Goal: Communication & Community: Ask a question

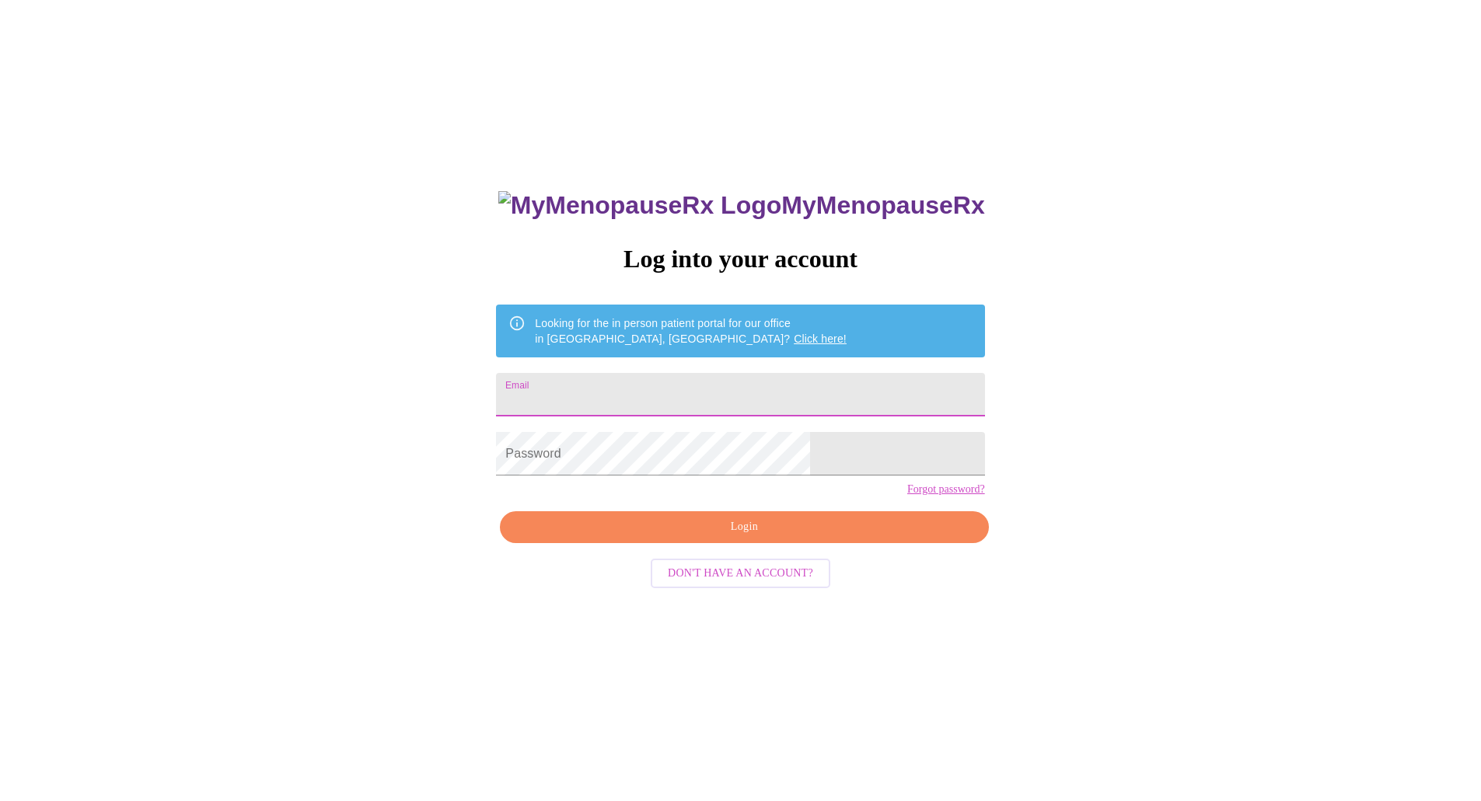
click at [686, 399] on input "Email" at bounding box center [740, 395] width 488 height 44
type input "[EMAIL_ADDRESS][DOMAIN_NAME]"
click at [703, 537] on span "Login" at bounding box center [744, 527] width 452 height 19
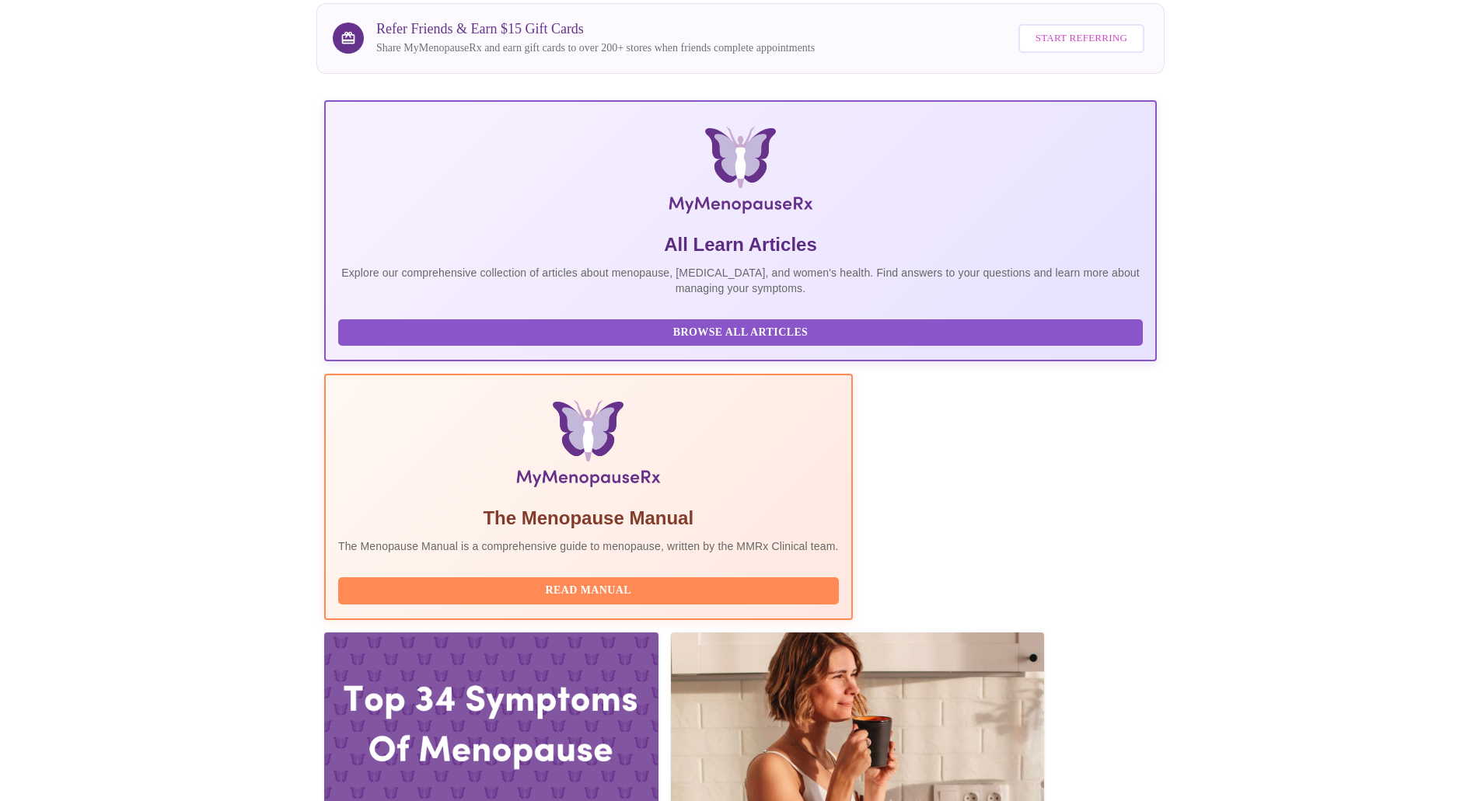
scroll to position [311, 0]
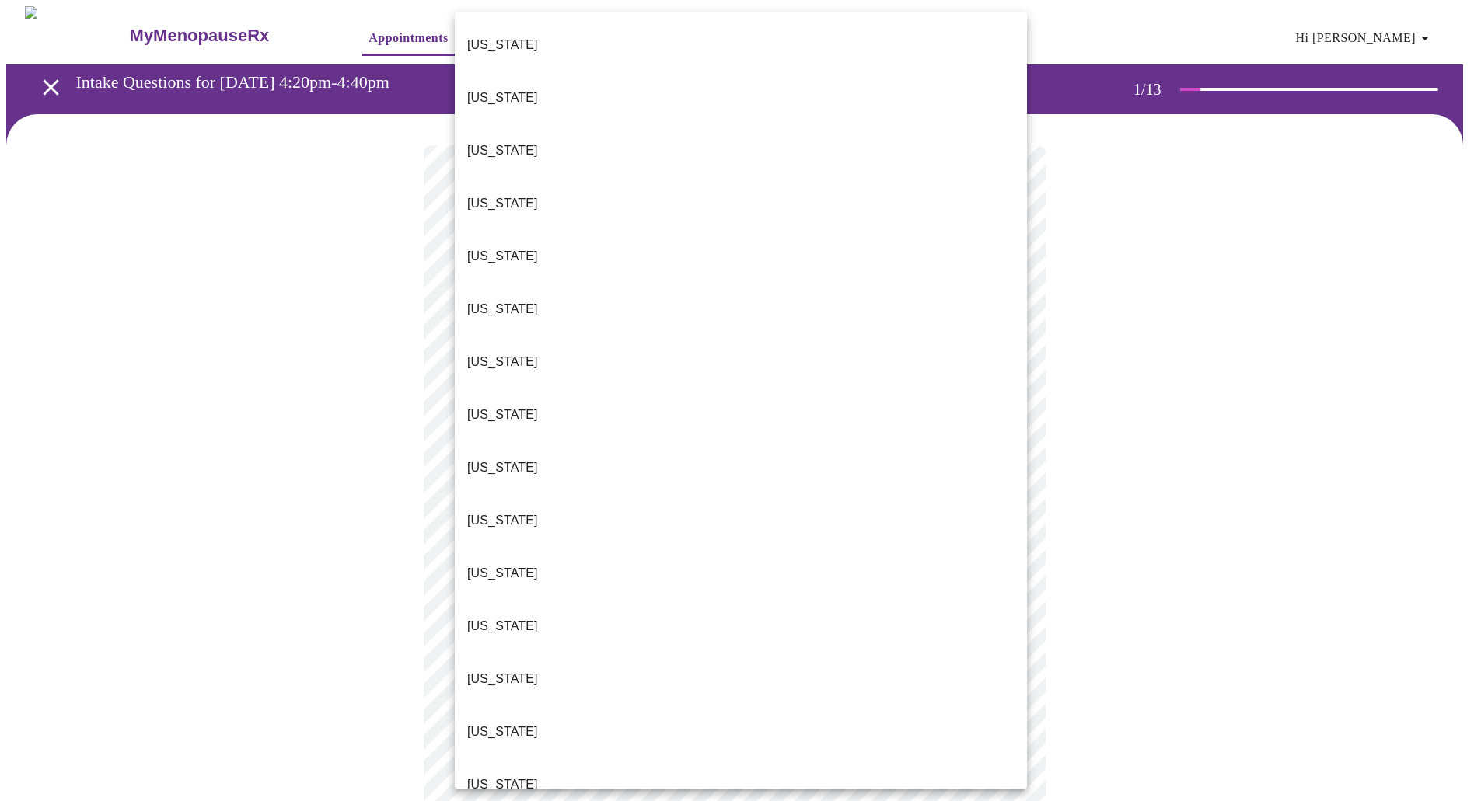
click at [731, 322] on body "MyMenopauseRx Appointments Messaging Labs Uploads Medications Community Refer a…" at bounding box center [740, 716] width 1468 height 1420
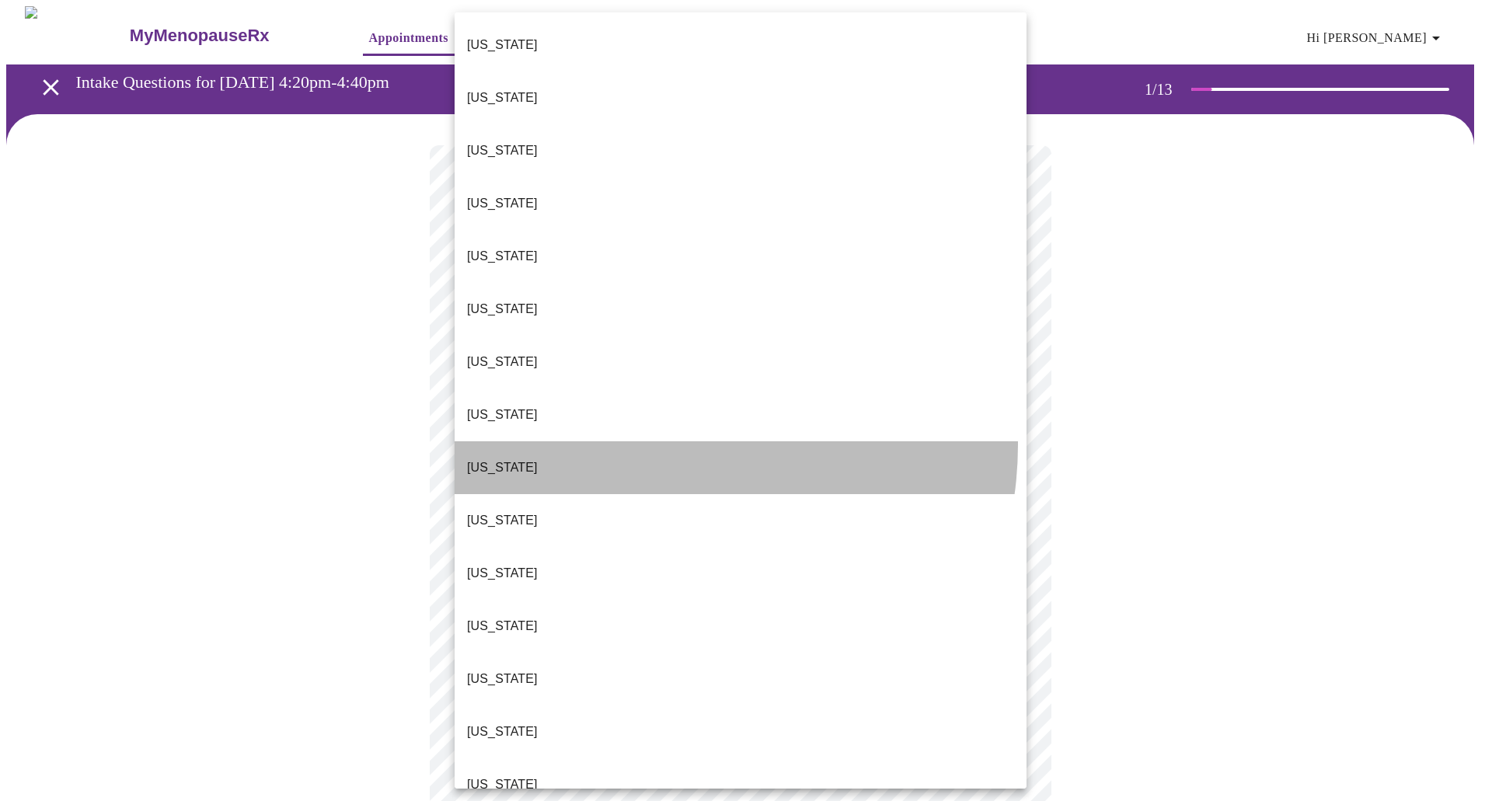
click at [654, 441] on li "[US_STATE]" at bounding box center [741, 467] width 572 height 53
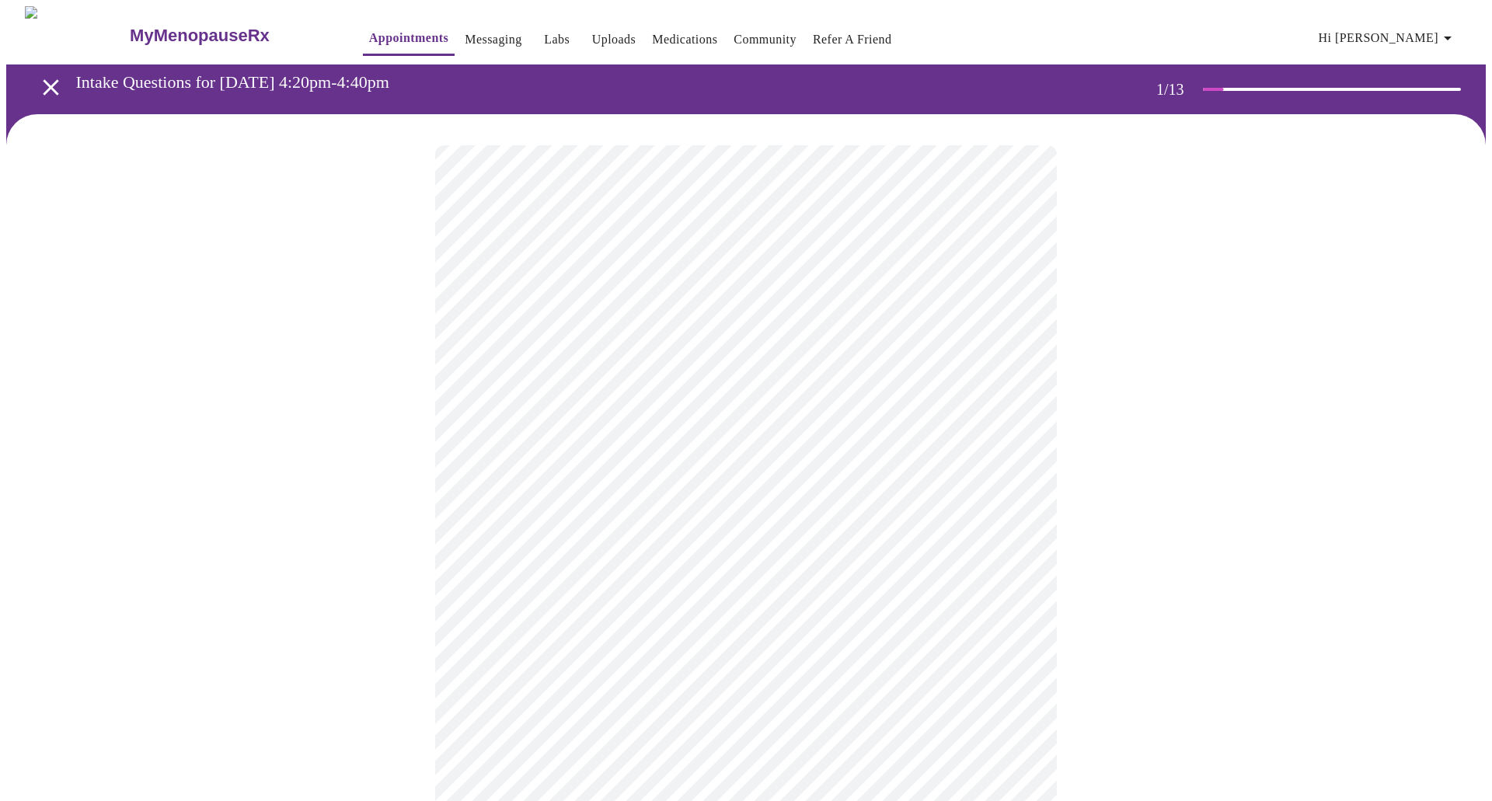
click at [634, 452] on body "MyMenopauseRx Appointments Messaging Labs Uploads Medications Community Refer a…" at bounding box center [746, 711] width 1480 height 1411
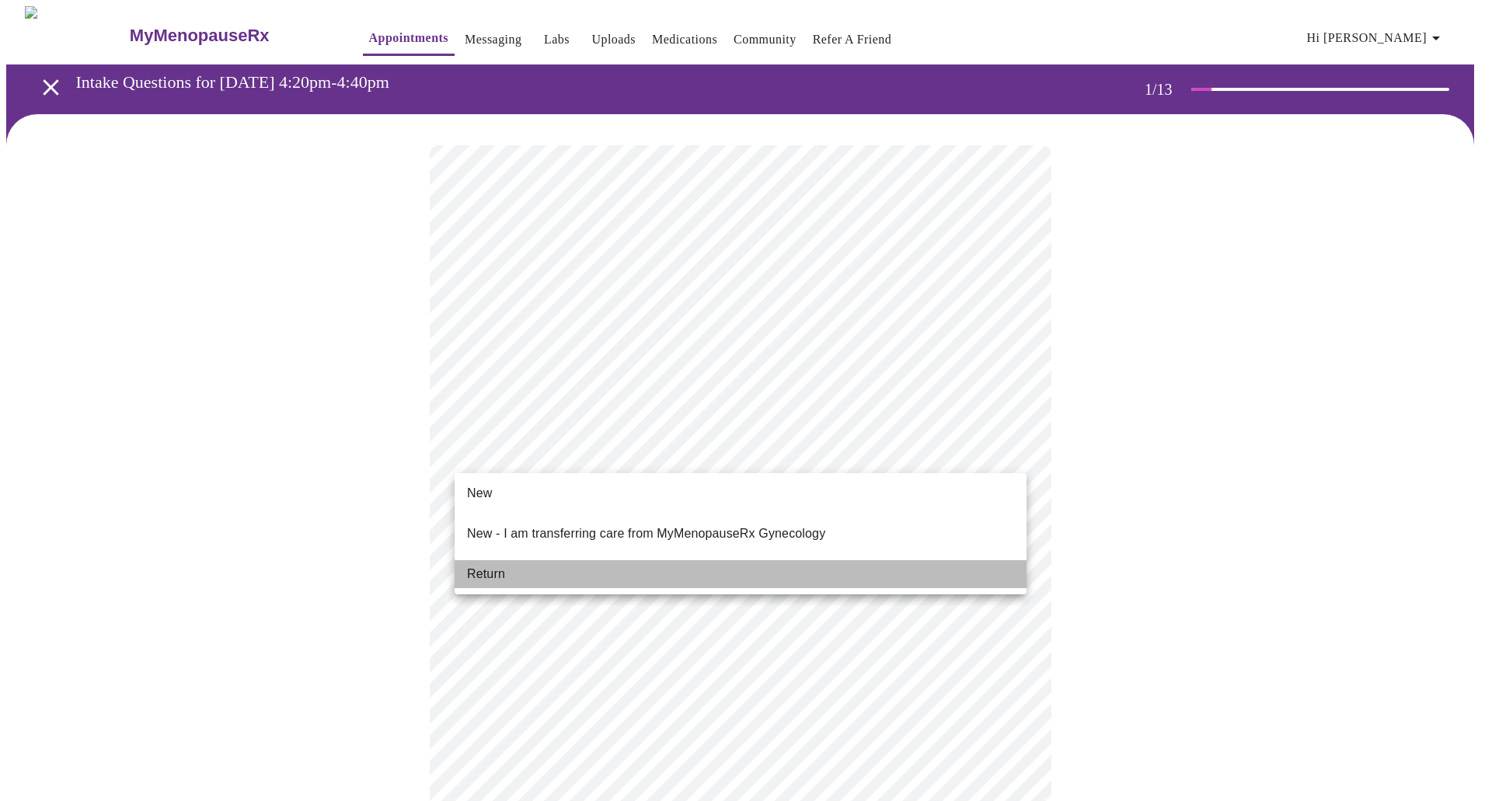
click at [553, 560] on li "Return" at bounding box center [741, 574] width 572 height 28
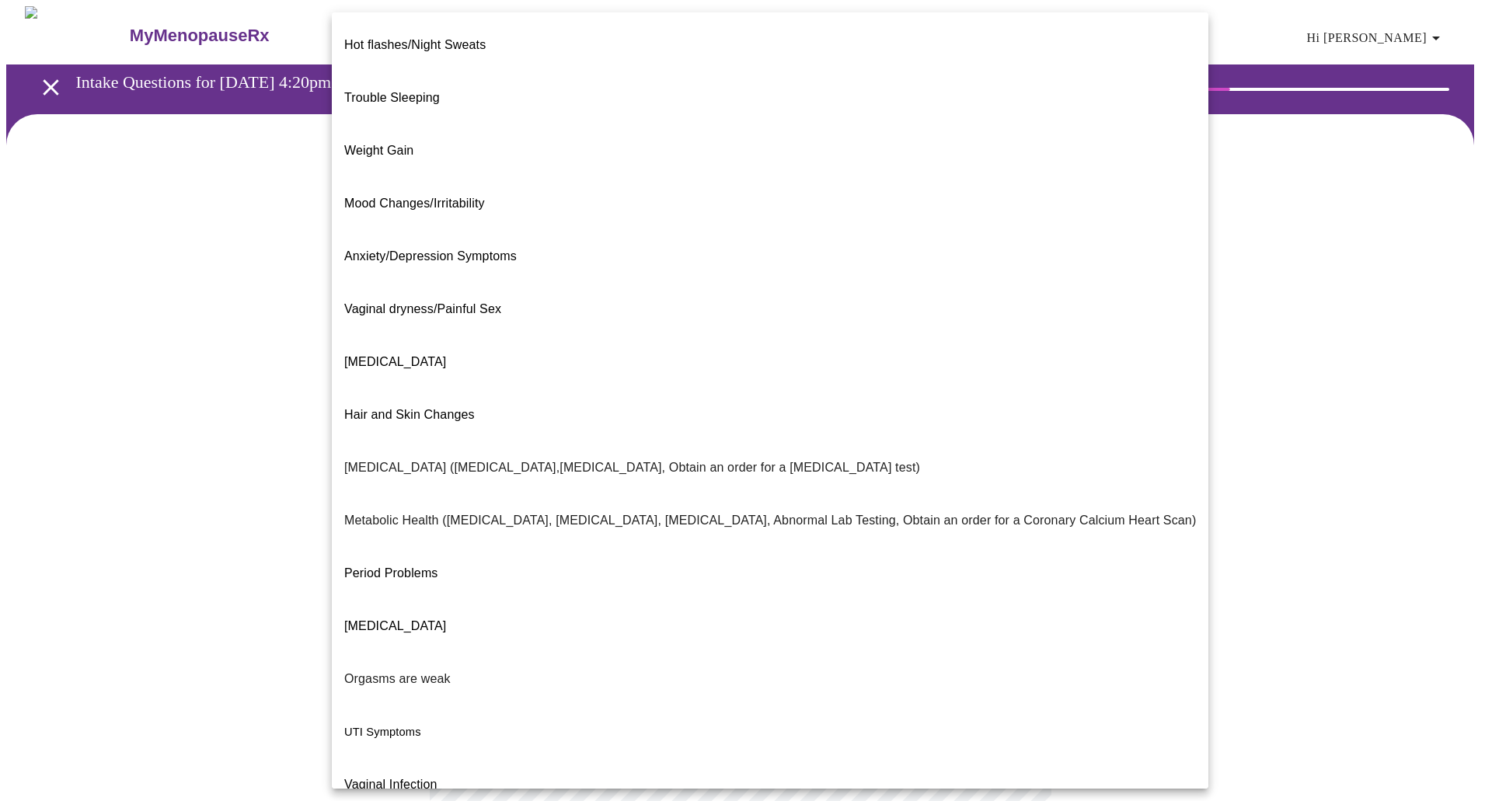
click at [610, 316] on body "MyMenopauseRx Appointments Messaging Labs Uploads Medications Community Refer a…" at bounding box center [746, 473] width 1480 height 934
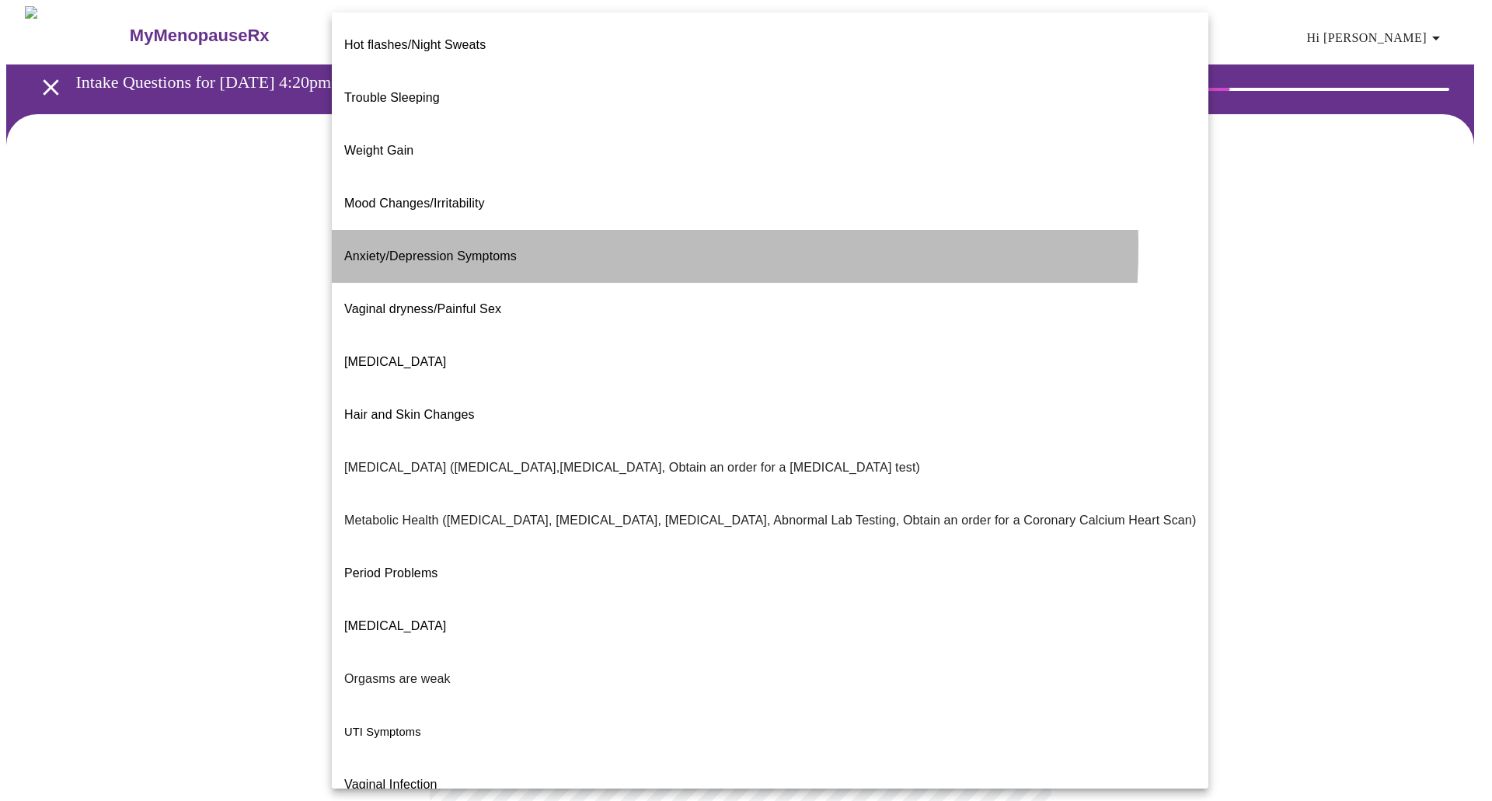
click at [486, 249] on span "Anxiety/Depression Symptoms" at bounding box center [430, 255] width 173 height 13
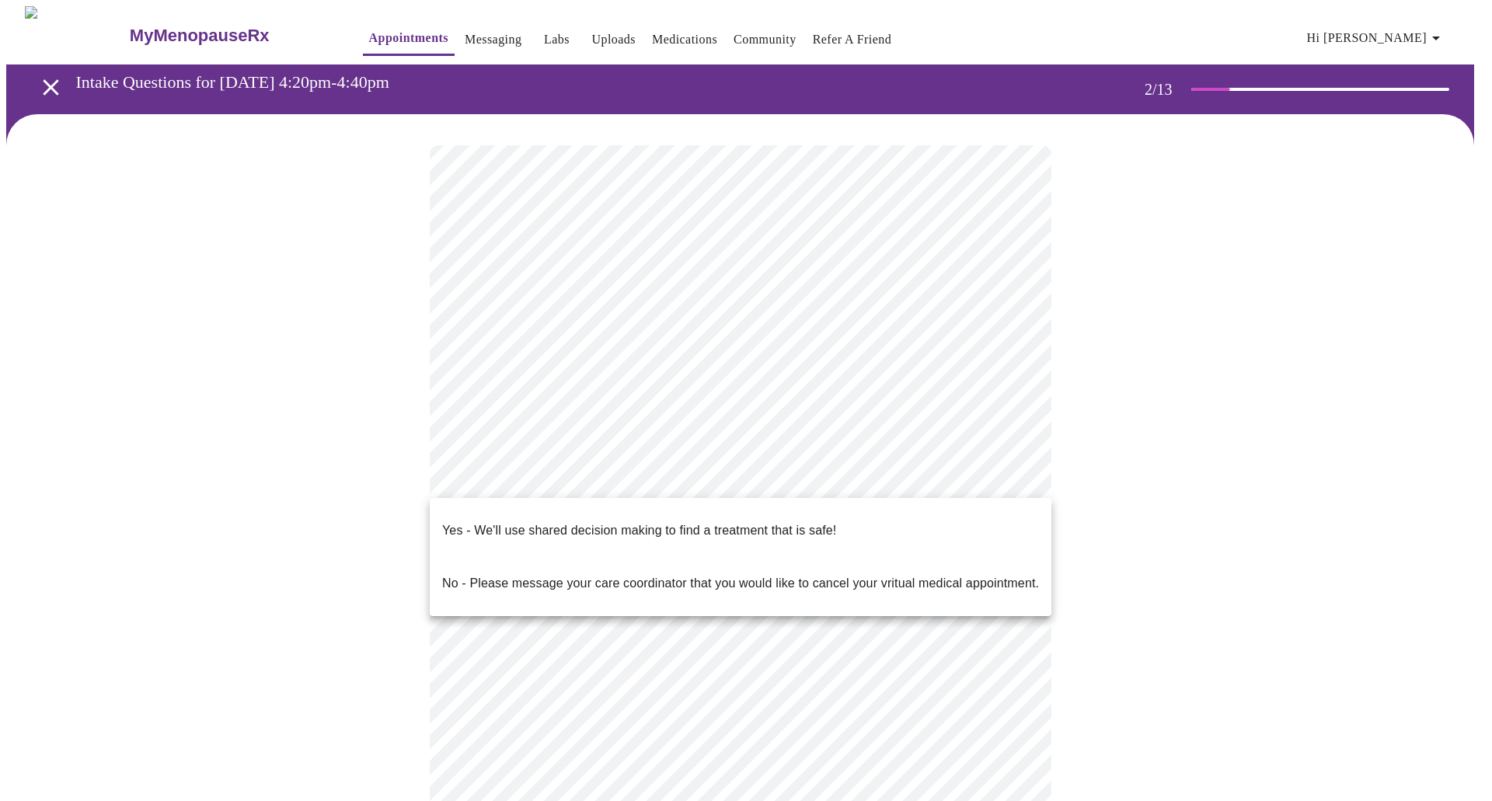
click at [581, 476] on body "MyMenopauseRx Appointments Messaging Labs Uploads Medications Community Refer a…" at bounding box center [746, 468] width 1480 height 925
click at [560, 521] on p "Yes - We'll use shared decision making to find a treatment that is safe!" at bounding box center [639, 530] width 394 height 19
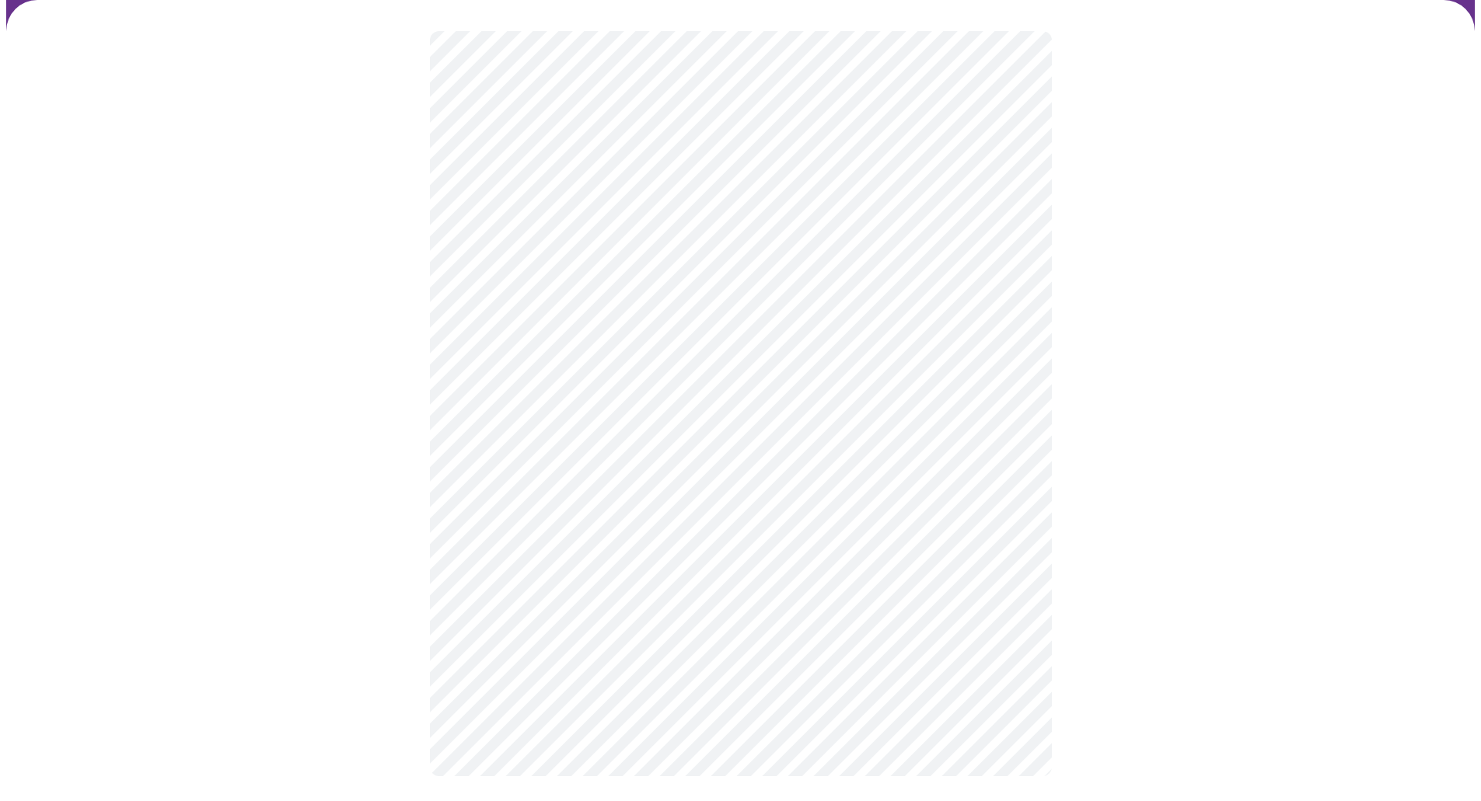
scroll to position [81, 0]
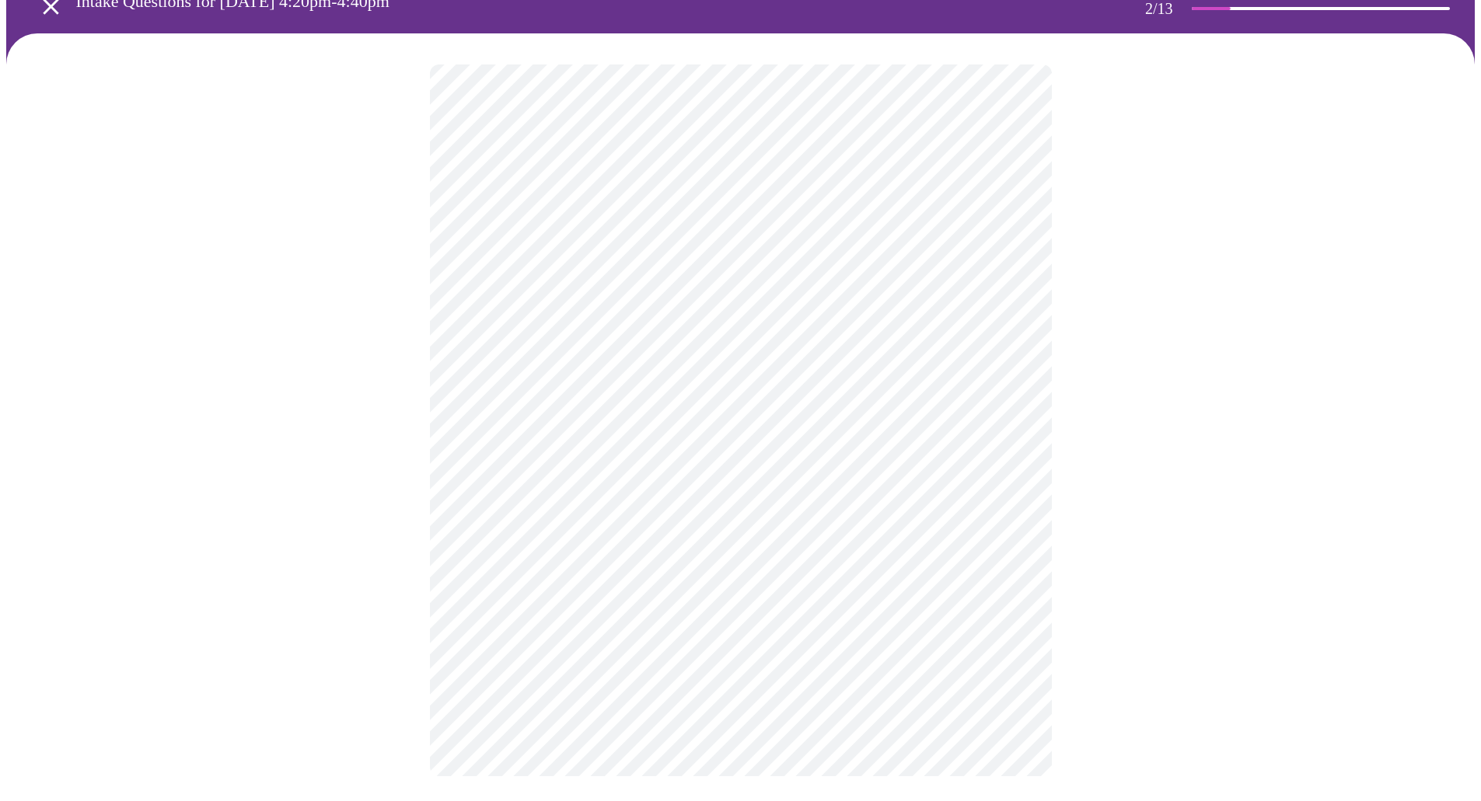
click at [412, 602] on div at bounding box center [740, 420] width 1468 height 774
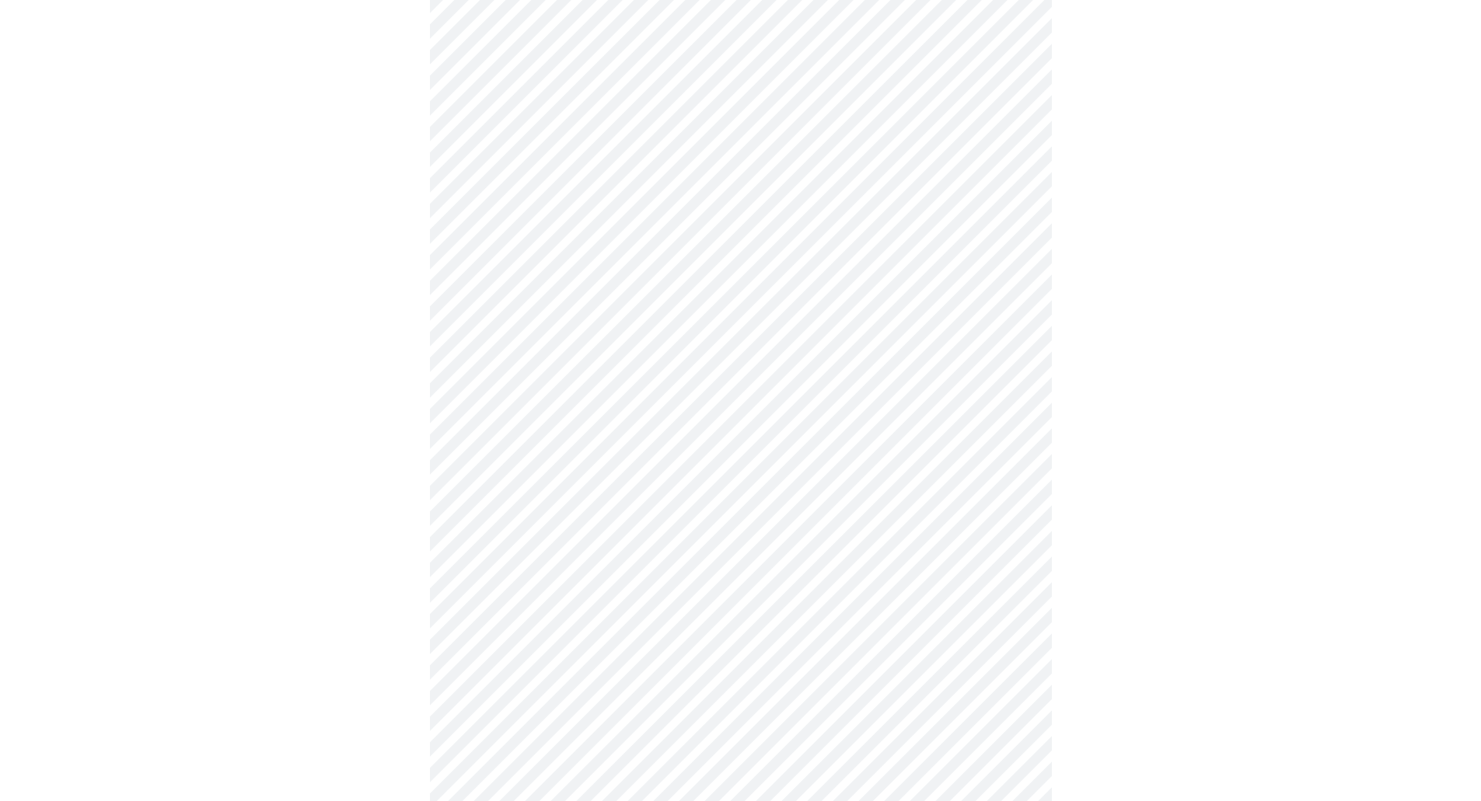
scroll to position [0, 0]
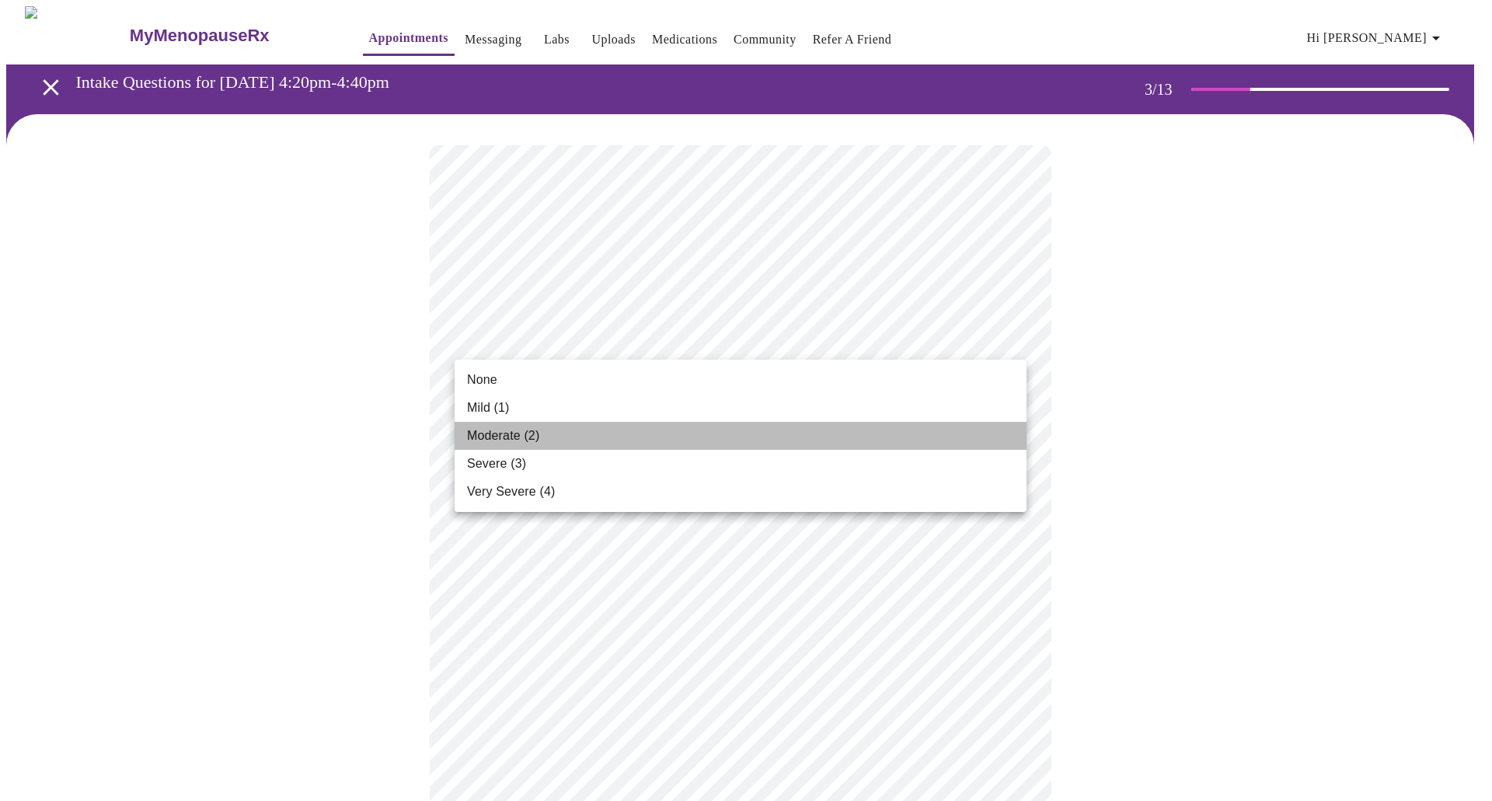
click at [534, 426] on li "Moderate (2)" at bounding box center [741, 436] width 572 height 28
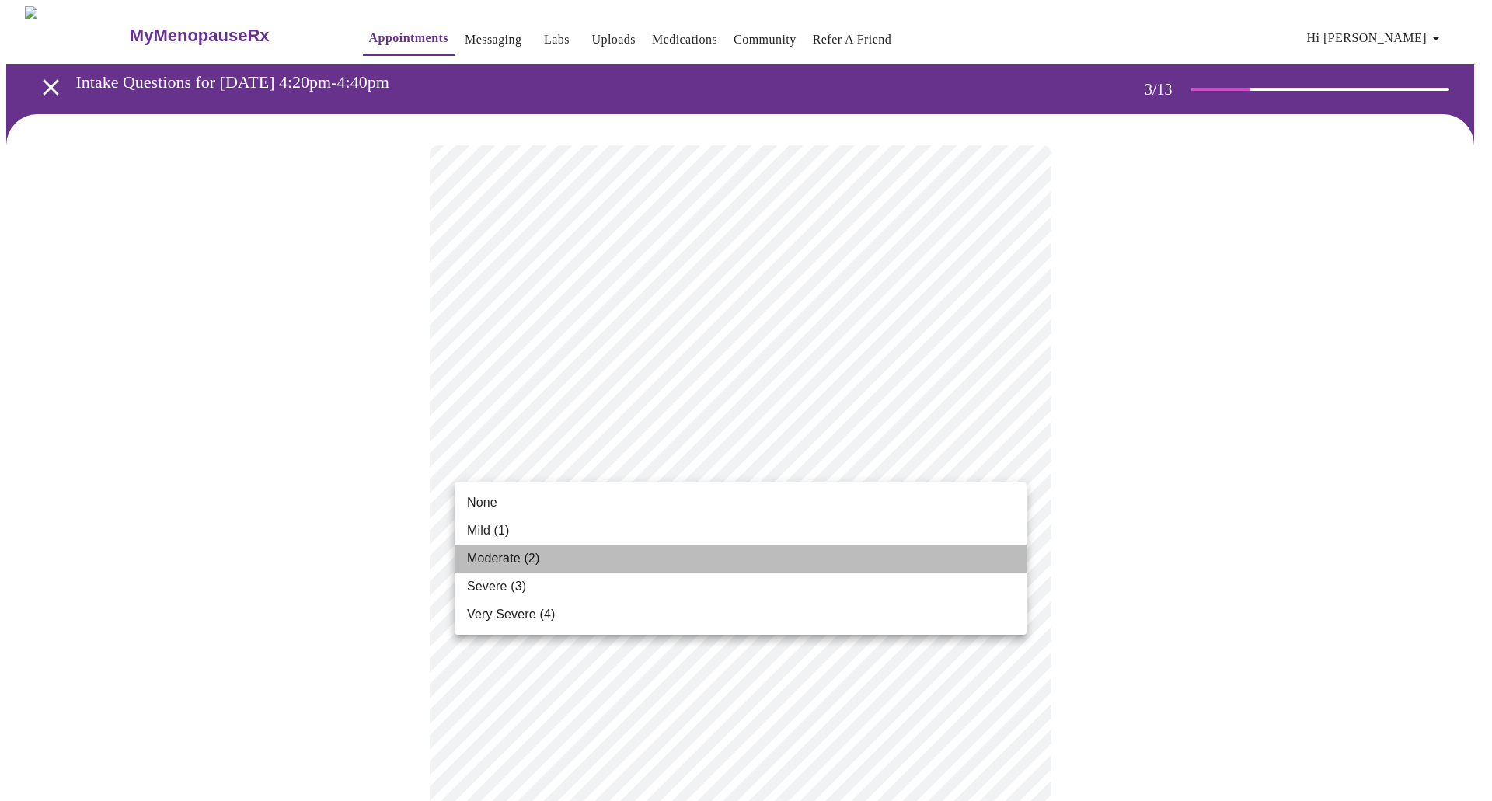
drag, startPoint x: 612, startPoint y: 549, endPoint x: 881, endPoint y: 576, distance: 270.3
click at [617, 549] on li "Moderate (2)" at bounding box center [741, 559] width 572 height 28
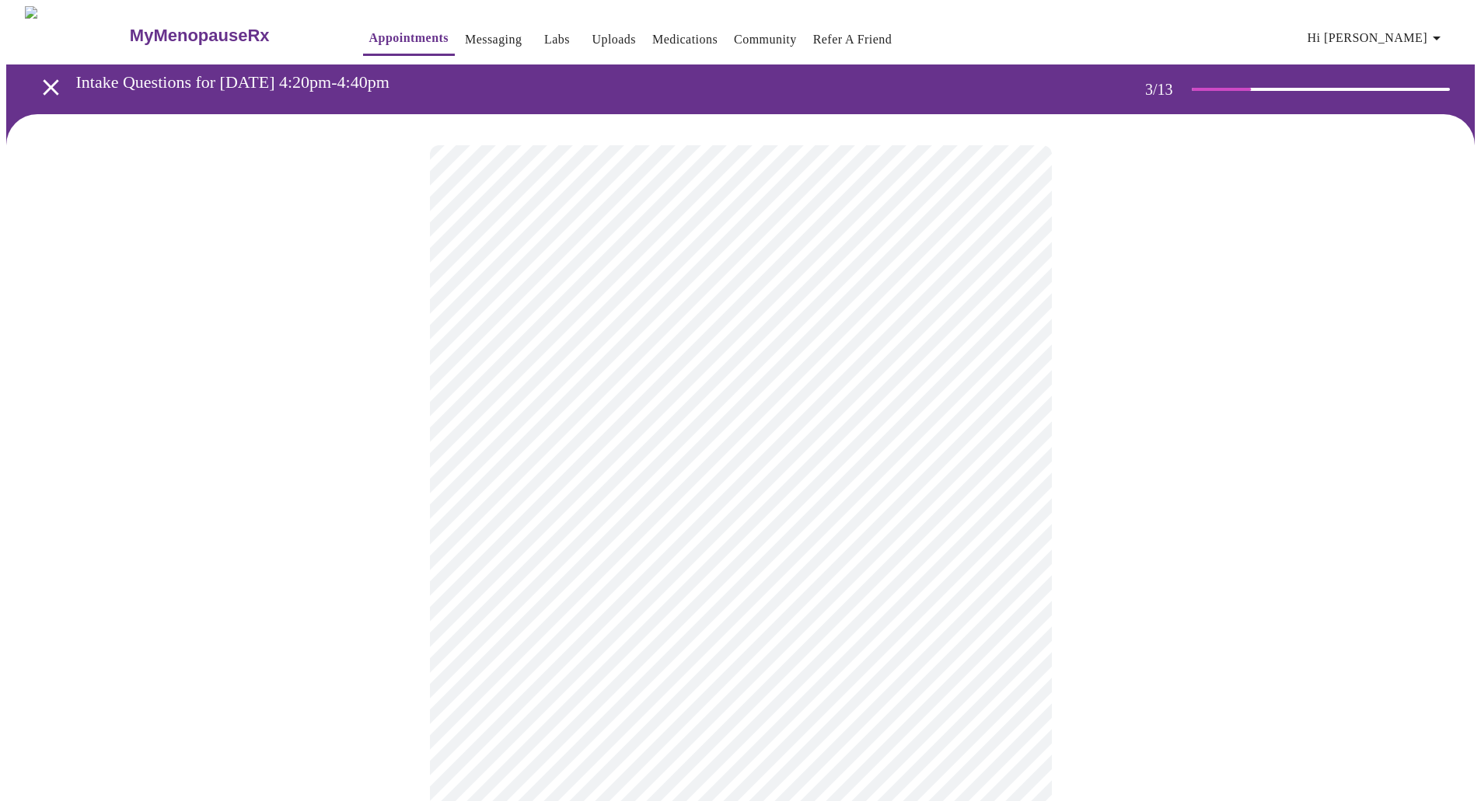
scroll to position [78, 0]
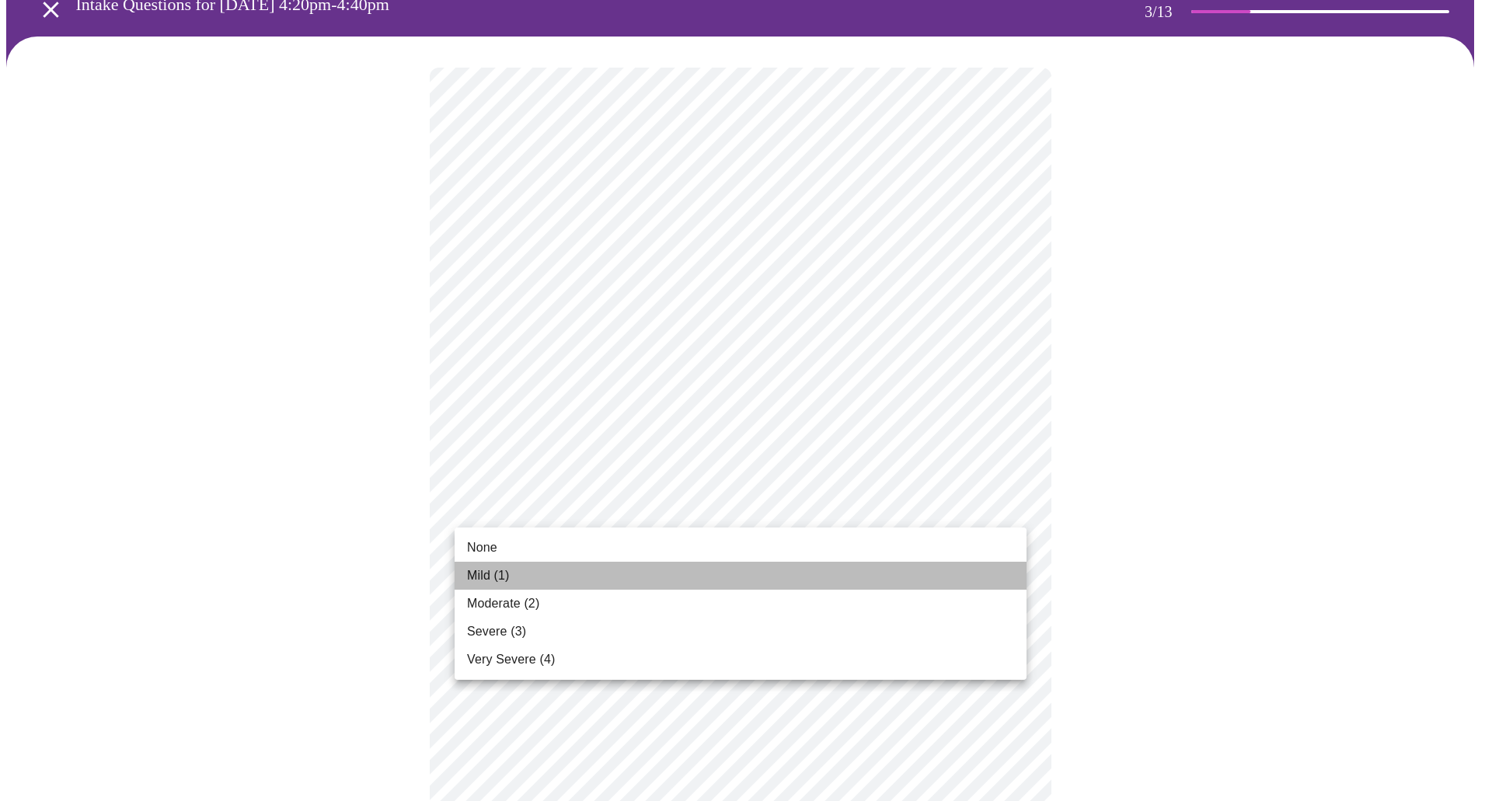
click at [569, 569] on li "Mild (1)" at bounding box center [741, 576] width 572 height 28
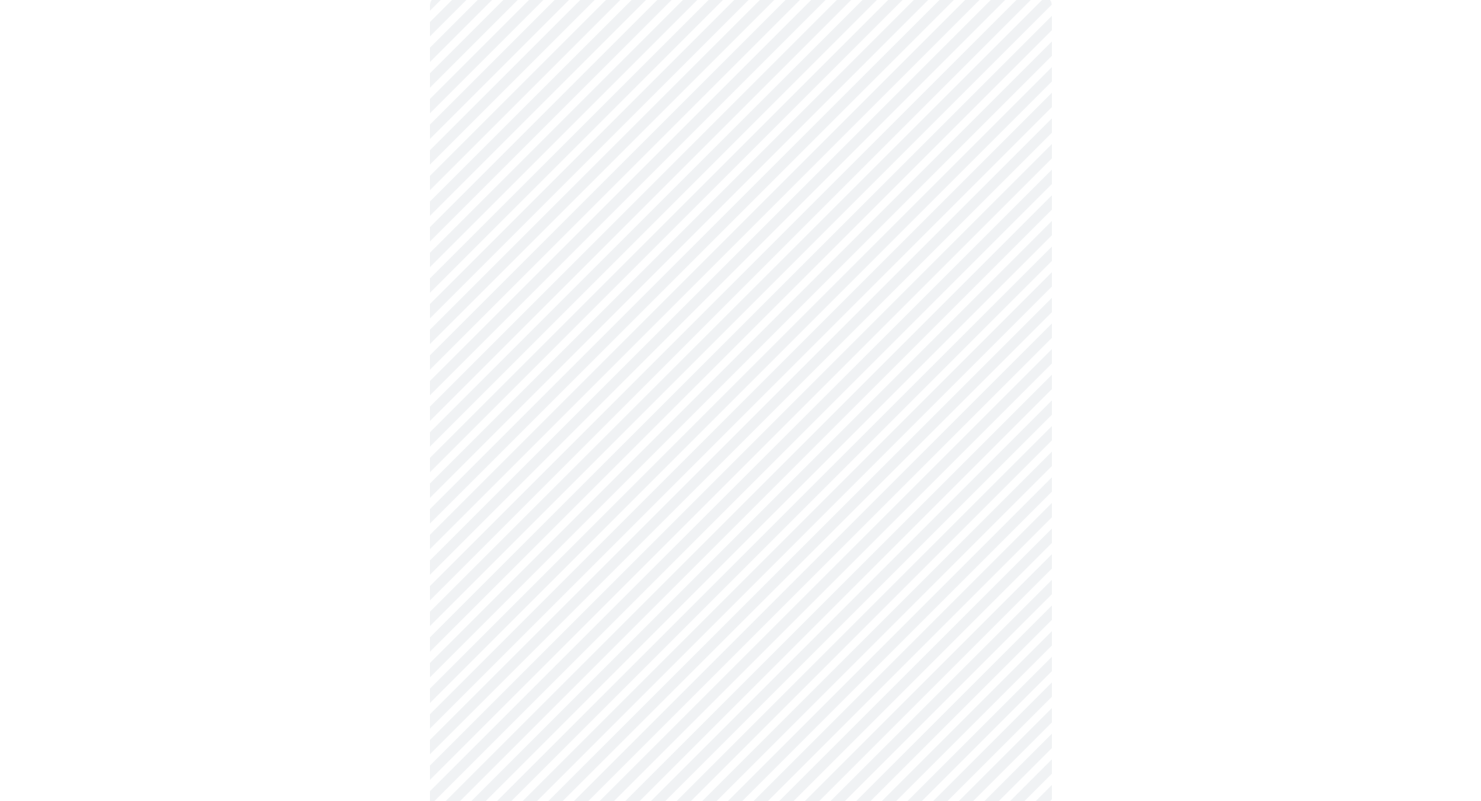
scroll to position [233, 0]
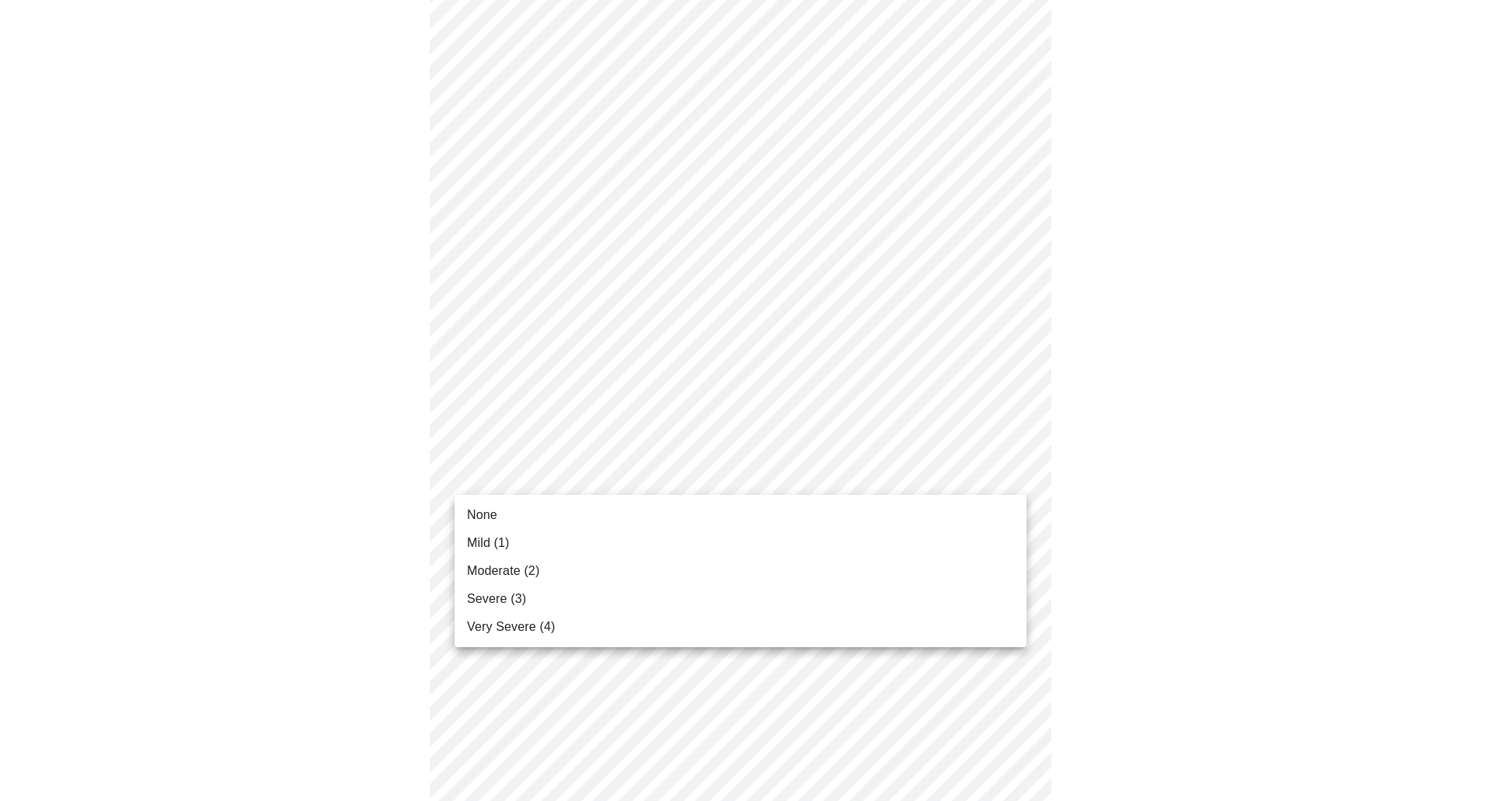
click at [639, 471] on body "MyMenopauseRx Appointments Messaging Labs Uploads Medications Community Refer a…" at bounding box center [746, 774] width 1480 height 2002
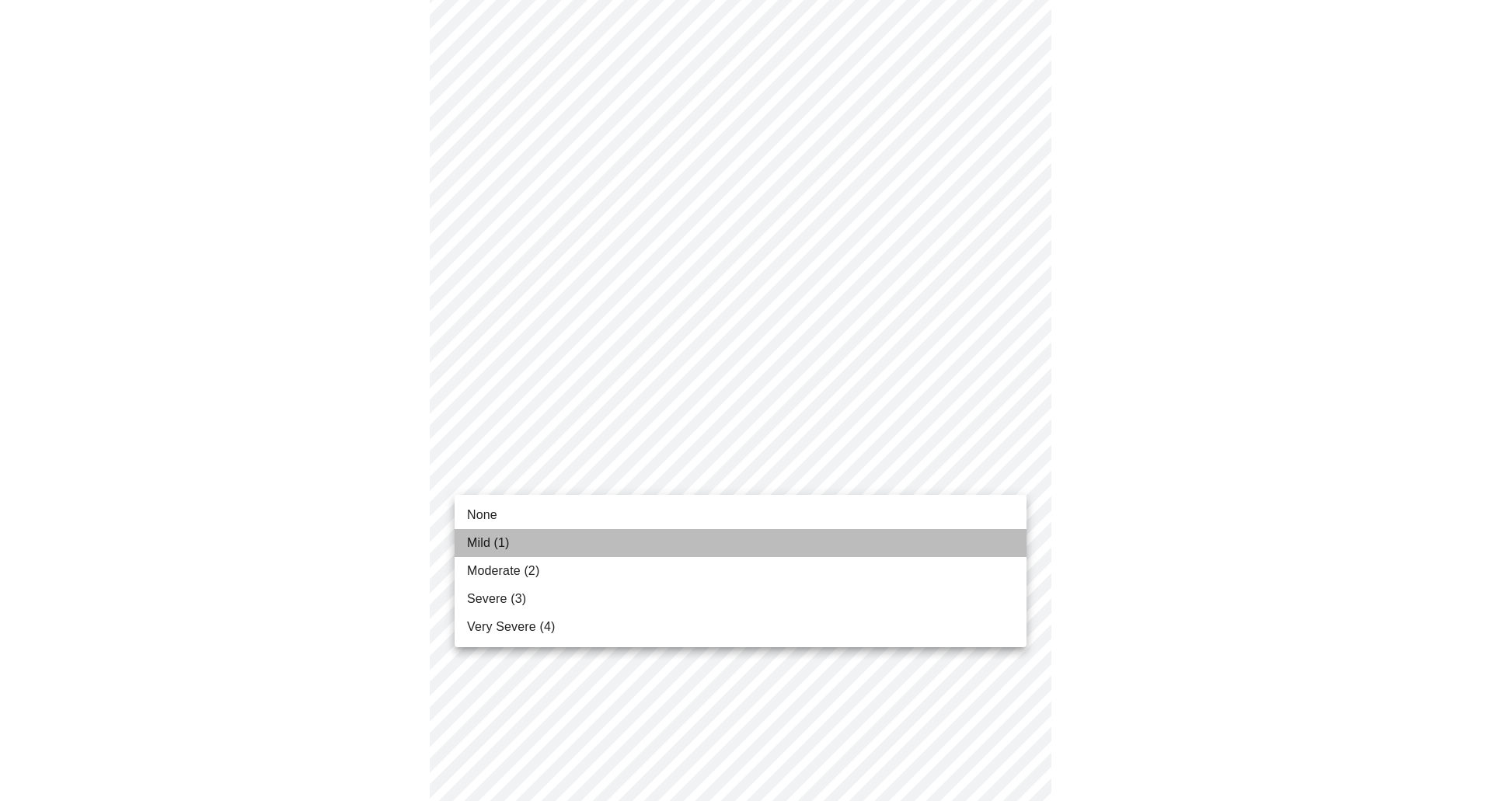
click at [595, 546] on li "Mild (1)" at bounding box center [741, 543] width 572 height 28
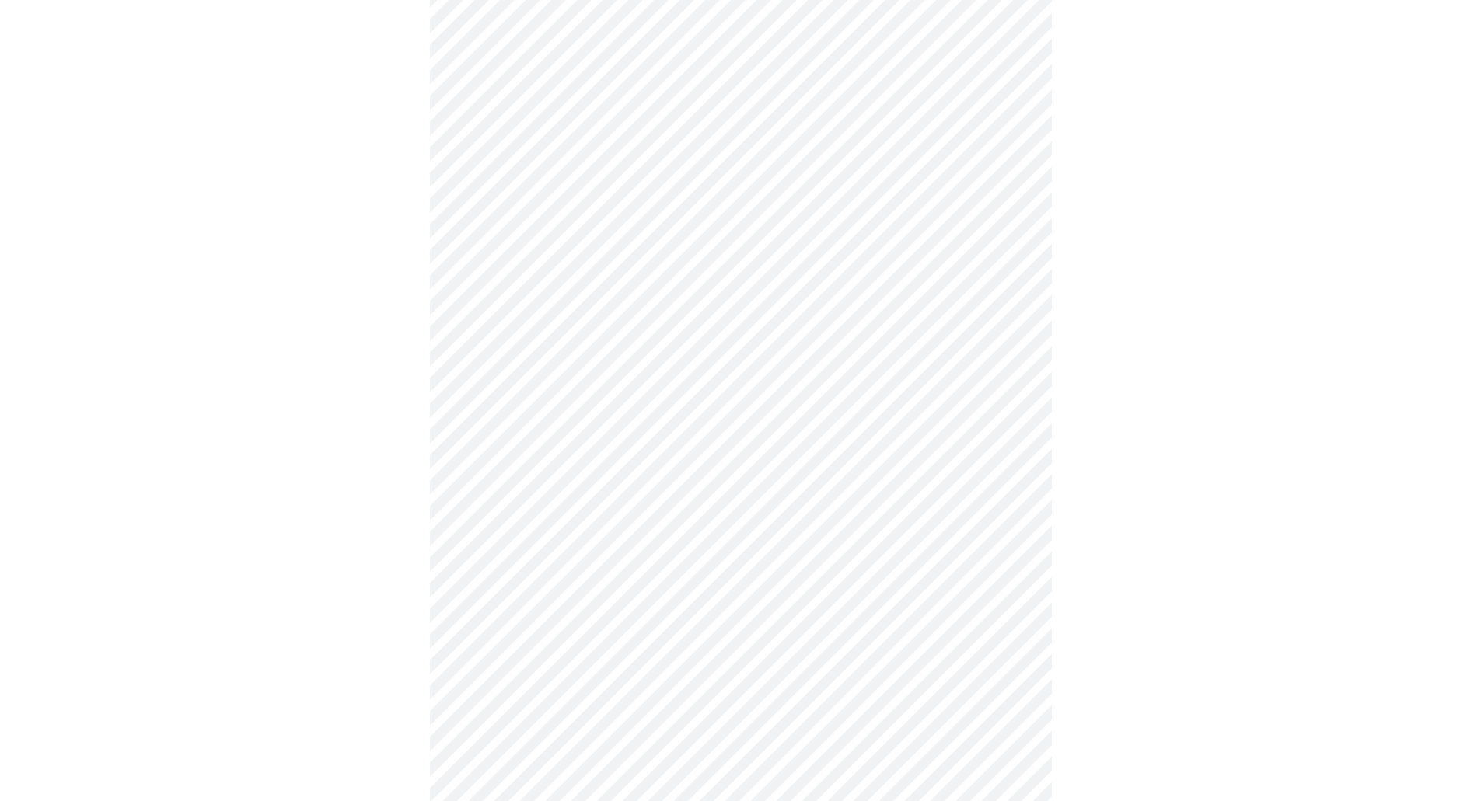
scroll to position [466, 0]
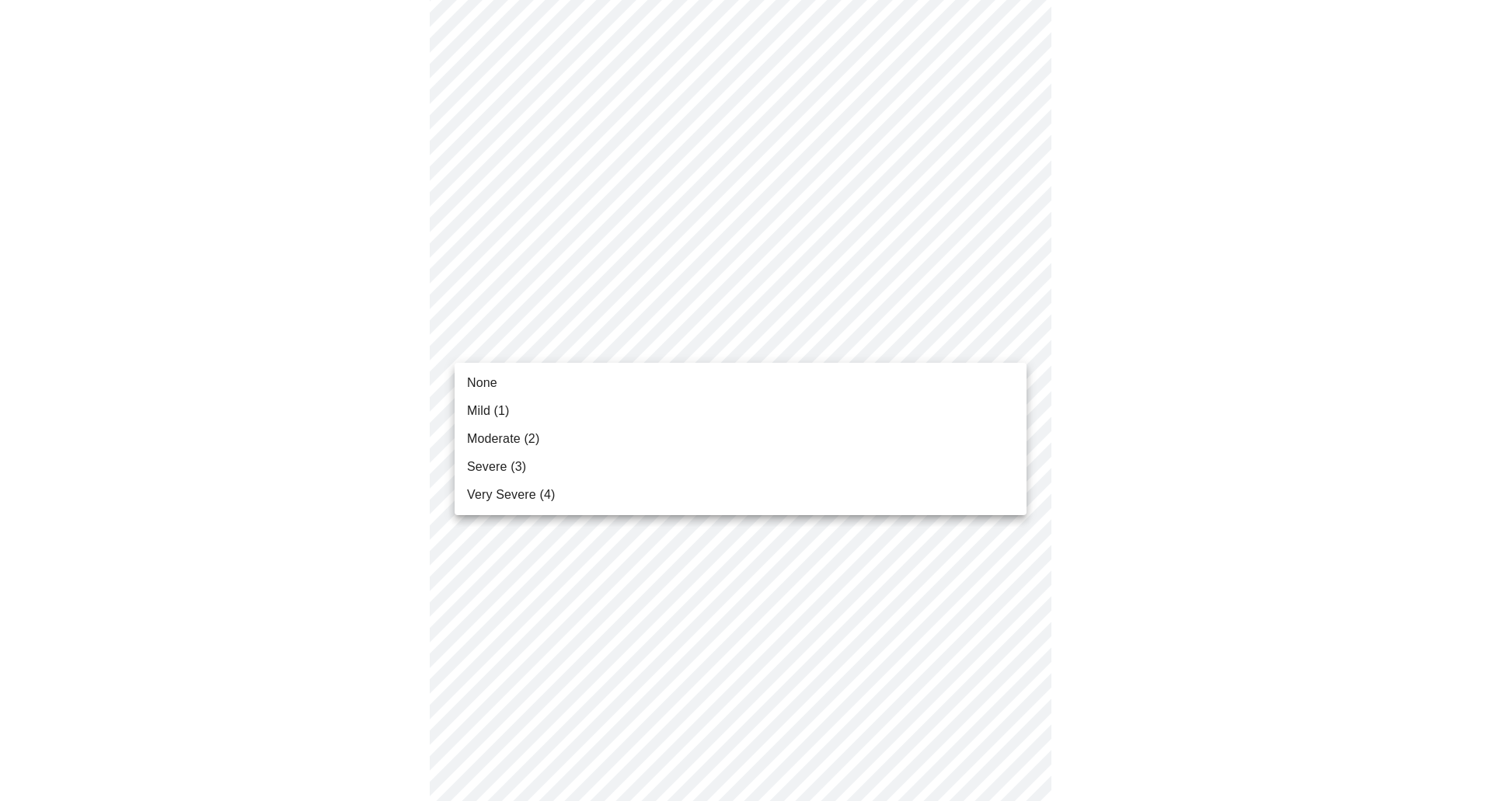
click at [657, 345] on body "MyMenopauseRx Appointments Messaging Labs Uploads Medications Community Refer a…" at bounding box center [746, 530] width 1480 height 1980
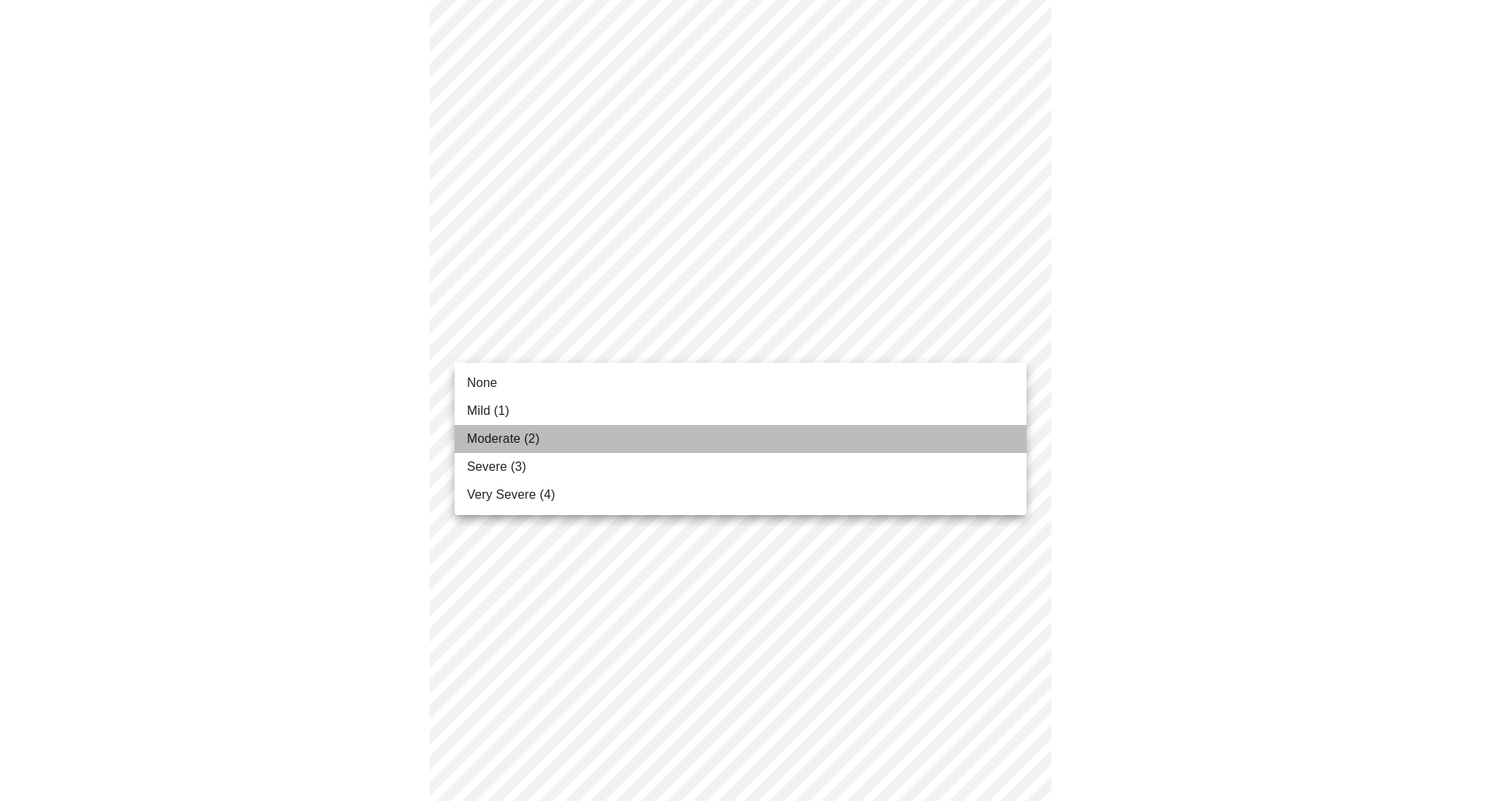
click at [619, 438] on li "Moderate (2)" at bounding box center [741, 439] width 572 height 28
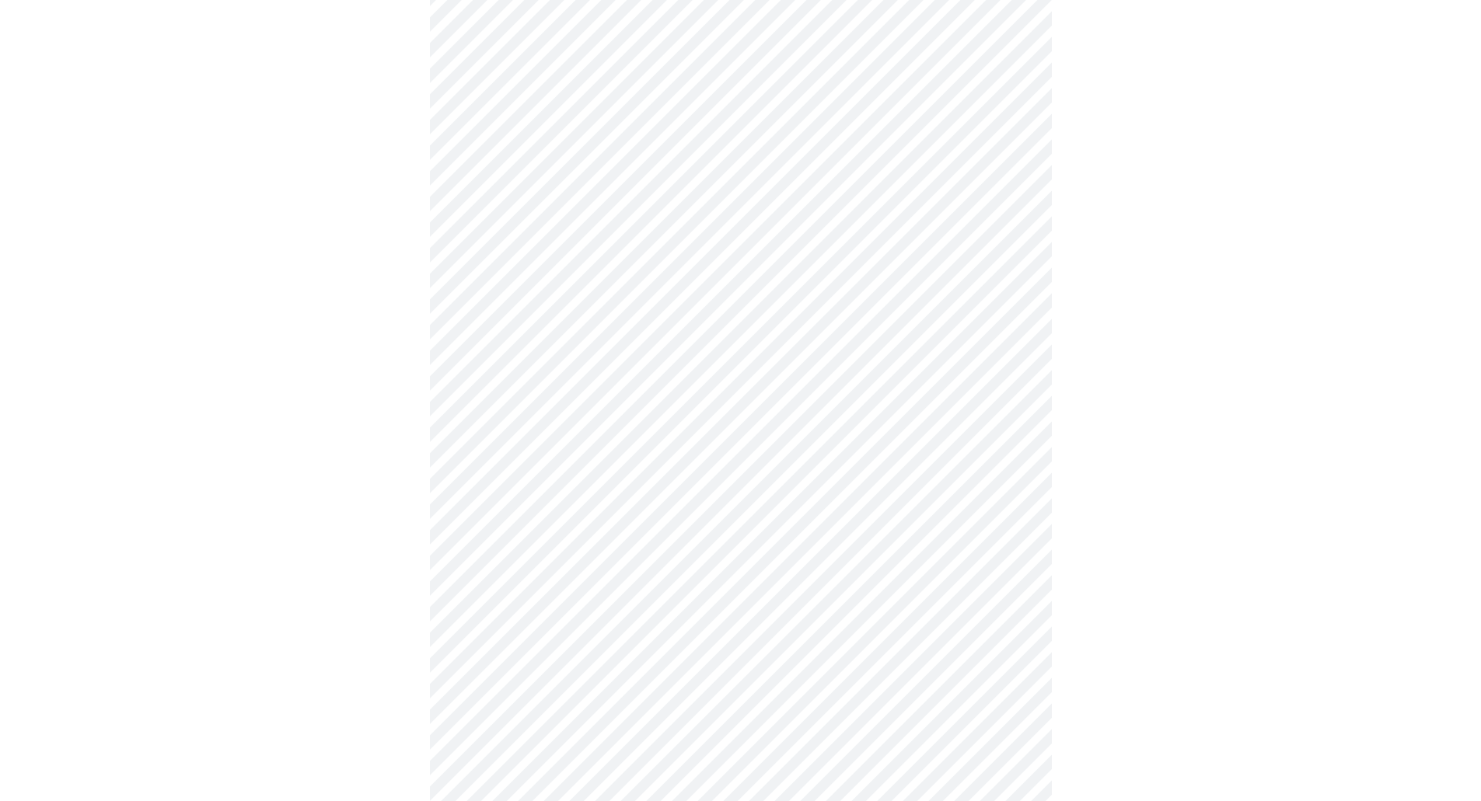
scroll to position [622, 0]
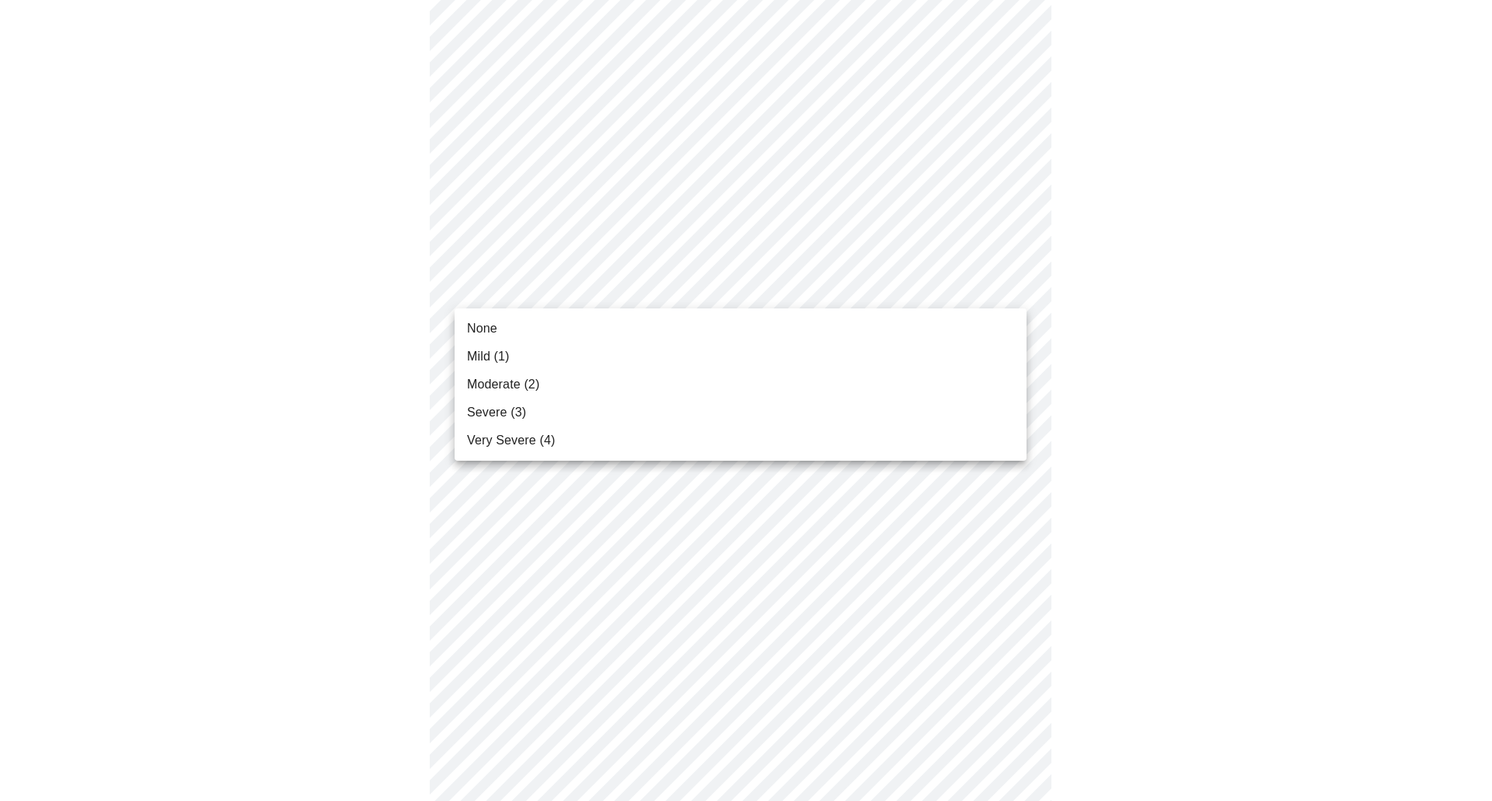
click at [628, 280] on body "MyMenopauseRx Appointments Messaging Labs Uploads Medications Community Refer a…" at bounding box center [746, 363] width 1480 height 1959
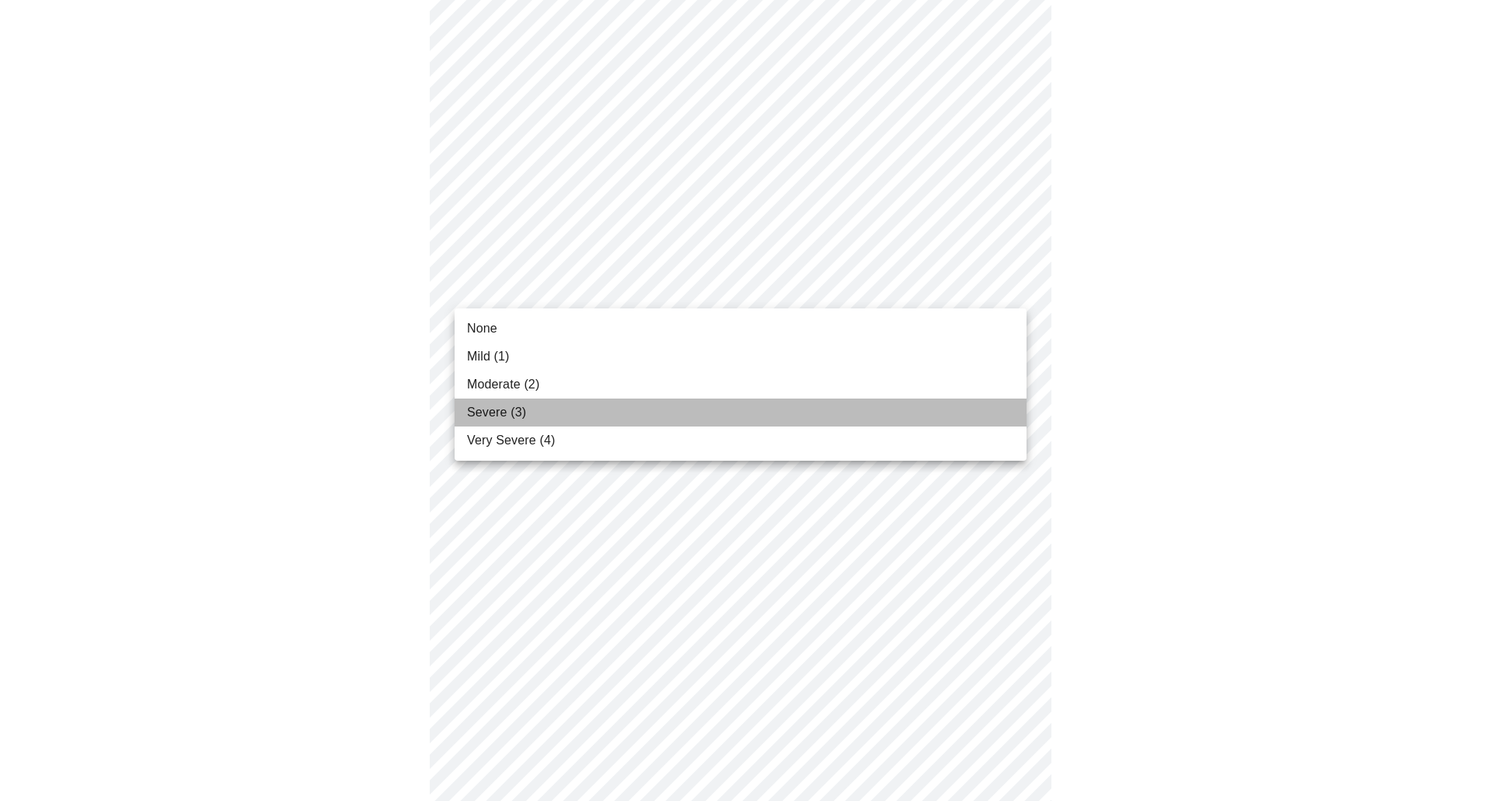
click at [590, 417] on li "Severe (3)" at bounding box center [741, 413] width 572 height 28
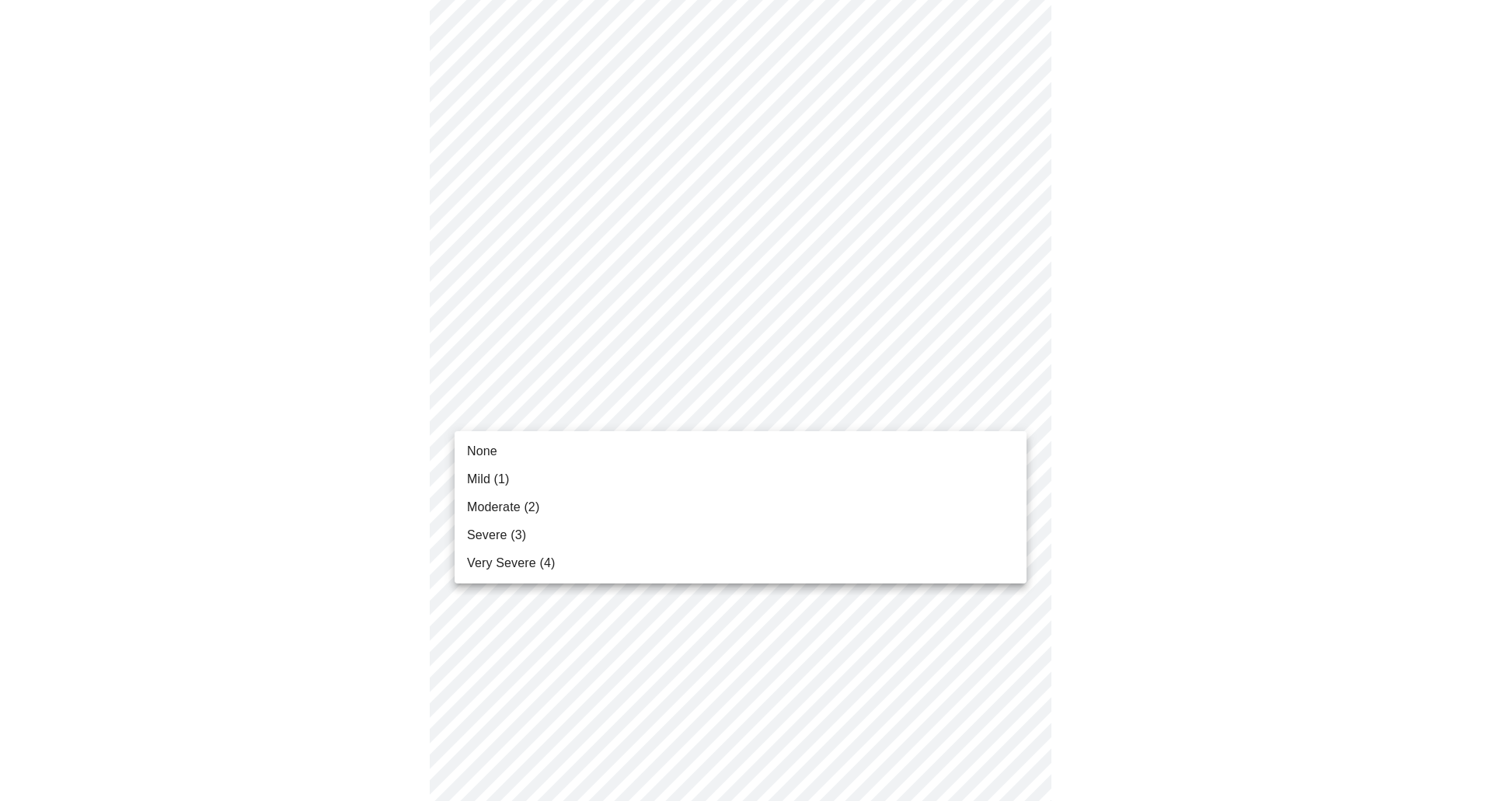
click at [741, 407] on body "MyMenopauseRx Appointments Messaging Labs Uploads Medications Community Refer a…" at bounding box center [746, 352] width 1480 height 1937
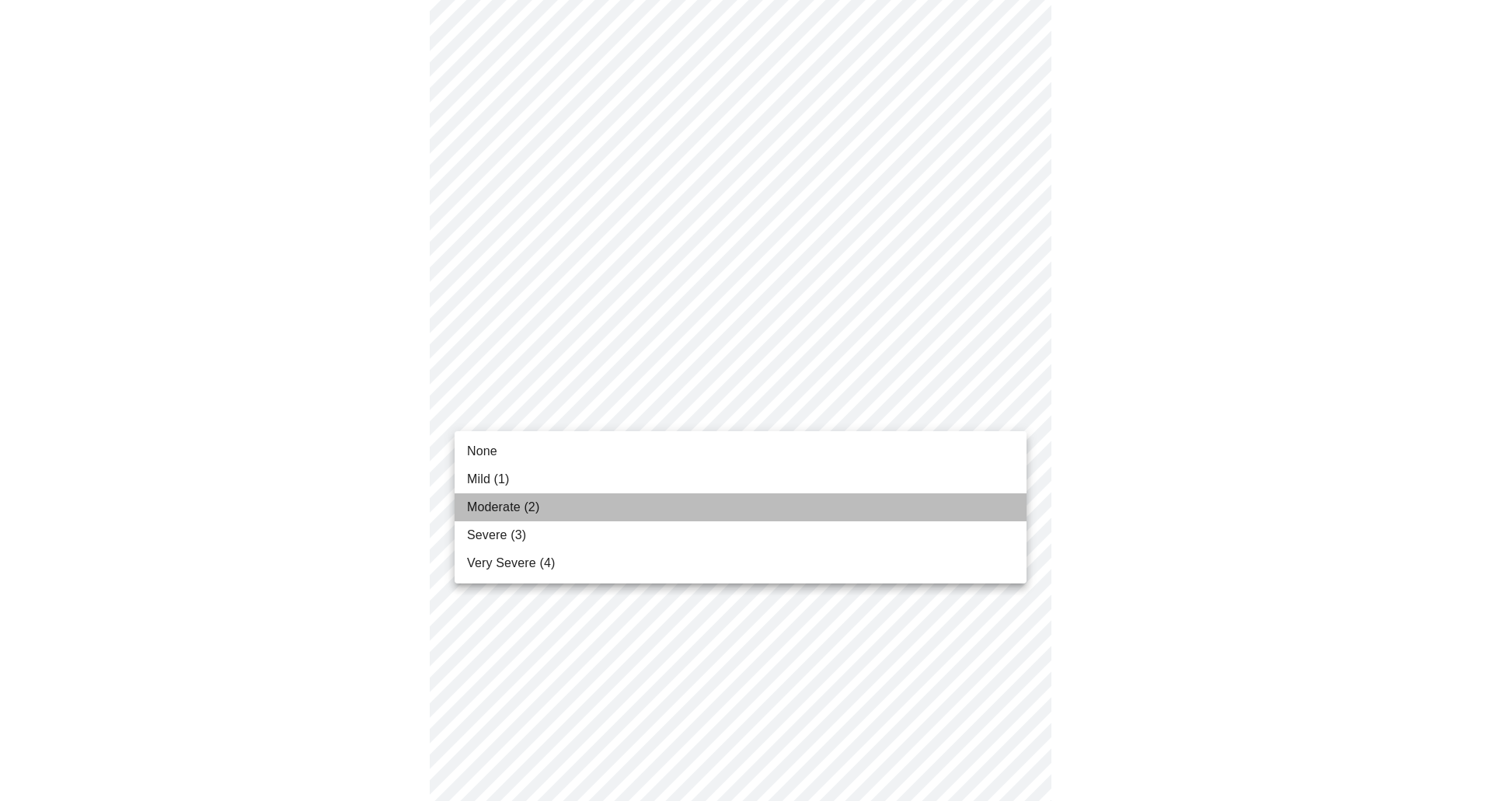
drag, startPoint x: 719, startPoint y: 497, endPoint x: 1119, endPoint y: 462, distance: 401.8
click at [727, 497] on li "Moderate (2)" at bounding box center [741, 508] width 572 height 28
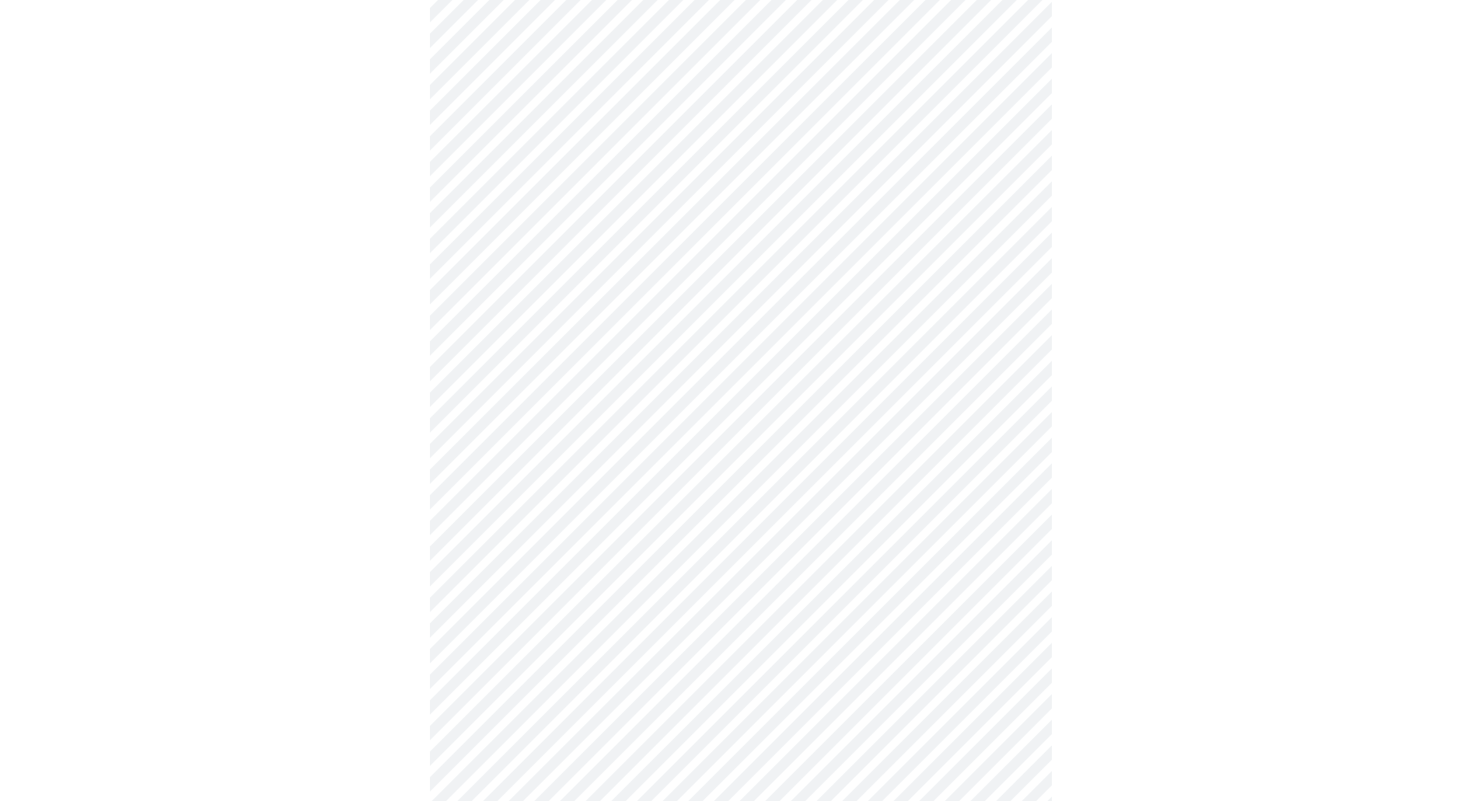
scroll to position [777, 0]
click at [680, 382] on body "MyMenopauseRx Appointments Messaging Labs Uploads Medications Community Refer a…" at bounding box center [746, 186] width 1480 height 1915
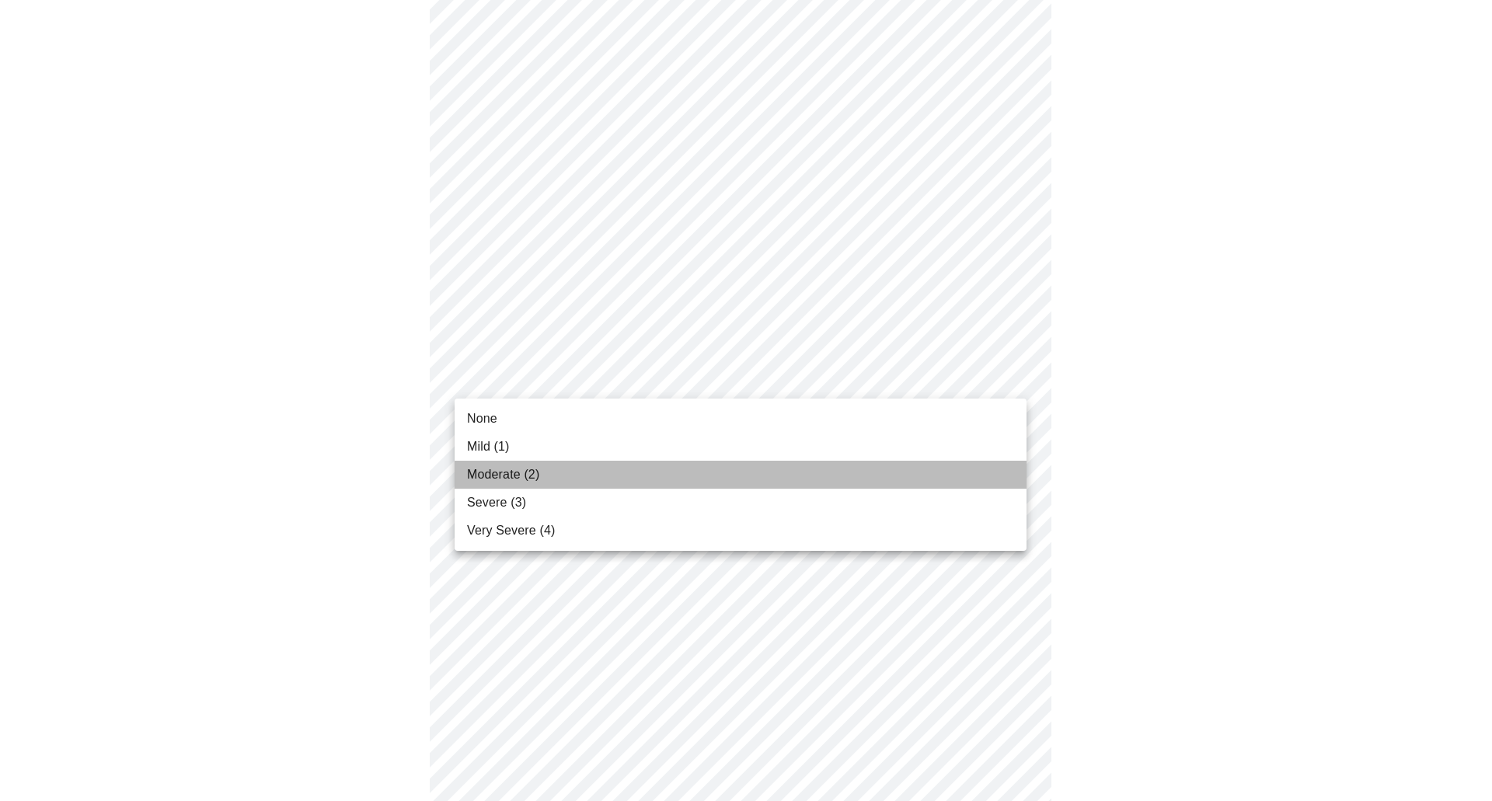
click at [672, 466] on li "Moderate (2)" at bounding box center [741, 475] width 572 height 28
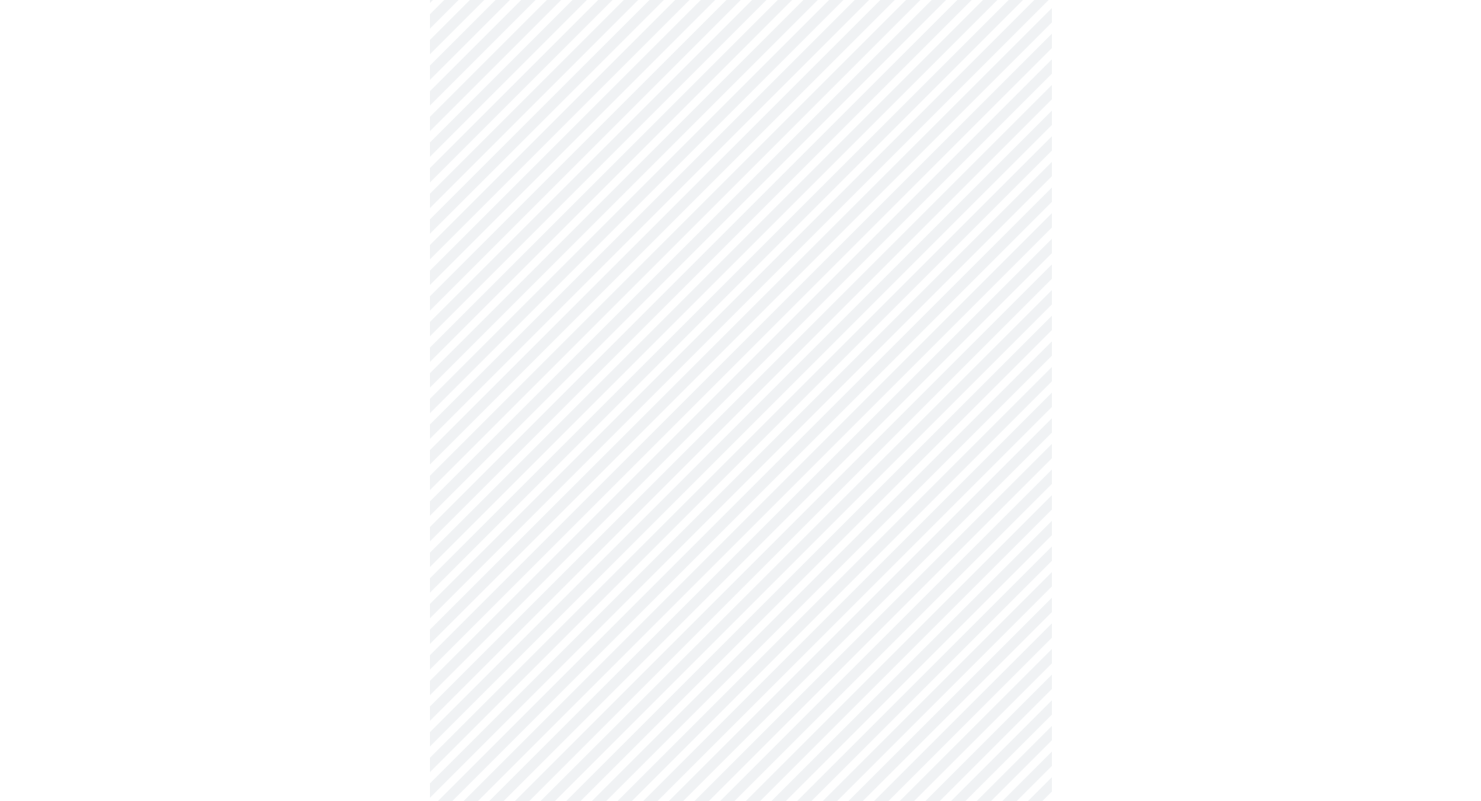
scroll to position [933, 0]
click at [605, 339] on body "MyMenopauseRx Appointments Messaging Labs Uploads Medications Community Refer a…" at bounding box center [740, 20] width 1468 height 1893
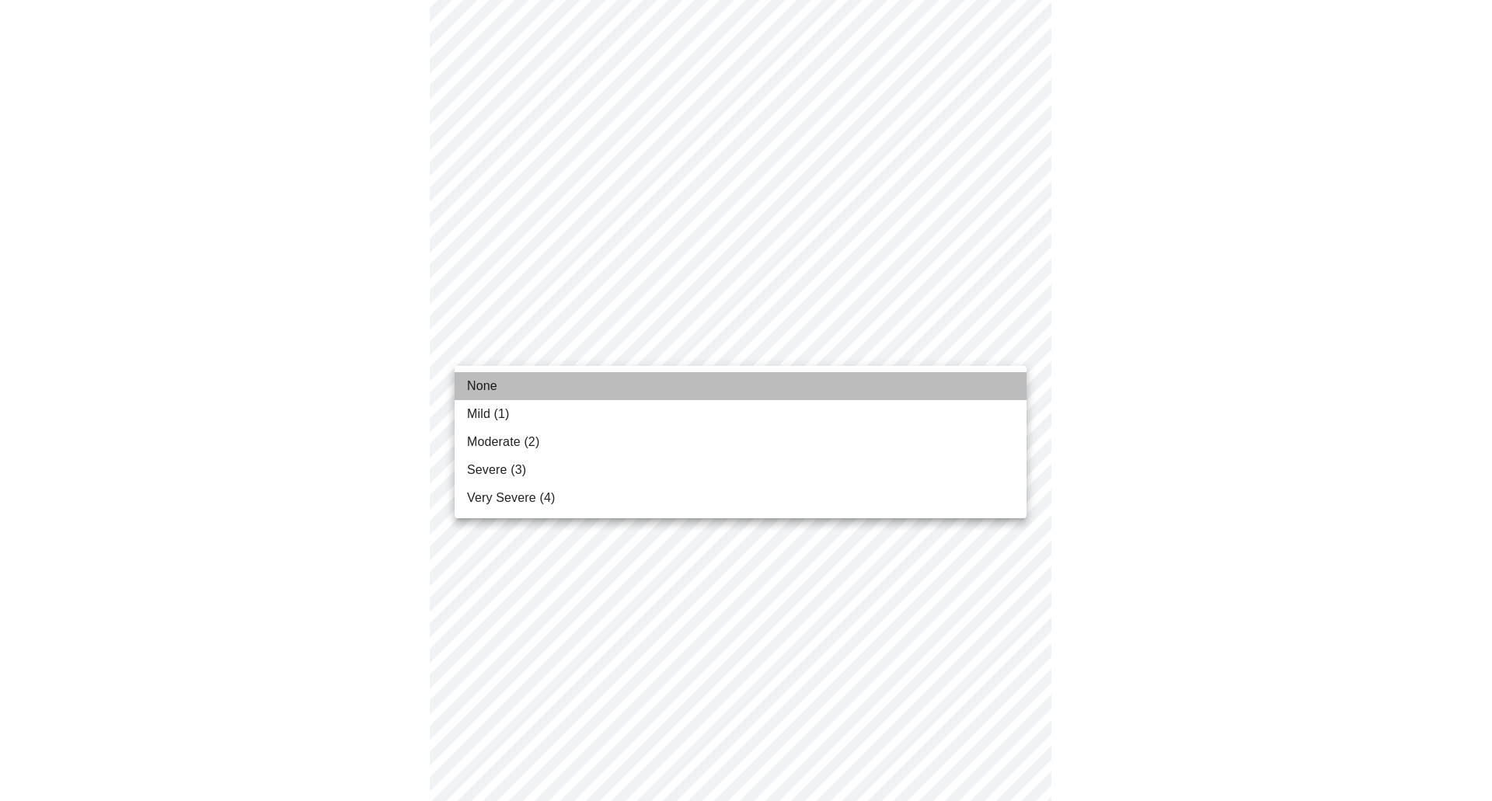
click at [532, 389] on li "None" at bounding box center [741, 386] width 572 height 28
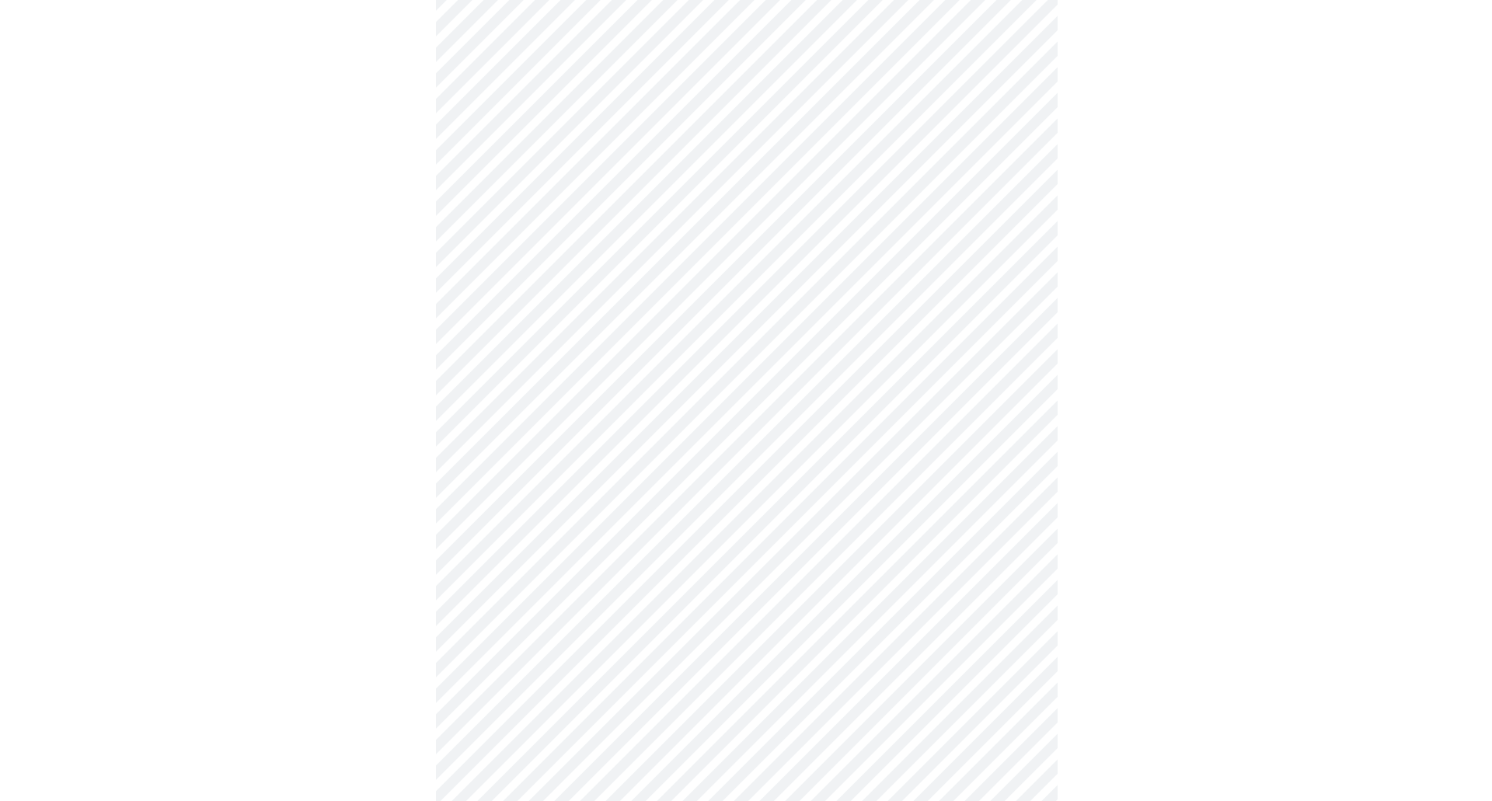
scroll to position [1070, 0]
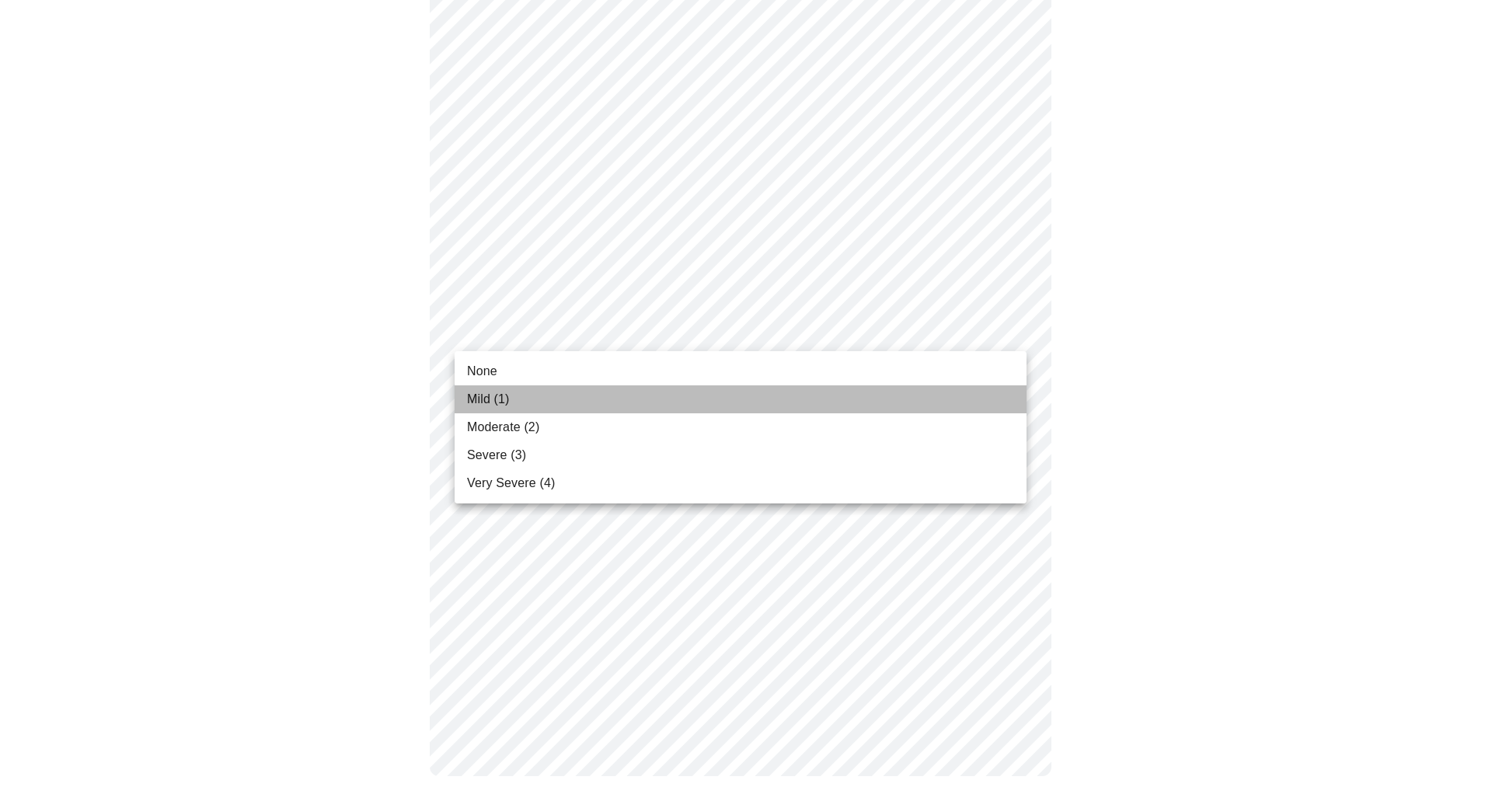
click at [636, 396] on li "Mild (1)" at bounding box center [741, 399] width 572 height 28
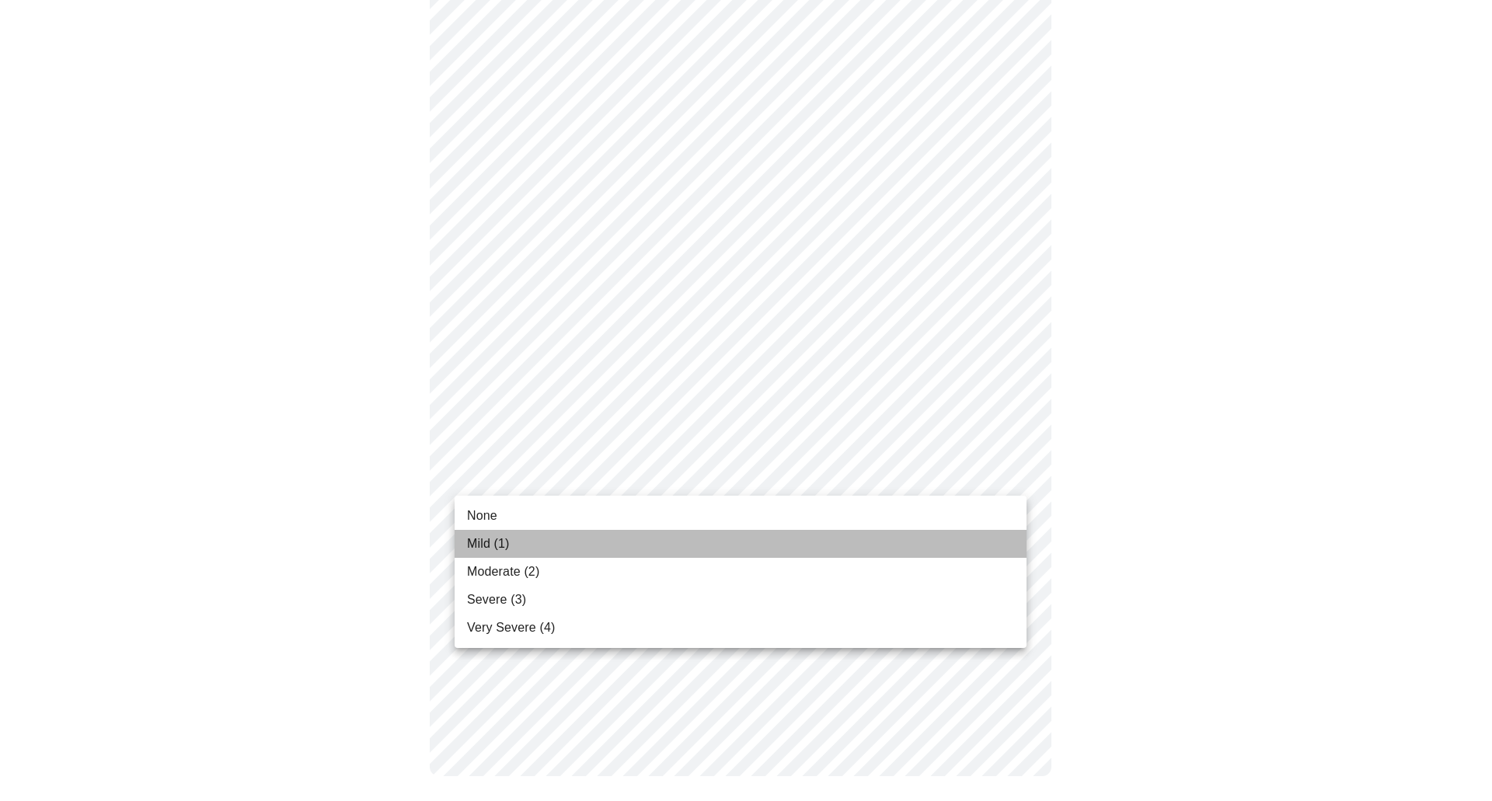
click at [626, 542] on li "Mild (1)" at bounding box center [741, 544] width 572 height 28
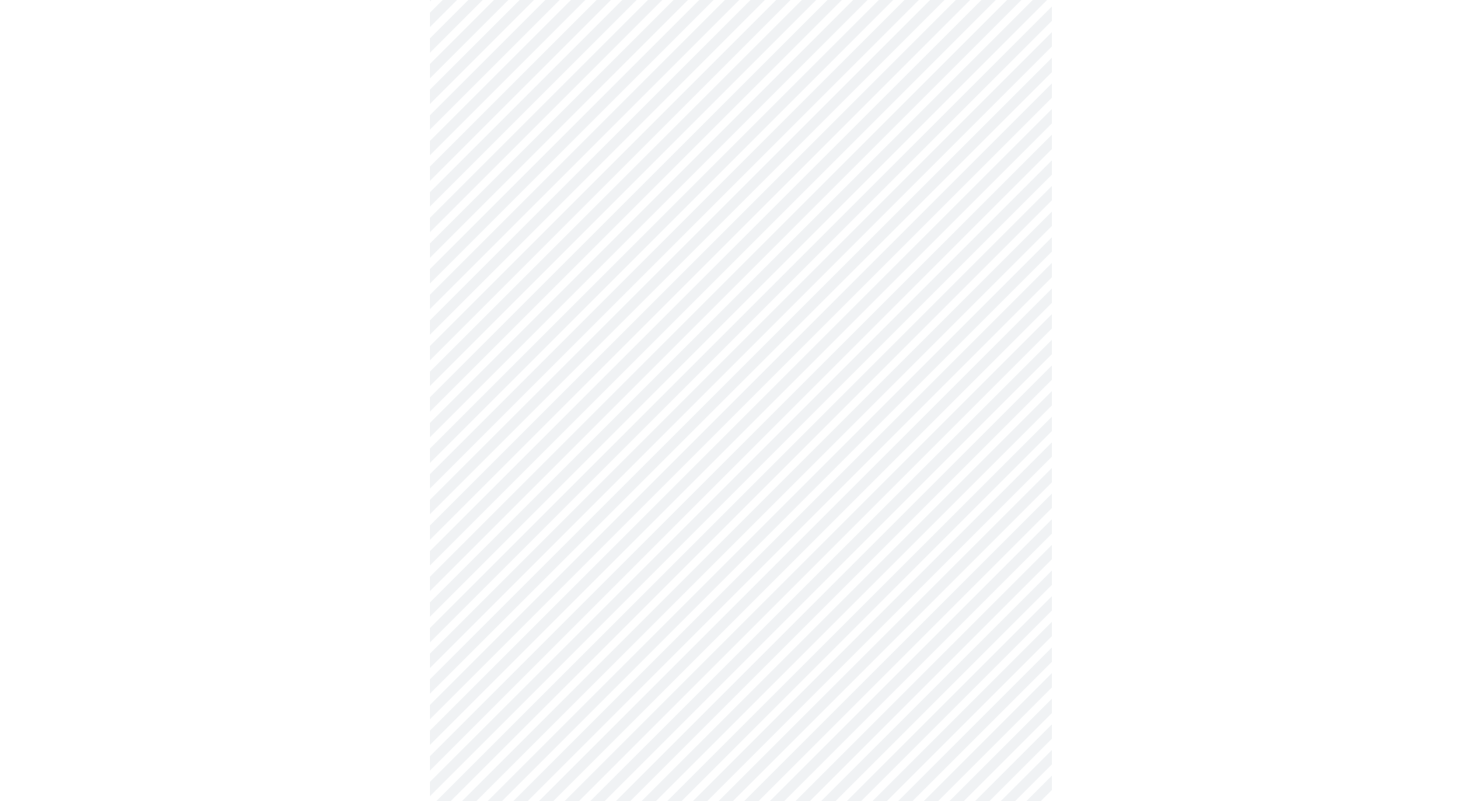
scroll to position [544, 0]
click at [589, 409] on body "MyMenopauseRx Appointments Messaging Labs Uploads Medications Community Refer a…" at bounding box center [746, 229] width 1480 height 1534
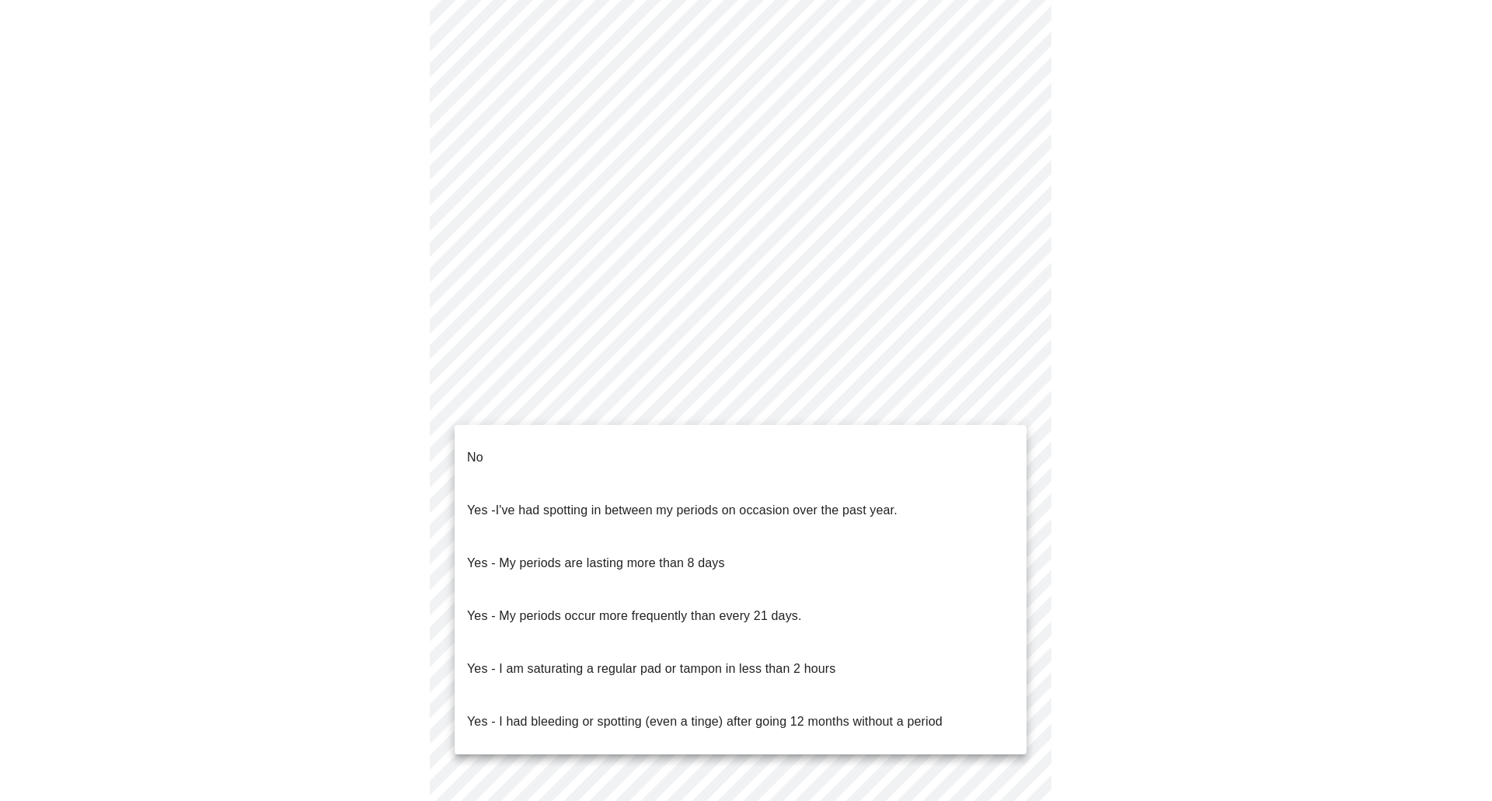
click at [567, 456] on li "No" at bounding box center [741, 457] width 572 height 53
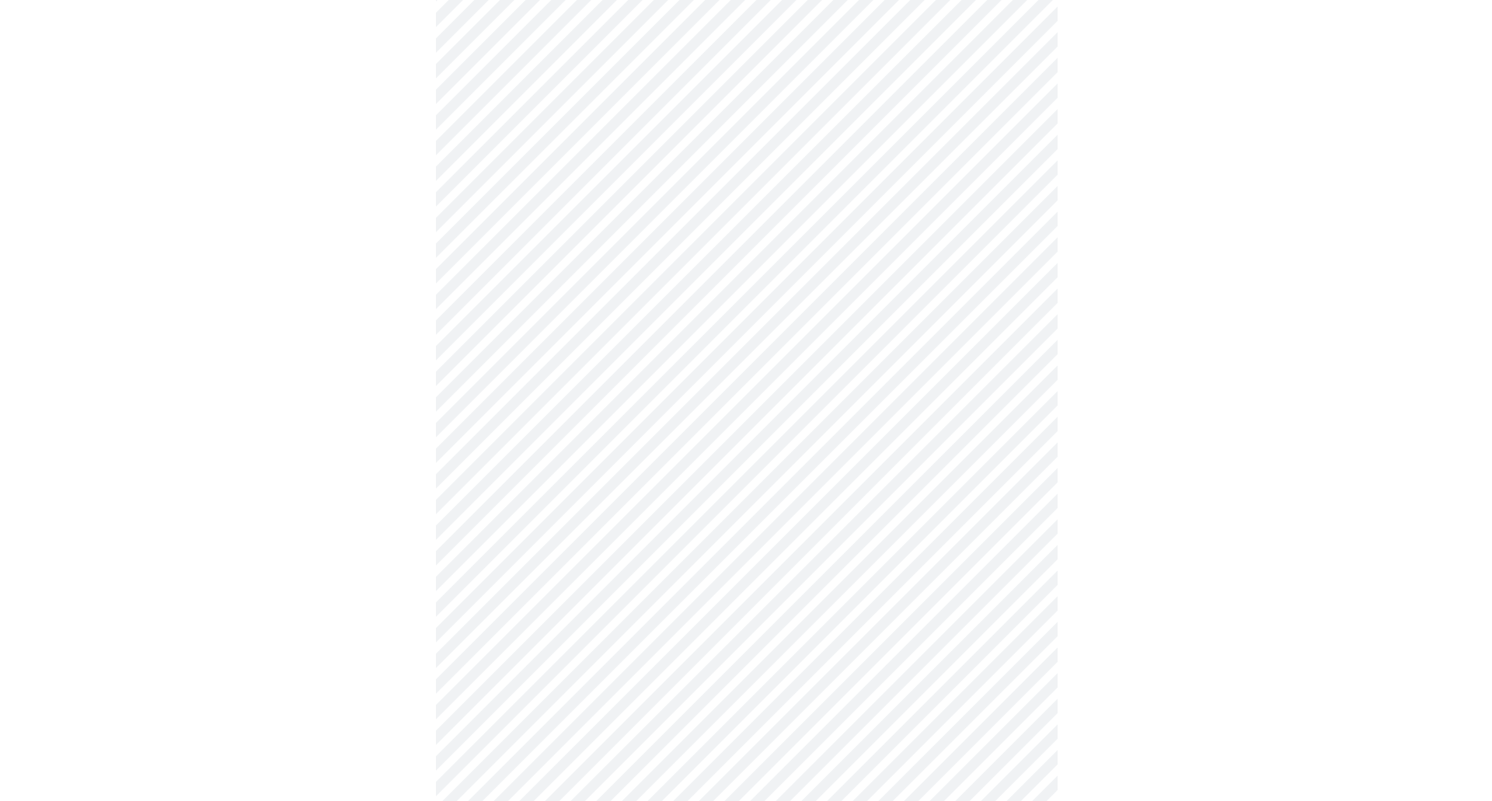
scroll to position [724, 0]
click at [586, 337] on body "MyMenopauseRx Appointments Messaging Labs Uploads Medications Community Refer a…" at bounding box center [746, 45] width 1480 height 1525
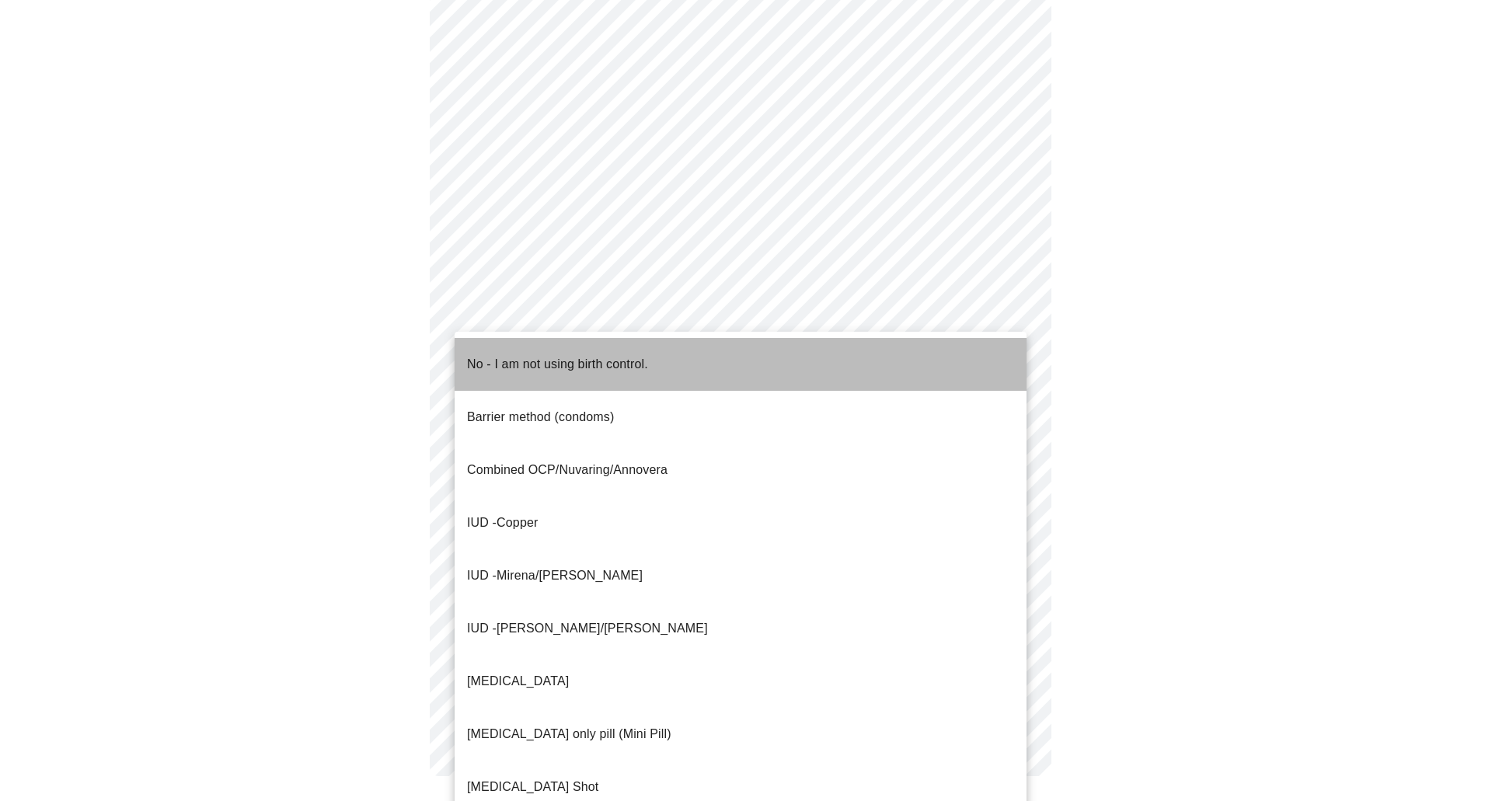
click at [574, 358] on p "No - I am not using birth control." at bounding box center [557, 364] width 181 height 19
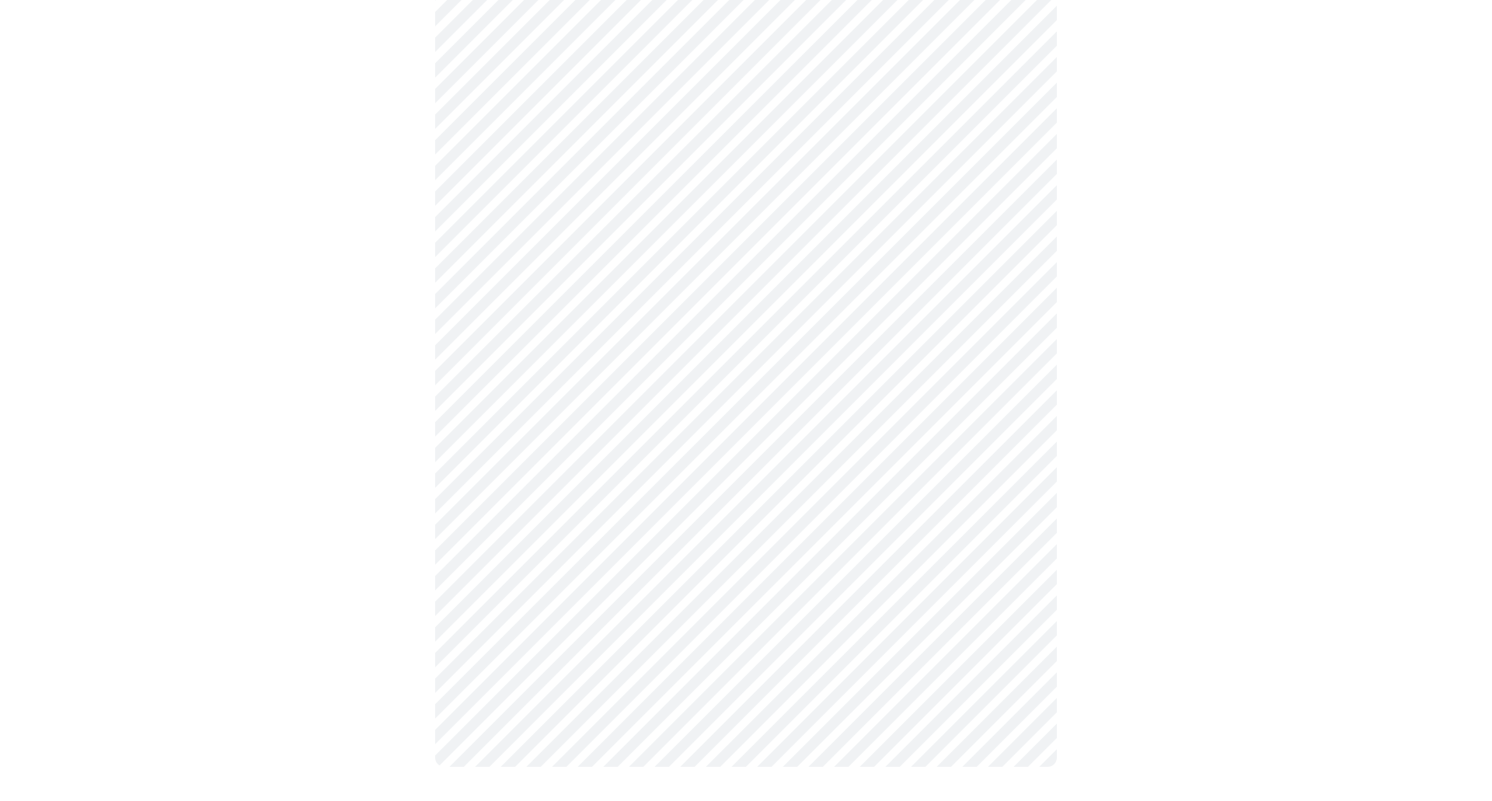
scroll to position [714, 0]
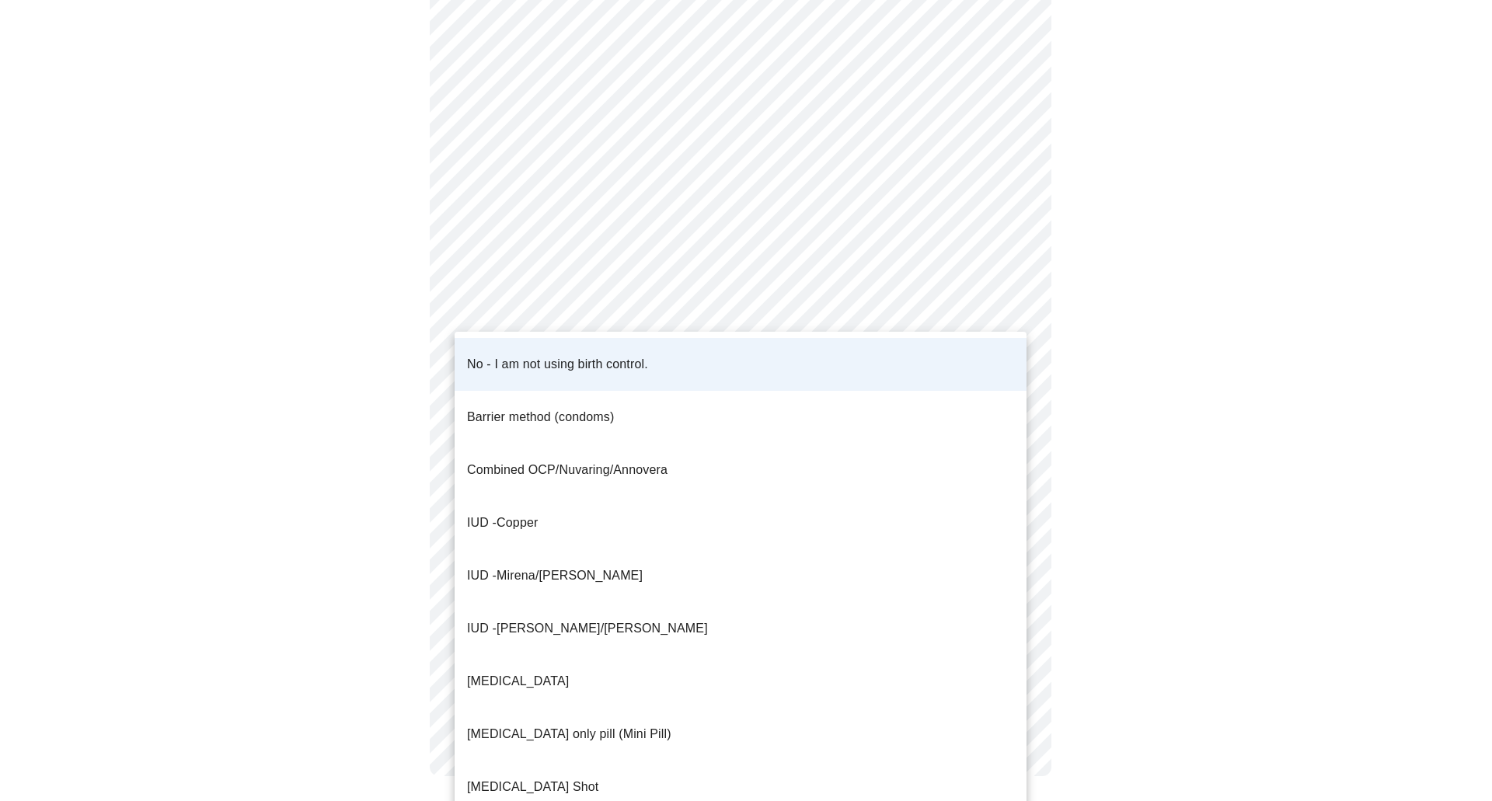
click at [652, 355] on body "MyMenopauseRx Appointments Messaging Labs Uploads Medications Community Refer a…" at bounding box center [746, 50] width 1480 height 1516
click at [653, 356] on li "No - I am not using birth control." at bounding box center [741, 364] width 572 height 53
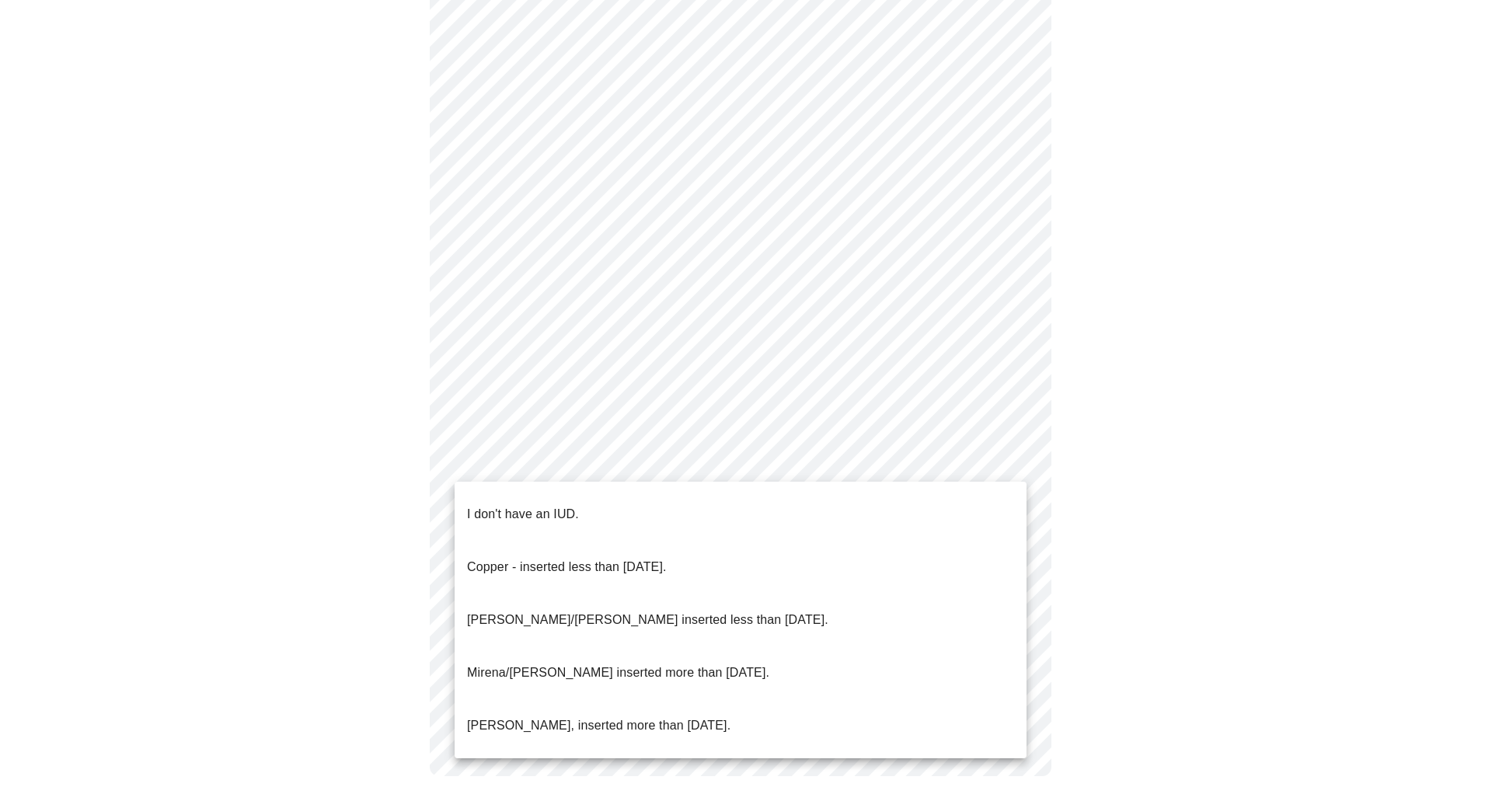
click at [639, 458] on body "MyMenopauseRx Appointments Messaging Labs Uploads Medications Community Refer a…" at bounding box center [746, 50] width 1480 height 1516
click at [567, 512] on span "I don't have an IUD." at bounding box center [523, 515] width 112 height 44
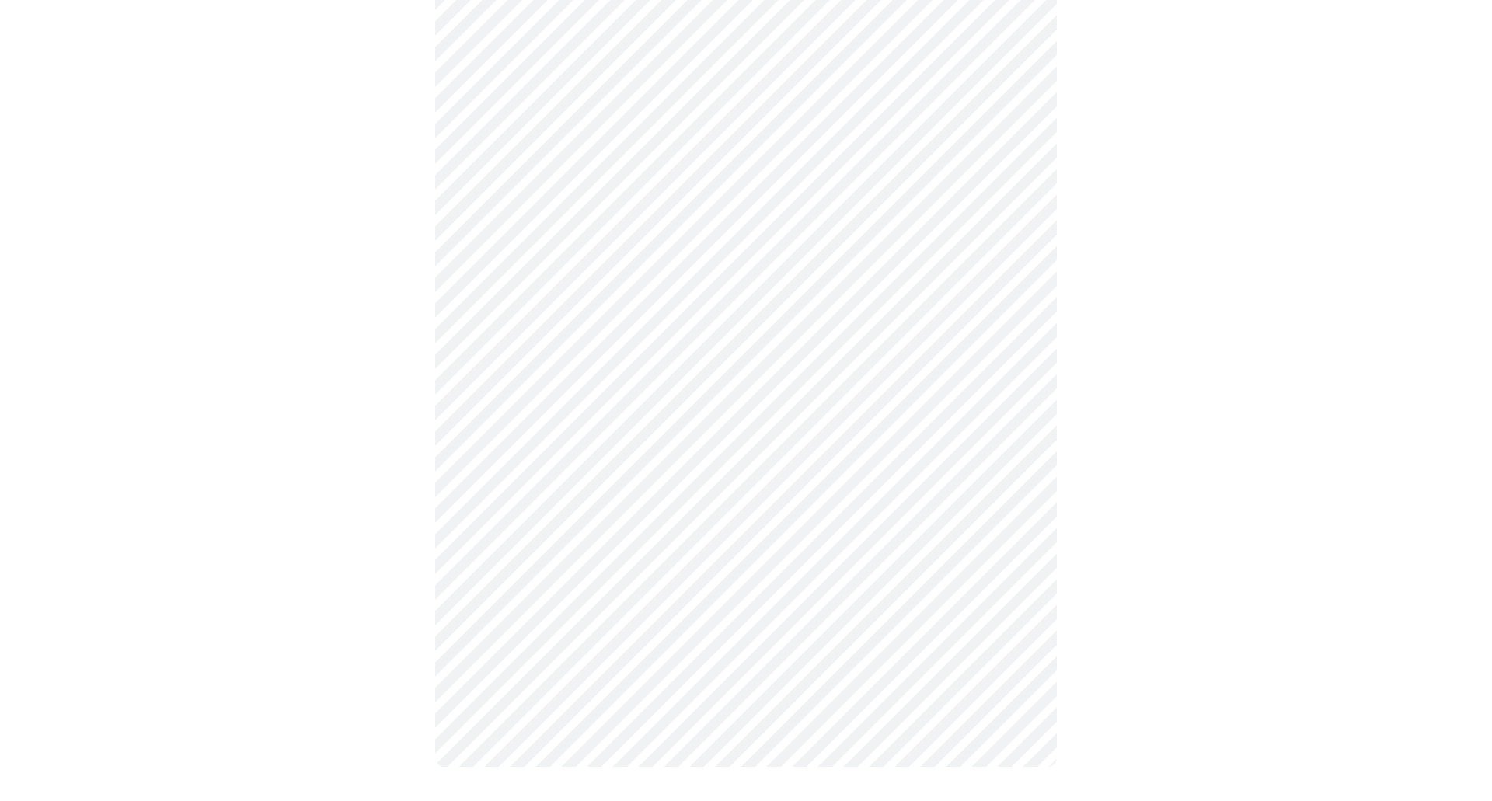
scroll to position [705, 0]
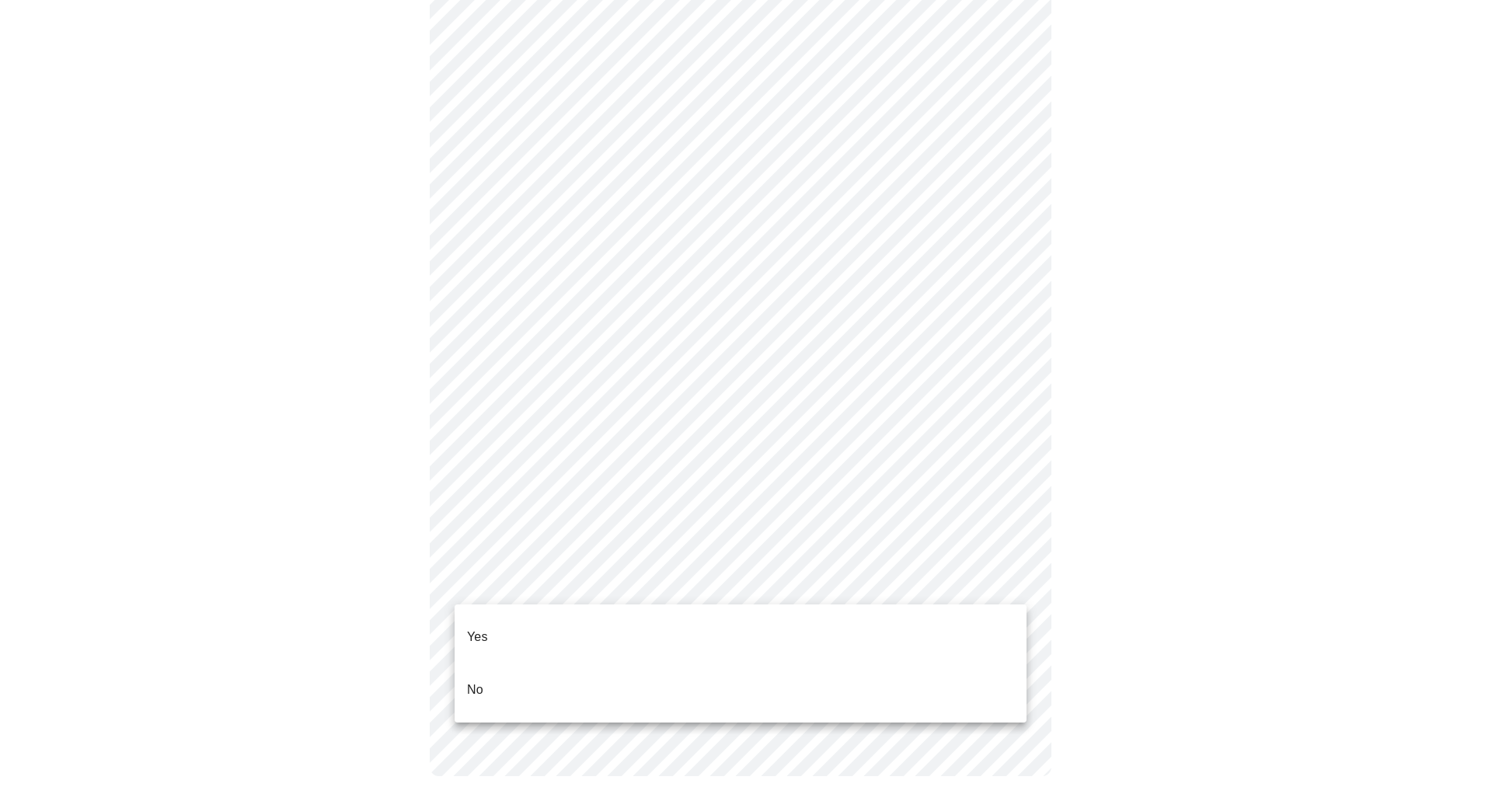
click at [647, 576] on body "MyMenopauseRx Appointments Messaging Labs Uploads Medications Community Refer a…" at bounding box center [746, 54] width 1480 height 1506
click at [607, 664] on li "No" at bounding box center [741, 690] width 572 height 53
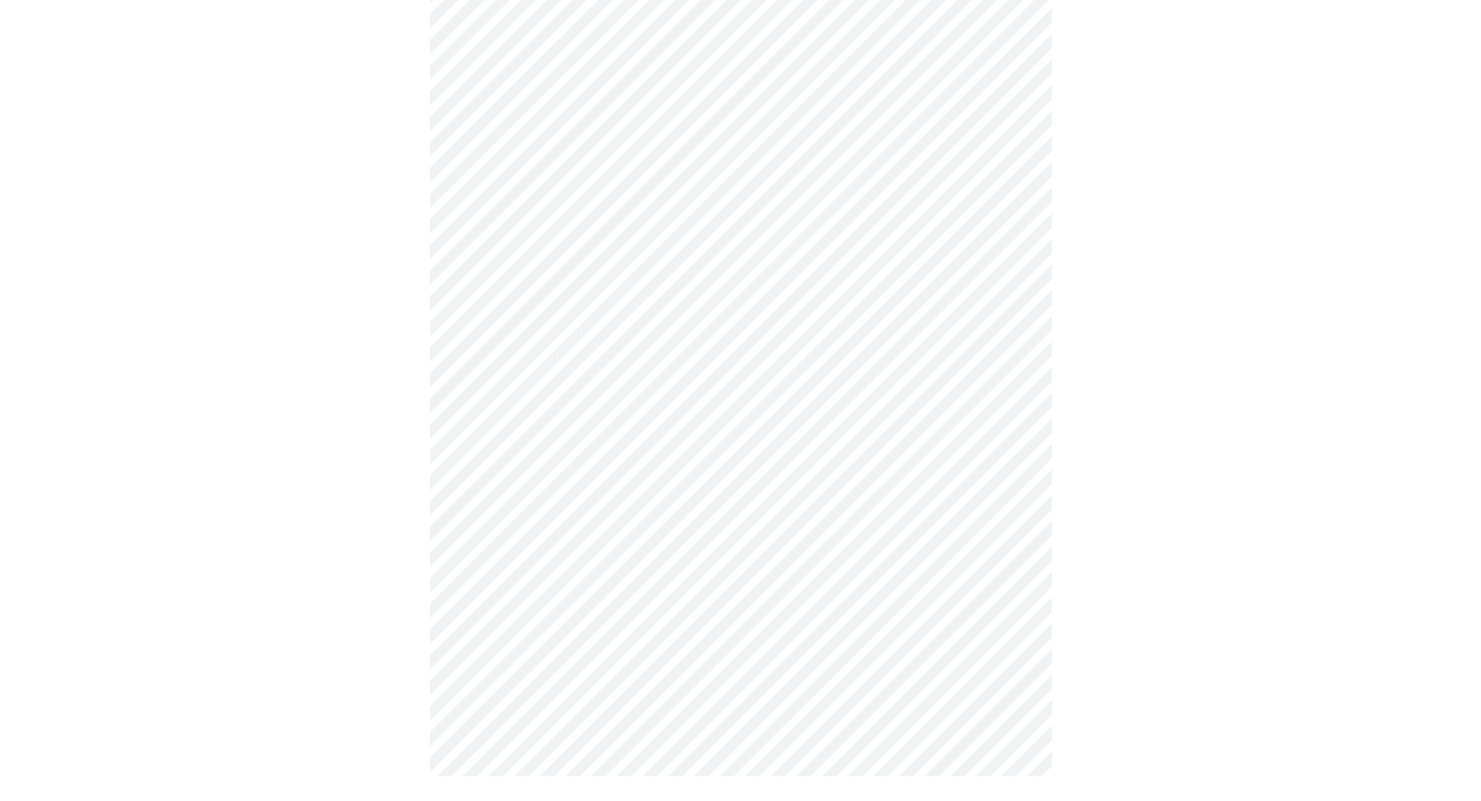
scroll to position [0, 0]
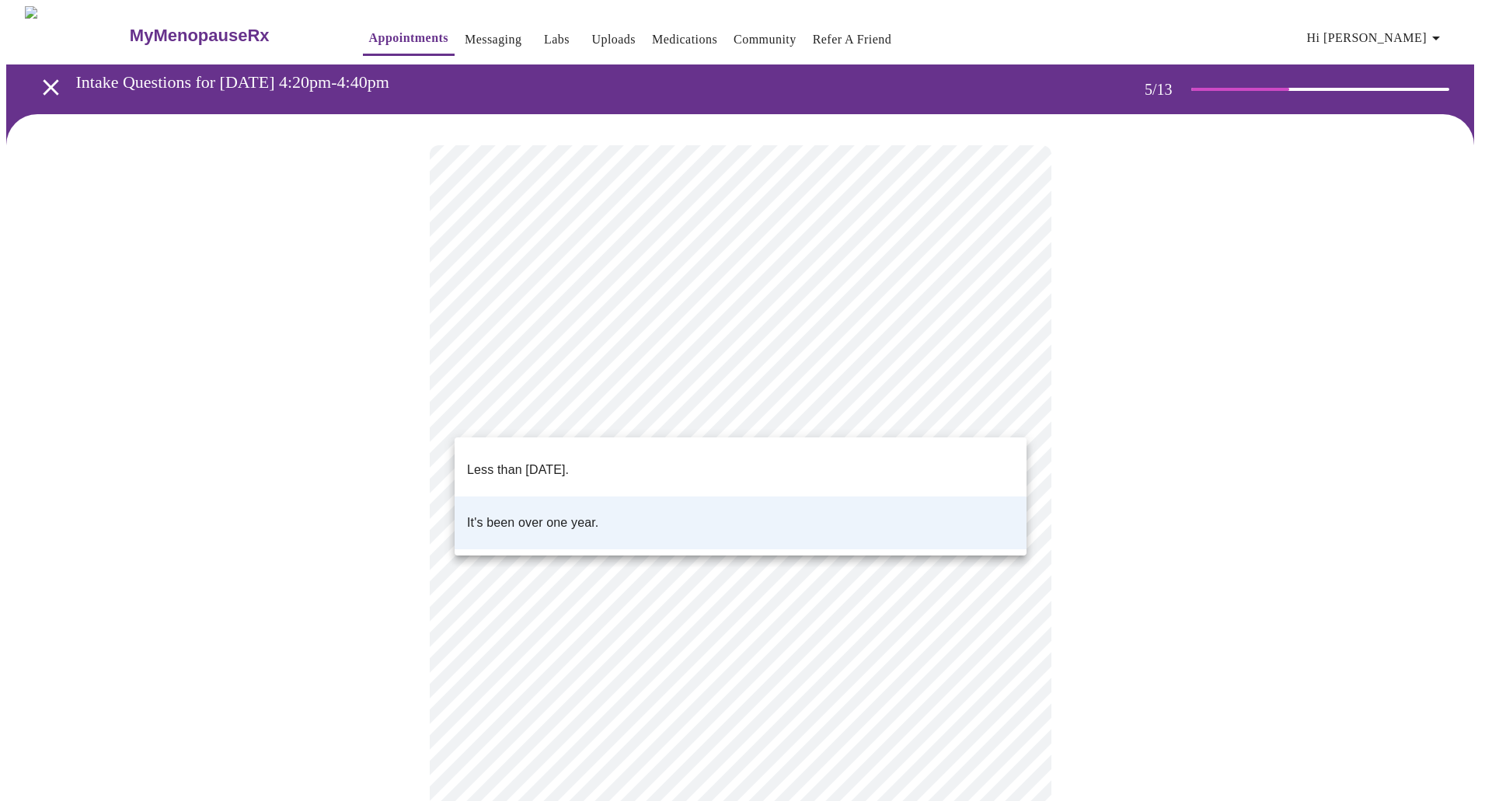
click at [696, 420] on body "MyMenopauseRx Appointments Messaging Labs Uploads Medications Community Refer a…" at bounding box center [746, 580] width 1480 height 1149
click at [686, 461] on li "Less than [DATE]." at bounding box center [741, 470] width 572 height 53
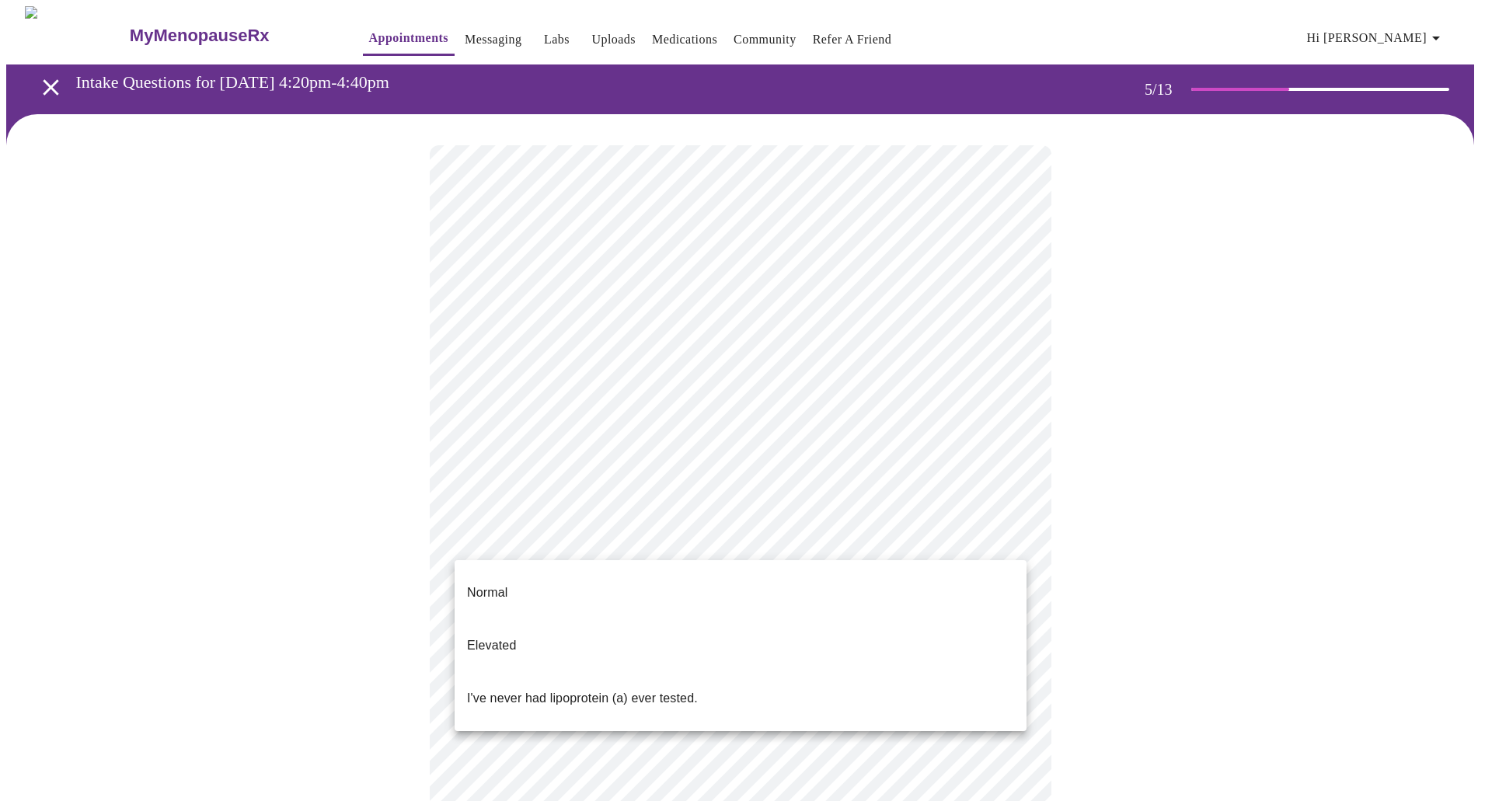
click at [688, 546] on body "MyMenopauseRx Appointments Messaging Labs Uploads Medications Community Refer a…" at bounding box center [746, 580] width 1480 height 1149
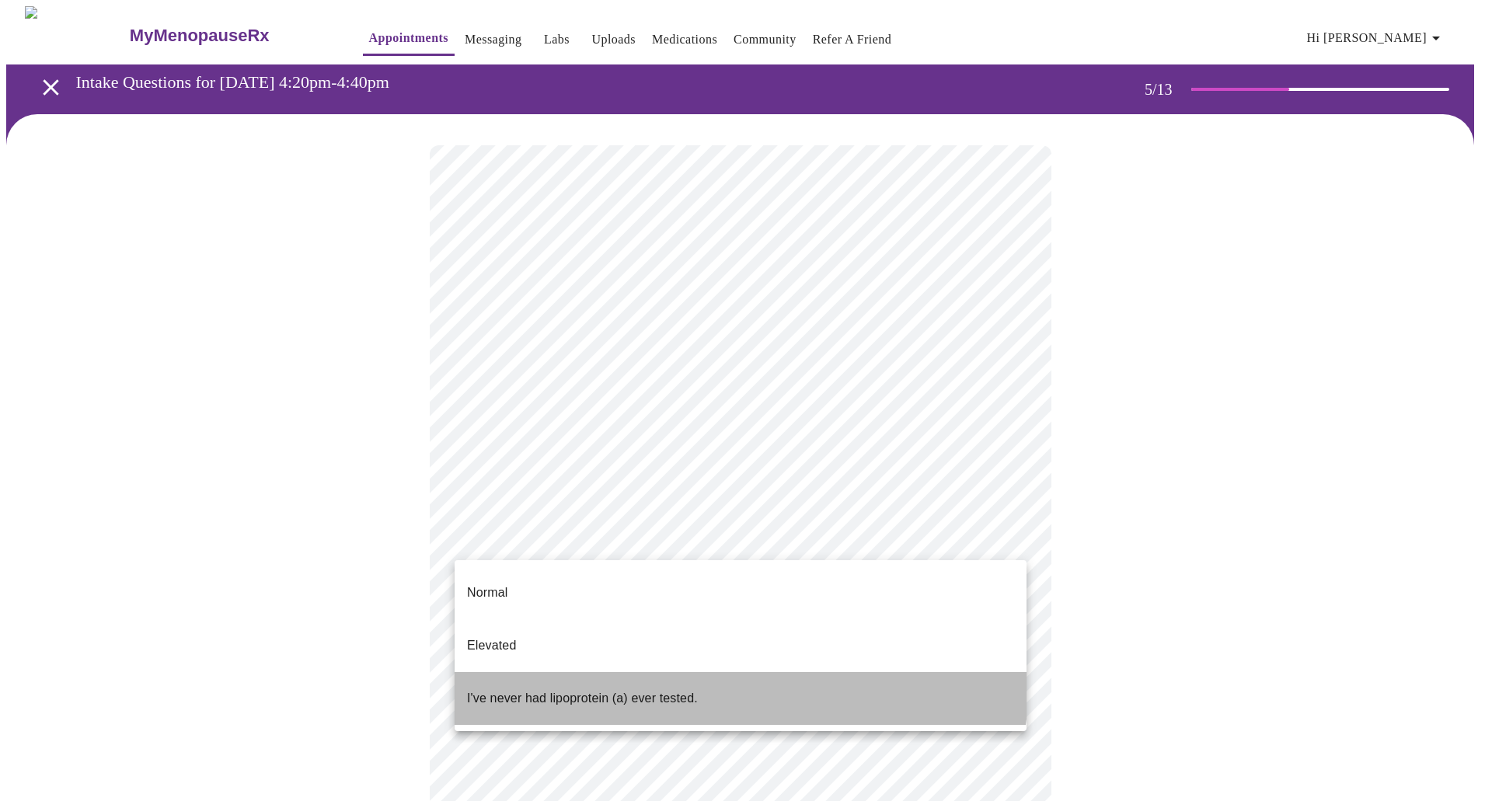
click at [661, 689] on p "I've never had lipoprotein (a) ever tested." at bounding box center [582, 698] width 231 height 19
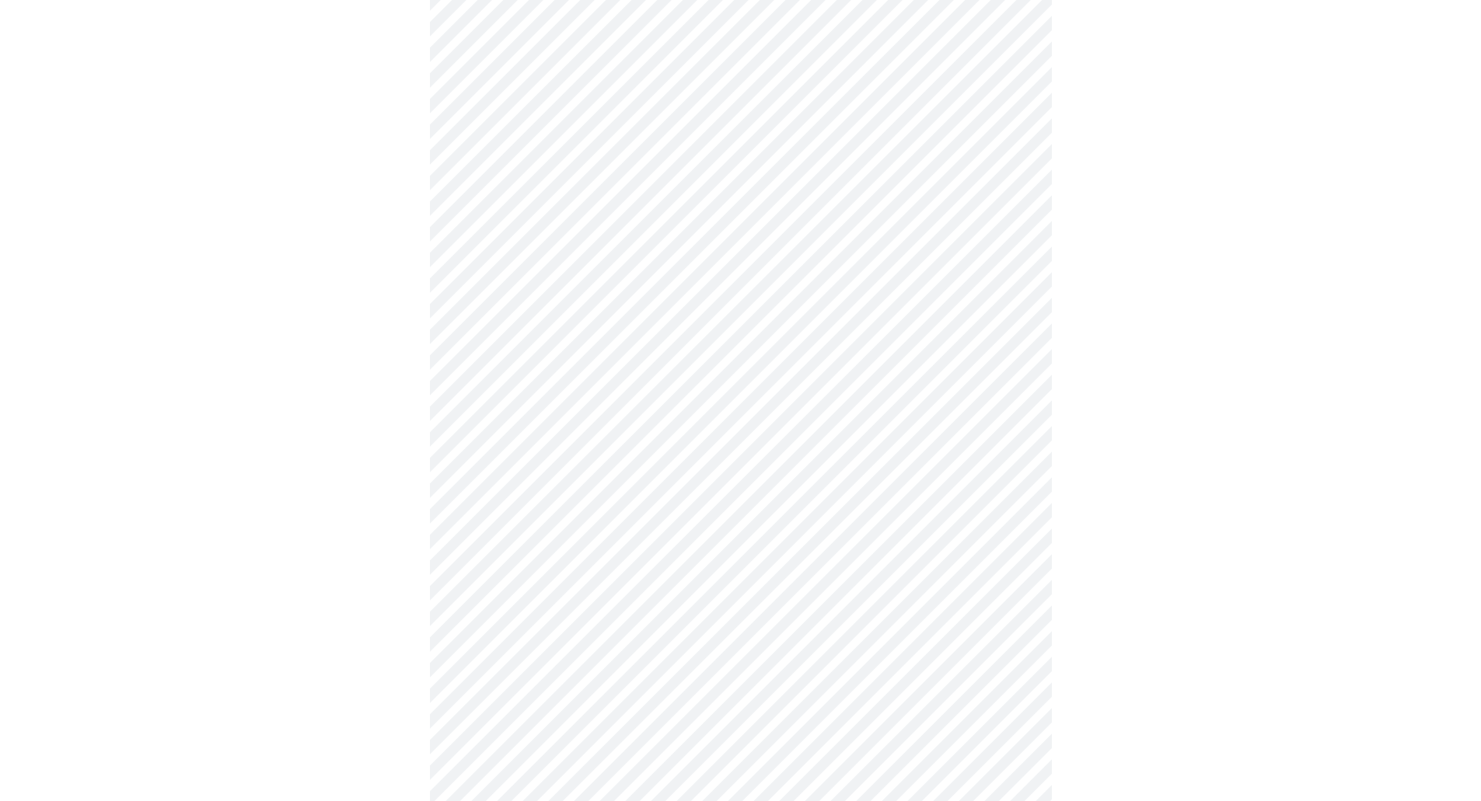
scroll to position [3964, 0]
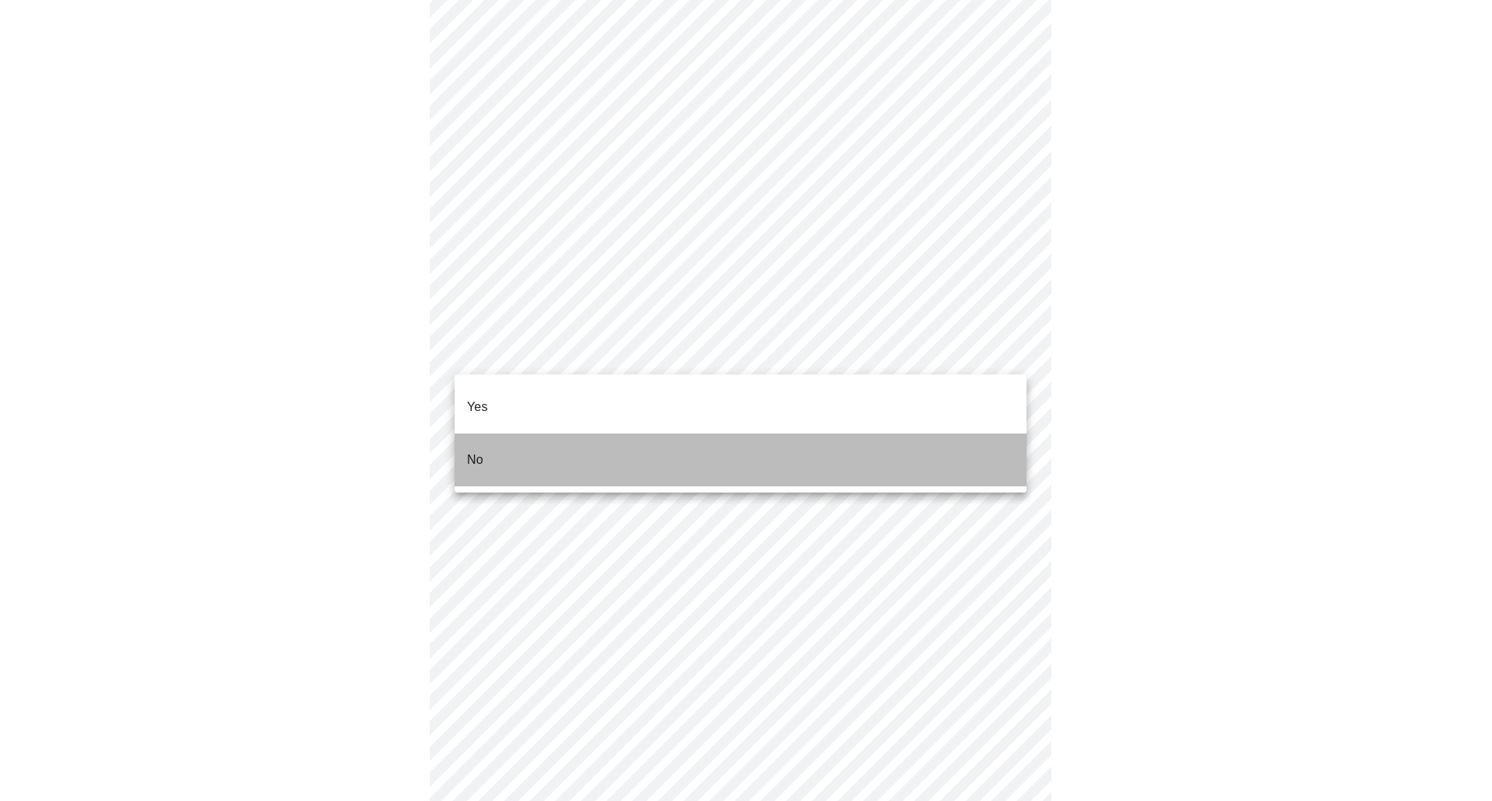
click at [582, 434] on li "No" at bounding box center [741, 460] width 572 height 53
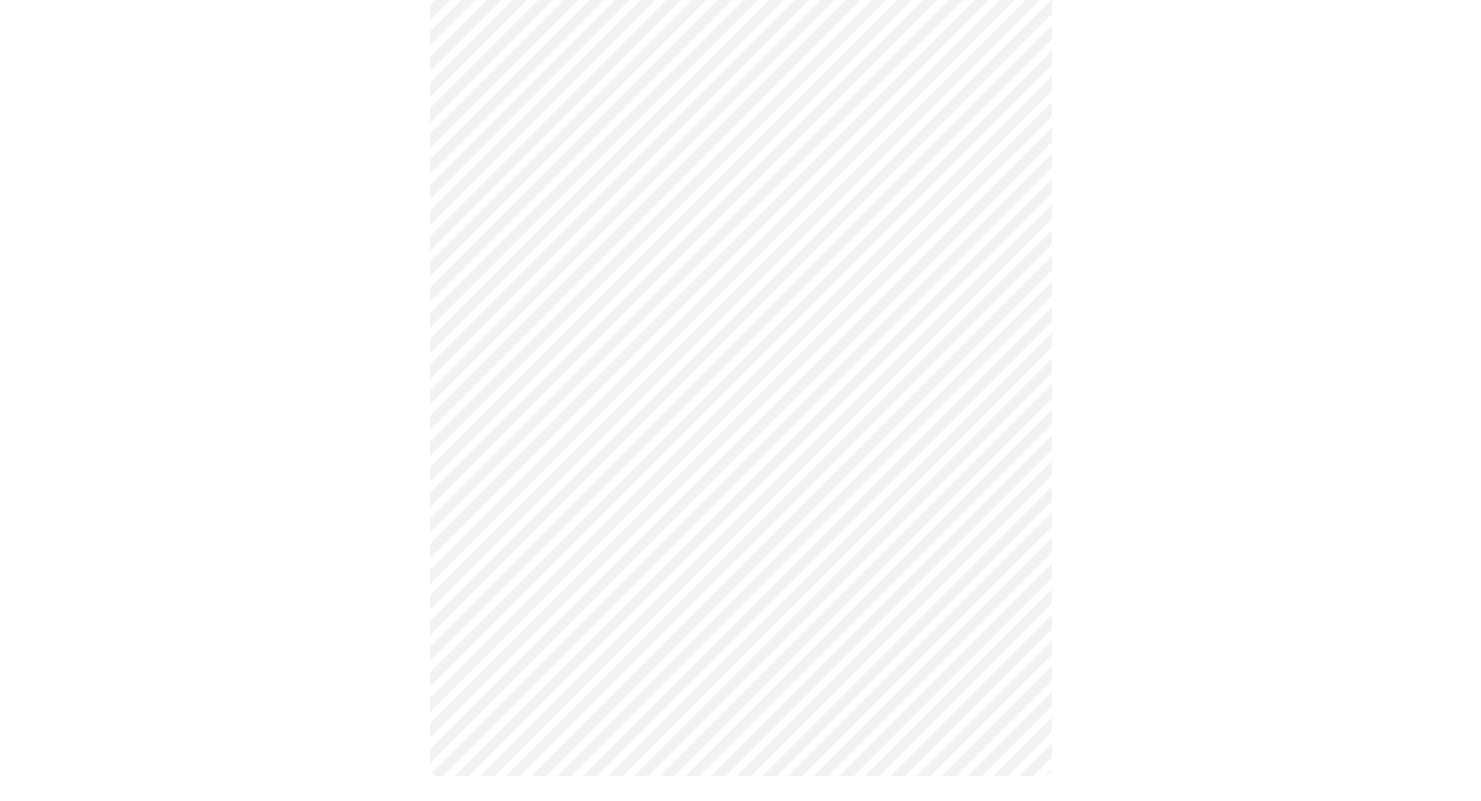
scroll to position [0, 0]
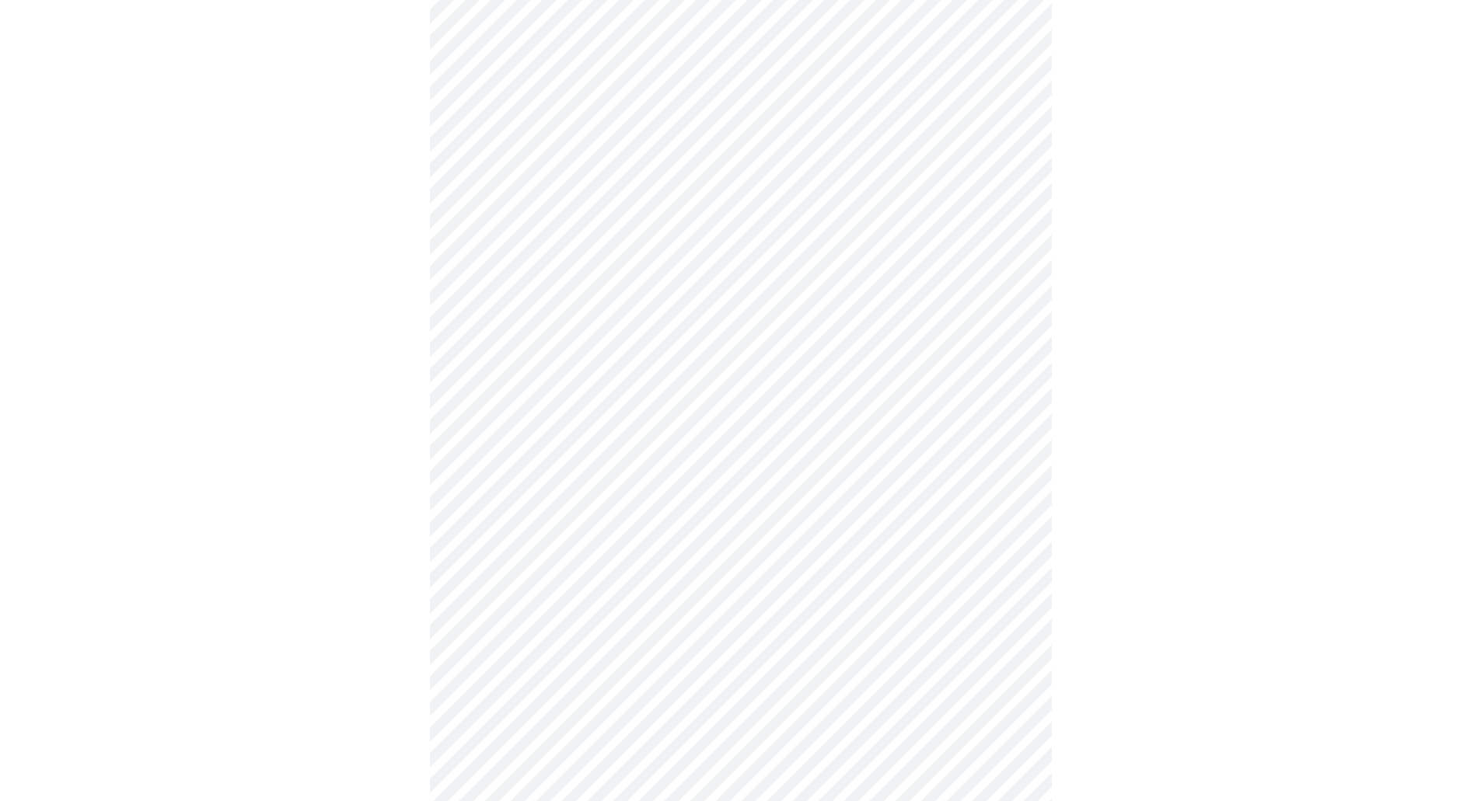
scroll to position [1166, 0]
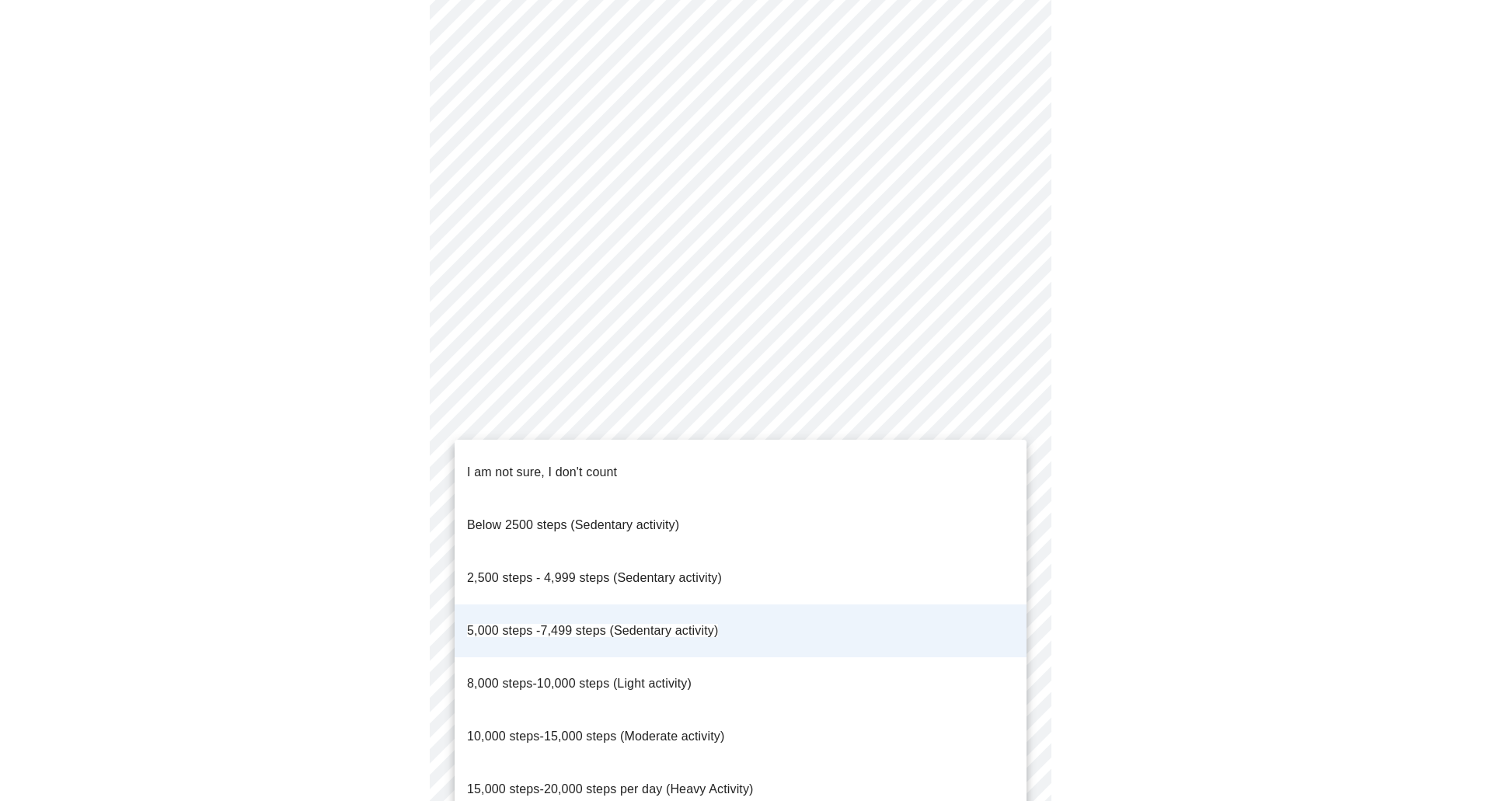
click at [1316, 414] on div at bounding box center [746, 400] width 1492 height 801
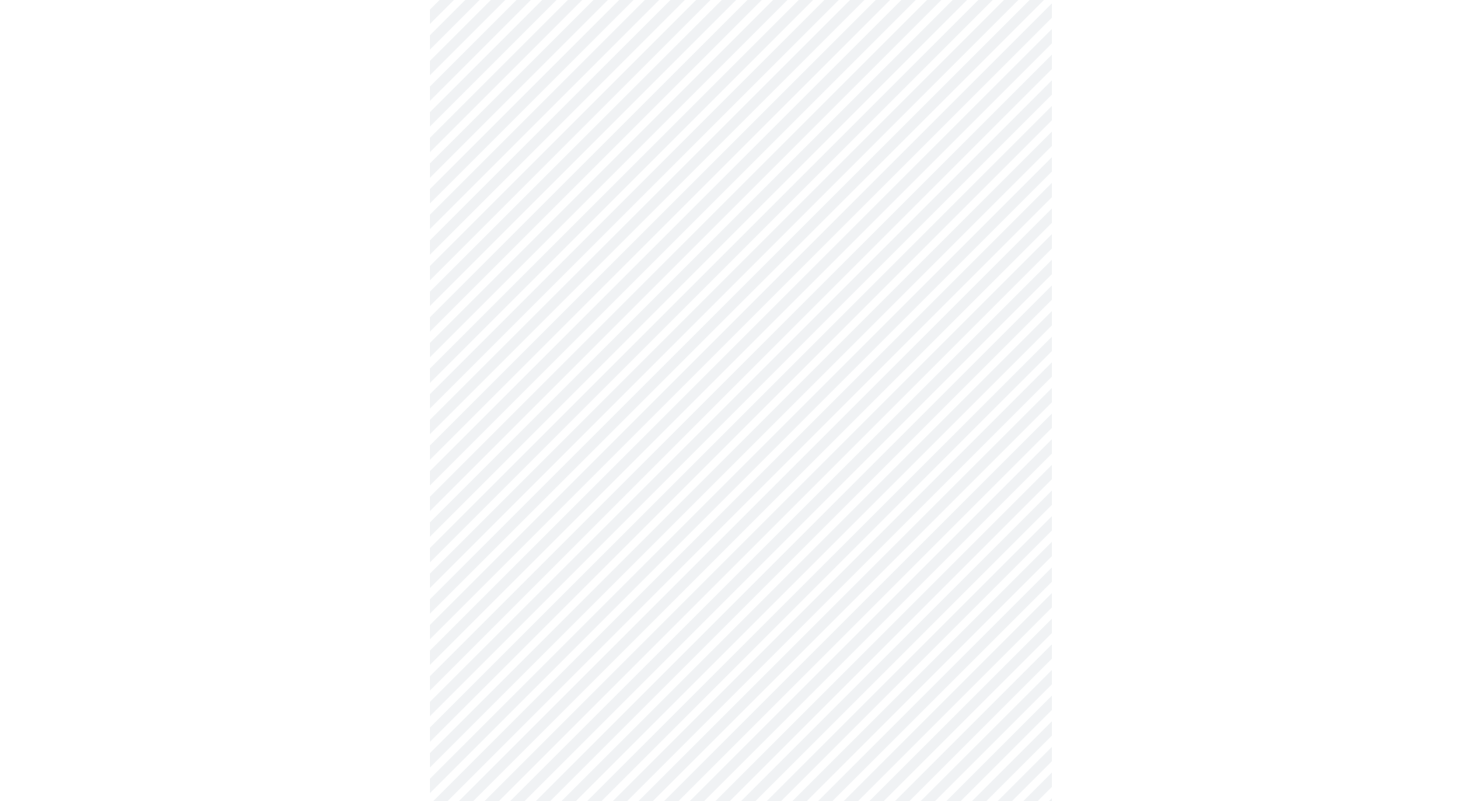
scroll to position [155, 0]
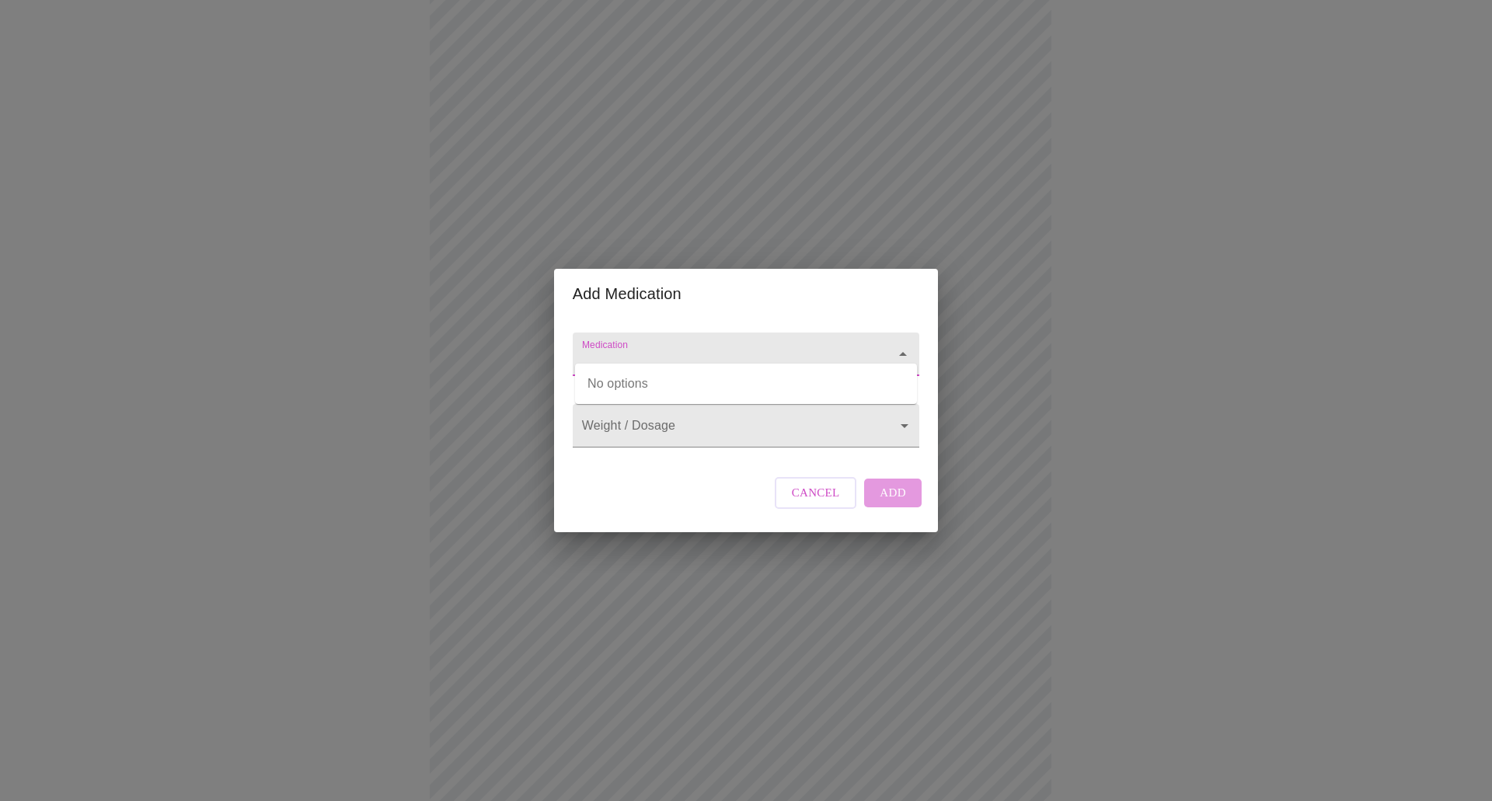
click at [692, 347] on input "Medication" at bounding box center [724, 361] width 290 height 29
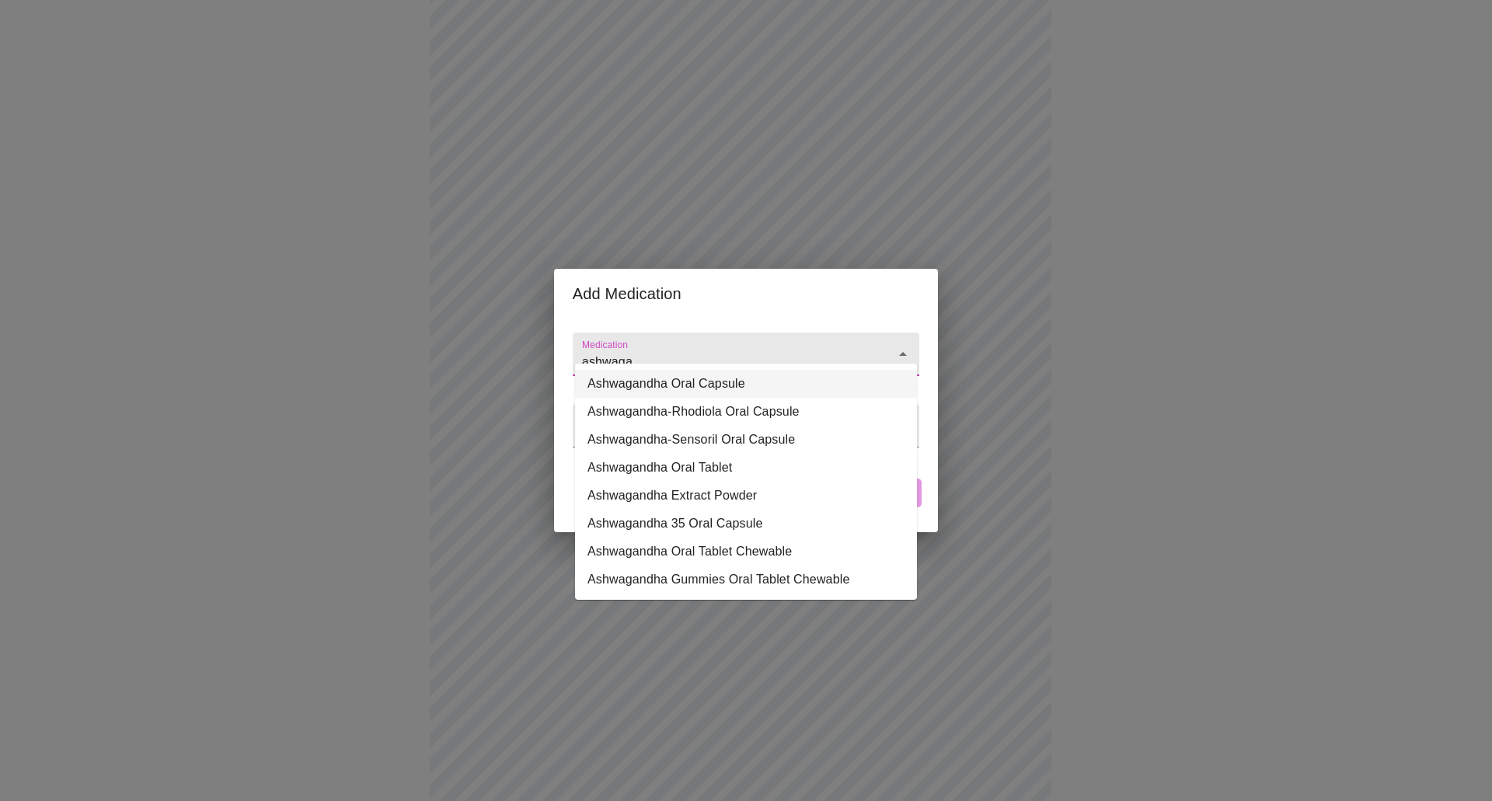
click at [705, 385] on li "Ashwagandha Oral Capsule" at bounding box center [746, 384] width 342 height 28
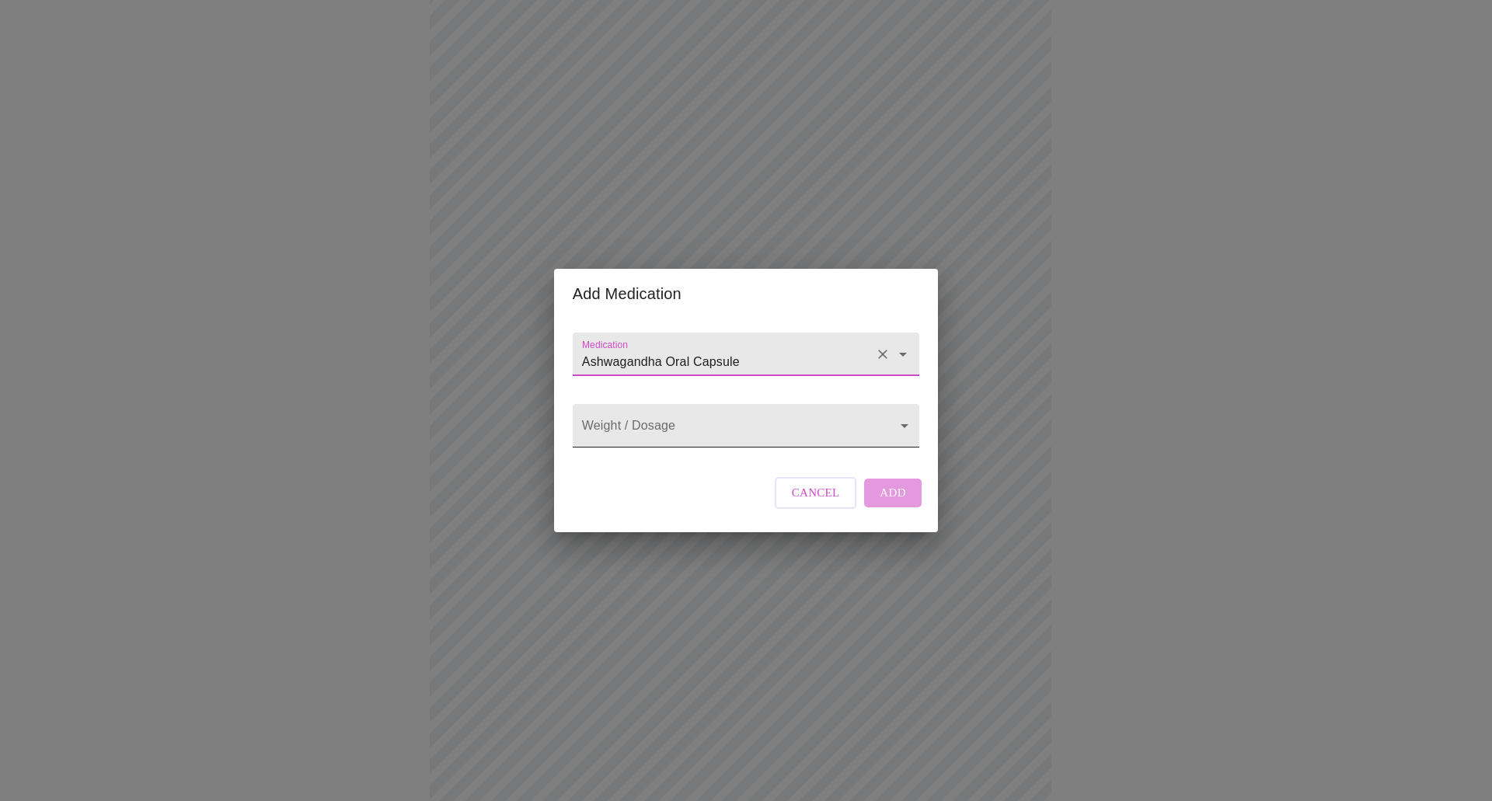
type input "Ashwagandha Oral Capsule"
click at [793, 426] on body "MyMenopauseRx Appointments Messaging Labs Uploads Medications Community Refer a…" at bounding box center [746, 537] width 1480 height 1373
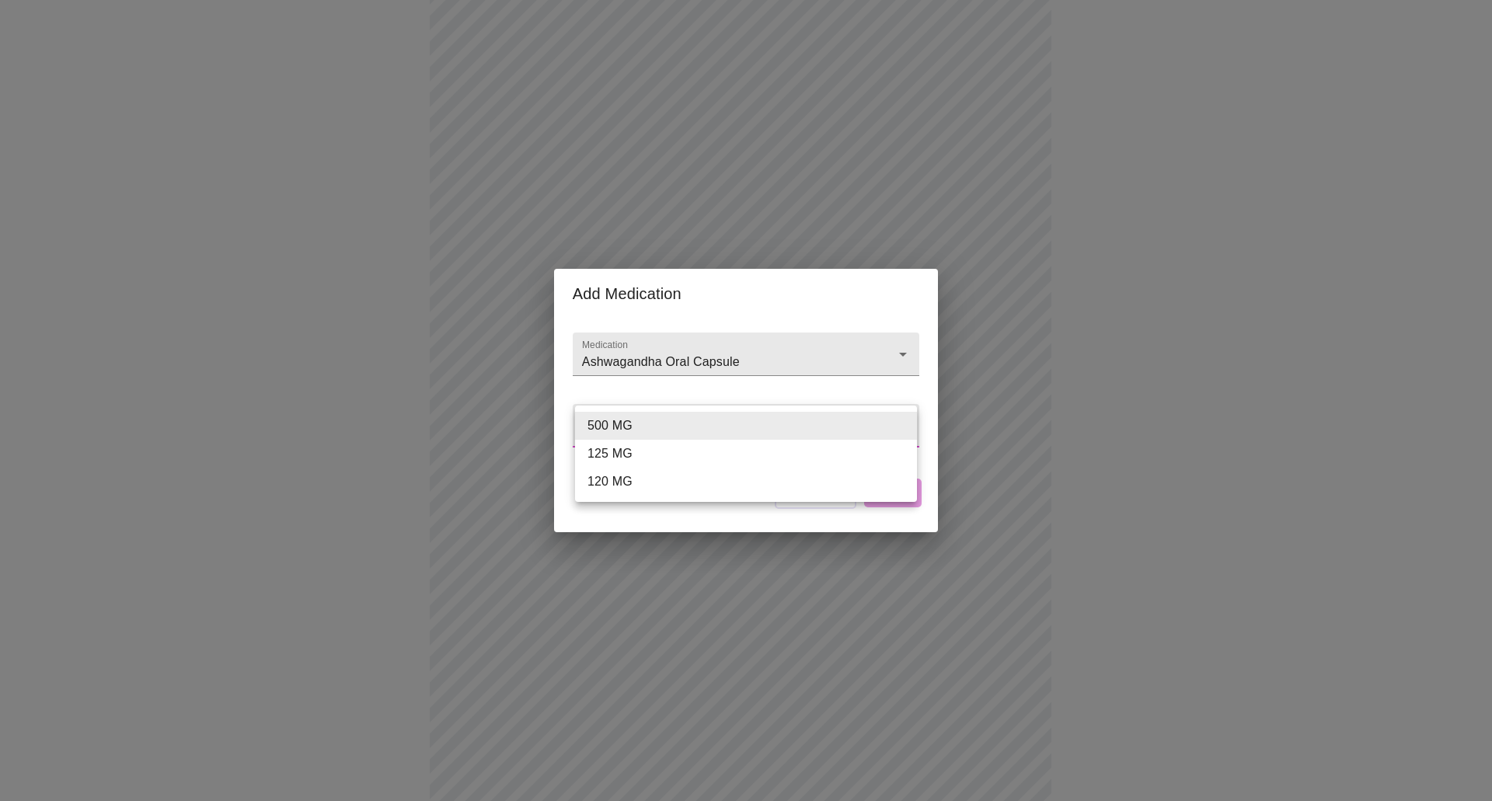
click at [788, 368] on div at bounding box center [746, 400] width 1492 height 801
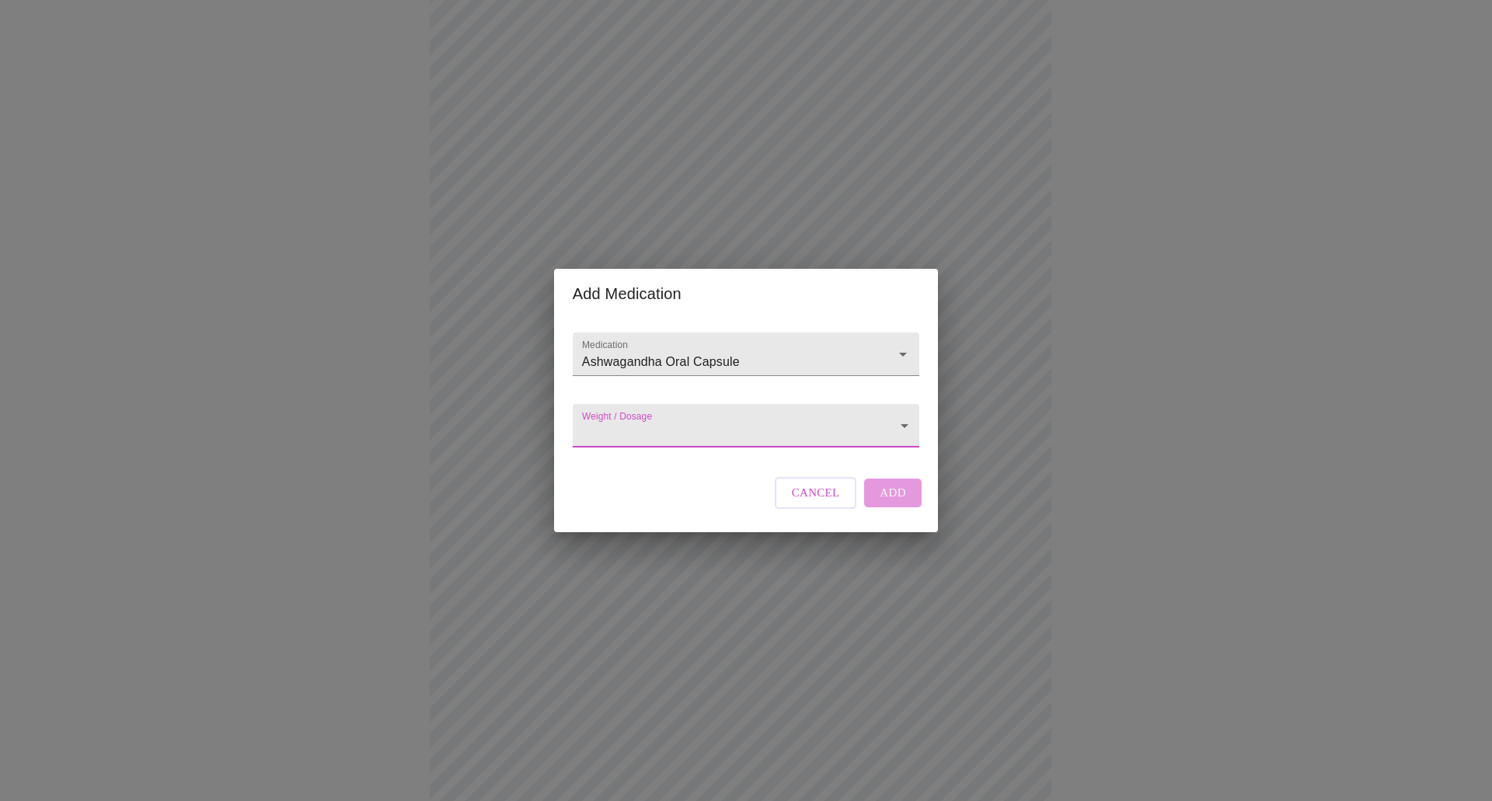
click at [684, 432] on body "MyMenopauseRx Appointments Messaging Labs Uploads Medications Community Refer a…" at bounding box center [746, 537] width 1480 height 1373
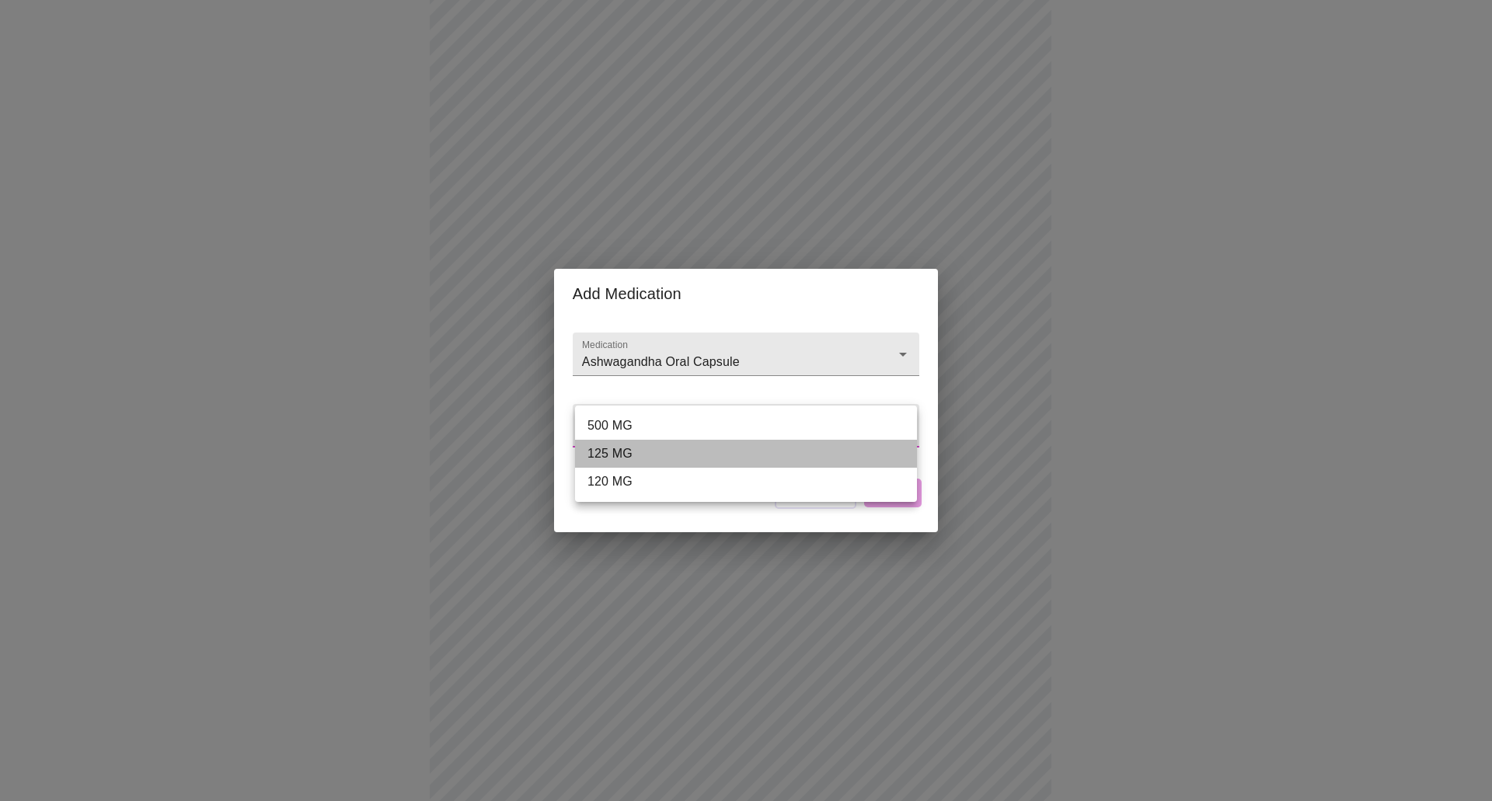
click at [685, 453] on li "125 MG" at bounding box center [746, 454] width 342 height 28
type input "125 MG"
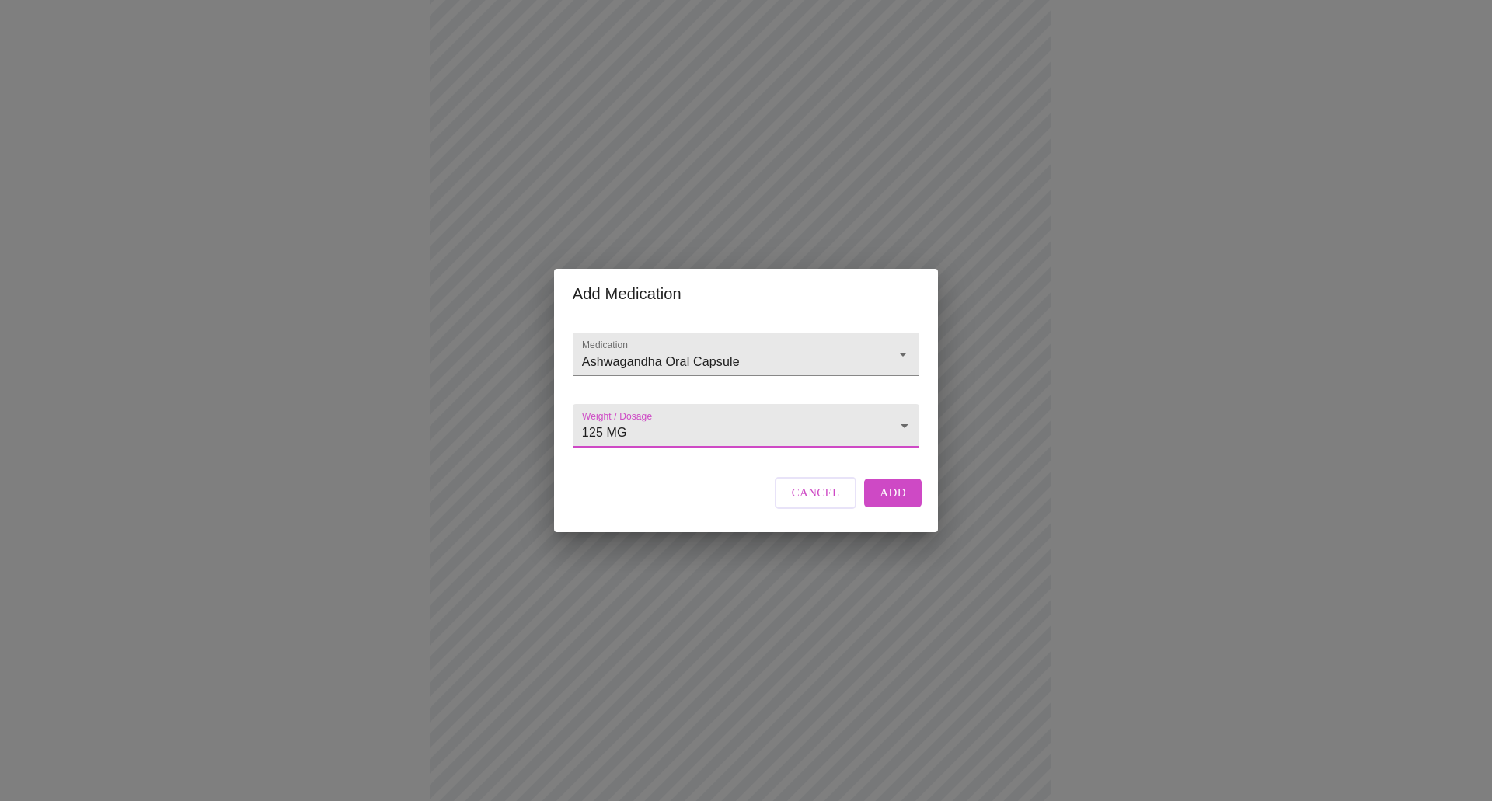
click at [881, 503] on span "Add" at bounding box center [893, 493] width 26 height 20
click at [681, 347] on input "Medication" at bounding box center [724, 361] width 290 height 29
click at [897, 345] on icon "Close" at bounding box center [903, 354] width 19 height 19
type input "a"
click at [814, 503] on span "Cancel" at bounding box center [816, 493] width 48 height 20
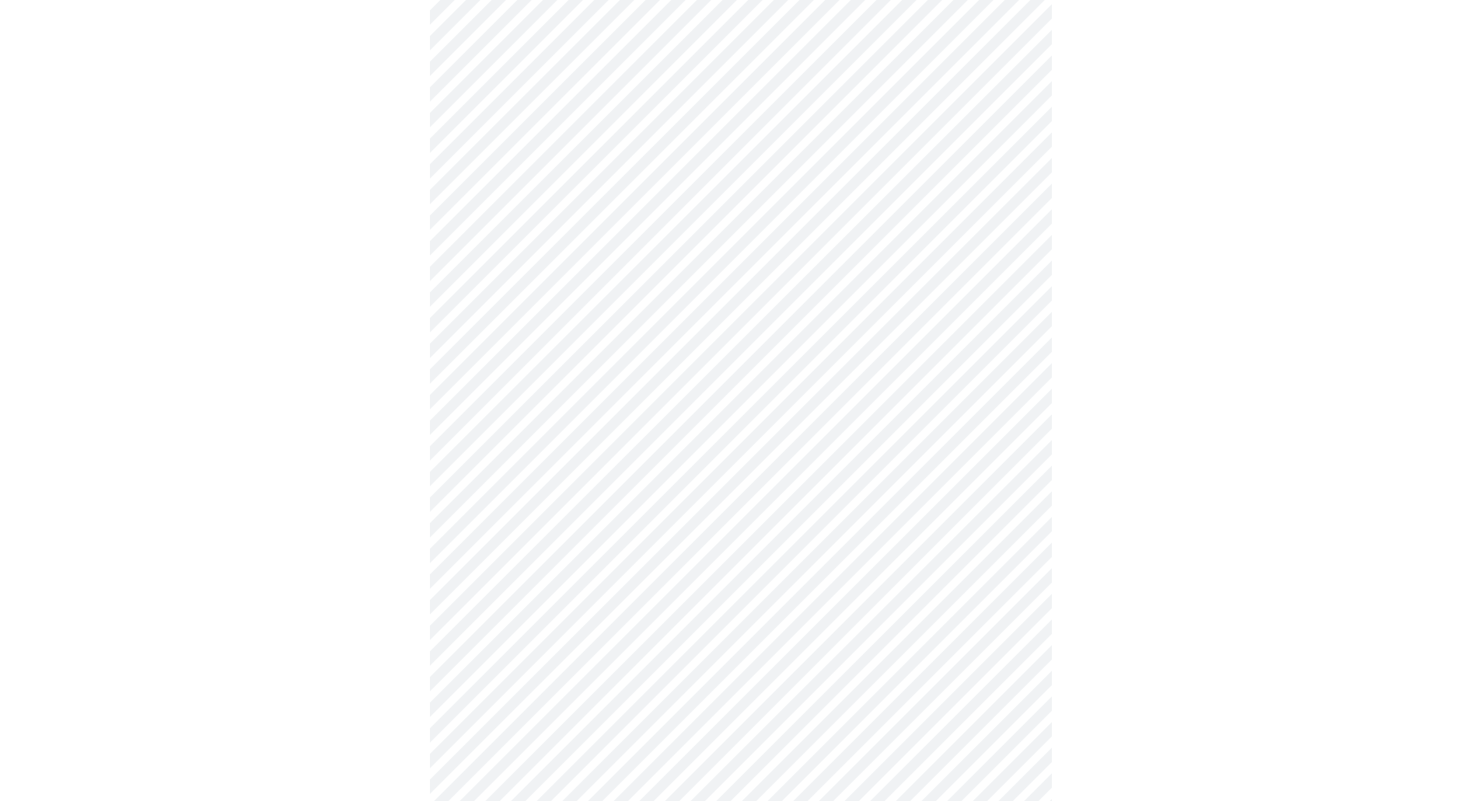
scroll to position [571, 0]
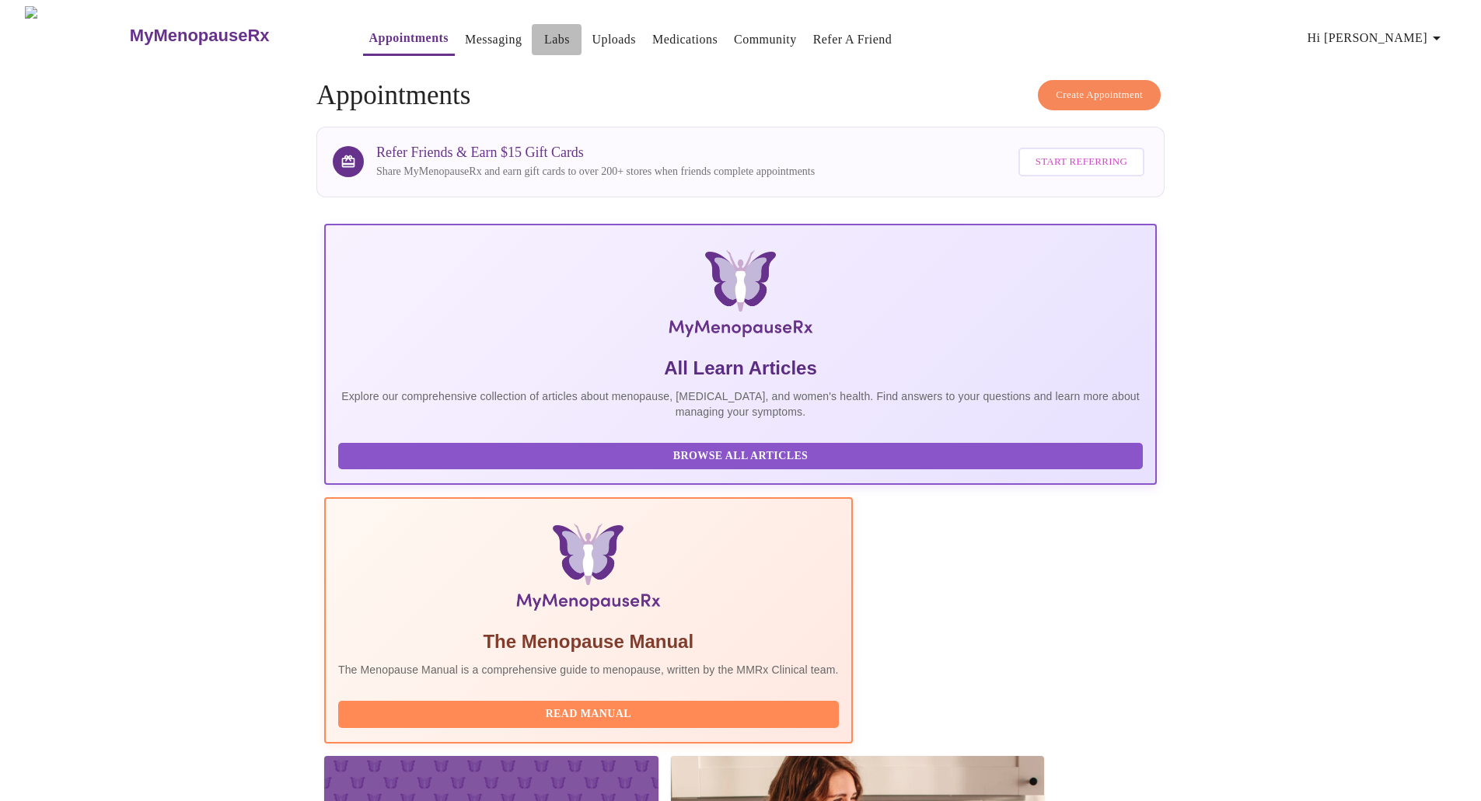
click at [544, 33] on link "Labs" at bounding box center [557, 40] width 26 height 22
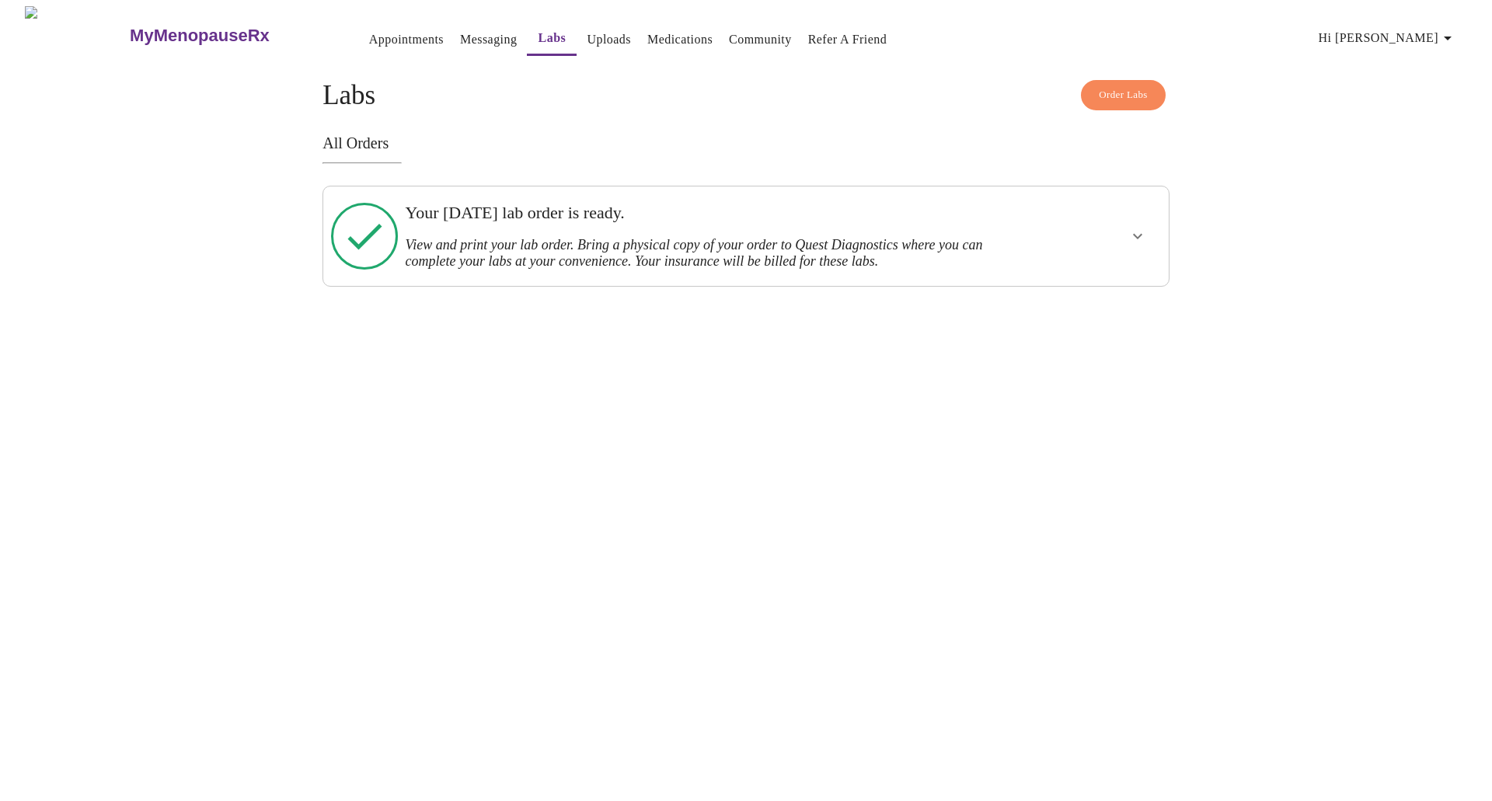
click at [1157, 226] on div at bounding box center [1093, 236] width 139 height 87
click at [1145, 227] on icon "show more" at bounding box center [1137, 236] width 19 height 19
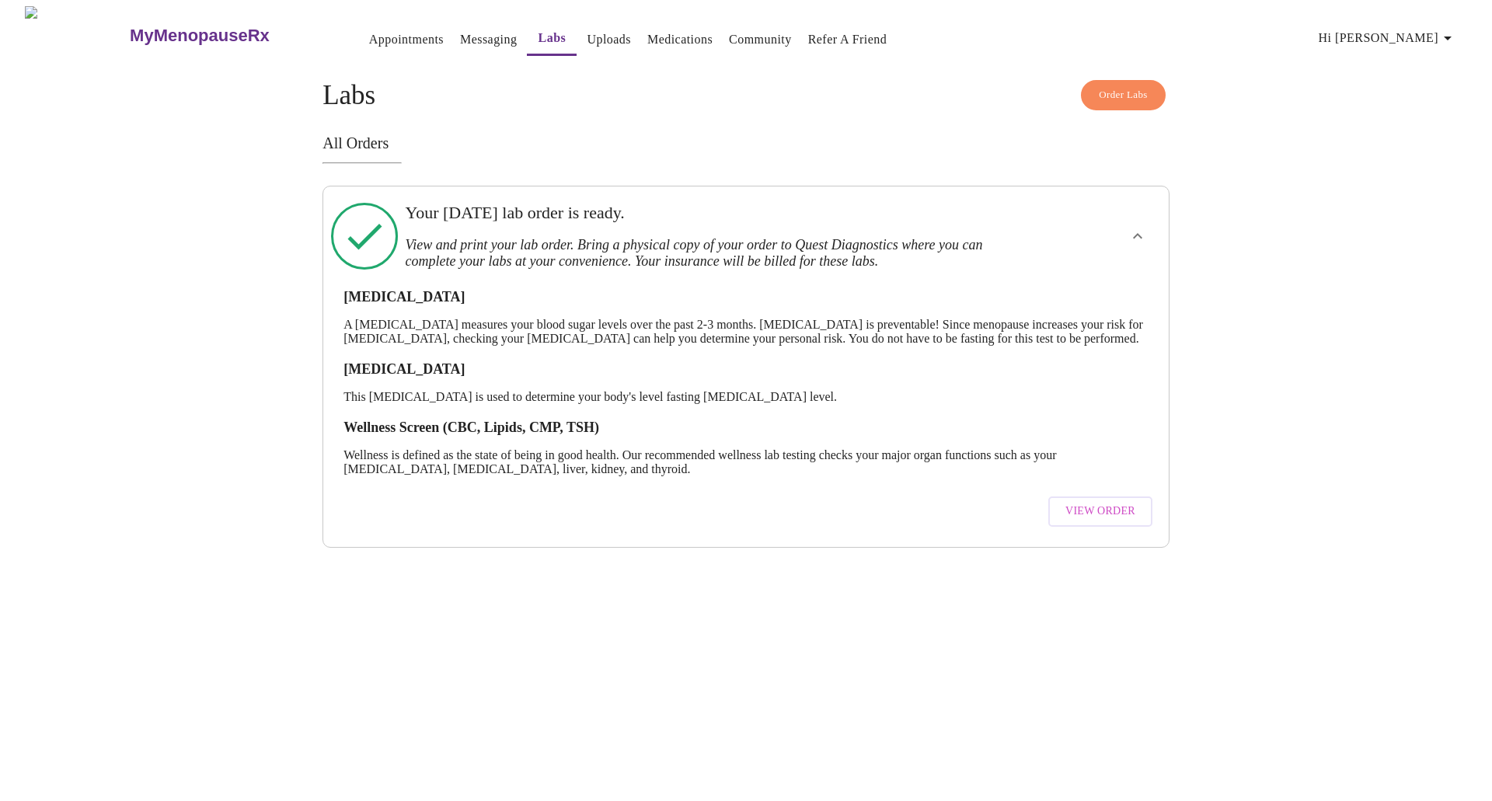
click at [1297, 281] on div "MyMenopauseRx Appointments Messaging Labs Uploads Medications Community Refer a…" at bounding box center [746, 277] width 1480 height 542
click at [460, 33] on link "Messaging" at bounding box center [488, 40] width 57 height 22
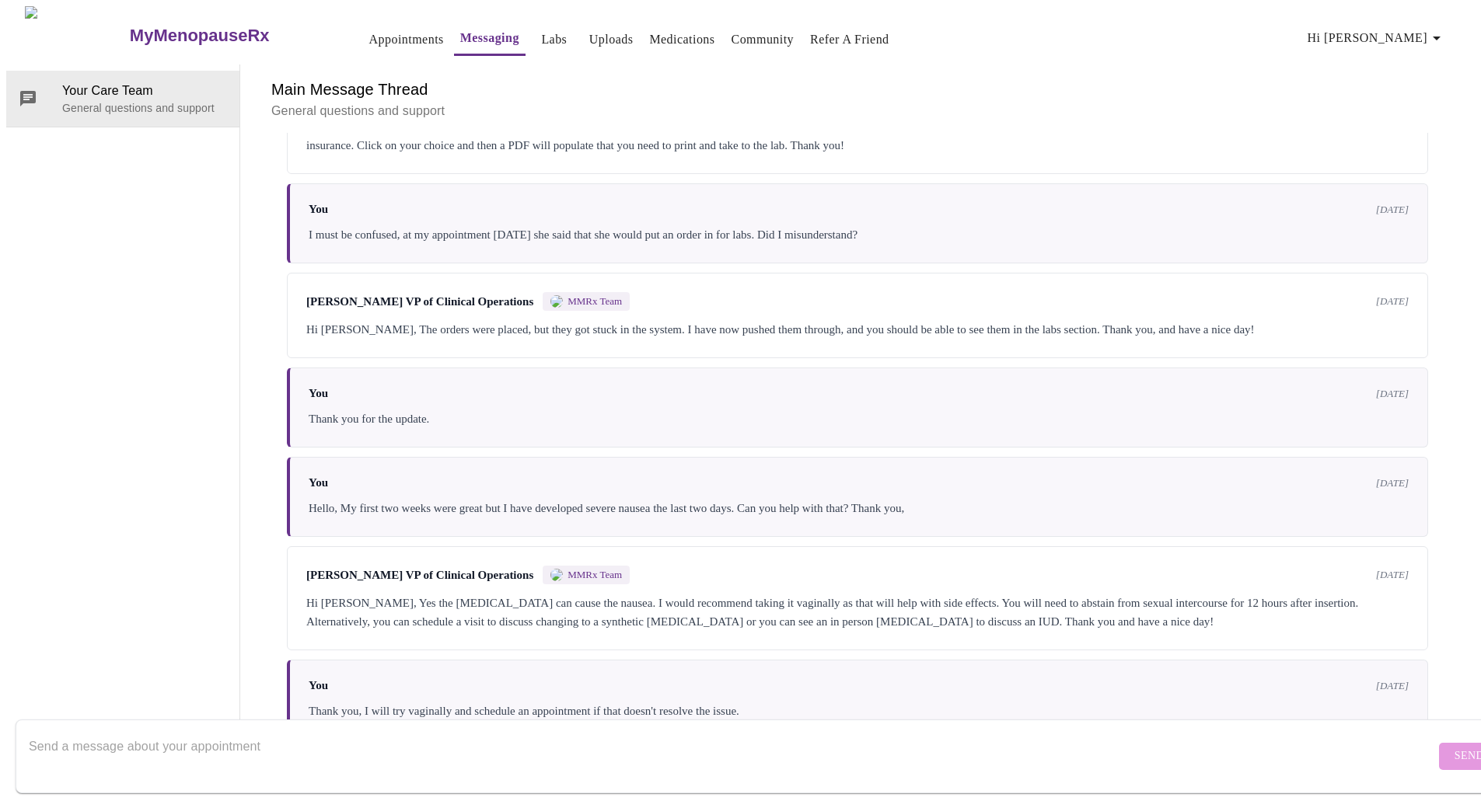
scroll to position [252, 0]
click at [495, 731] on textarea "Send a message about your appointment" at bounding box center [732, 756] width 1406 height 50
type textarea "Hi, I have my lab results. Were they sent to my"
drag, startPoint x: 348, startPoint y: 739, endPoint x: 15, endPoint y: 690, distance: 337.0
click at [17, 692] on div "Your Care Team General questions and support Main Message Thread General questi…" at bounding box center [740, 402] width 1468 height 675
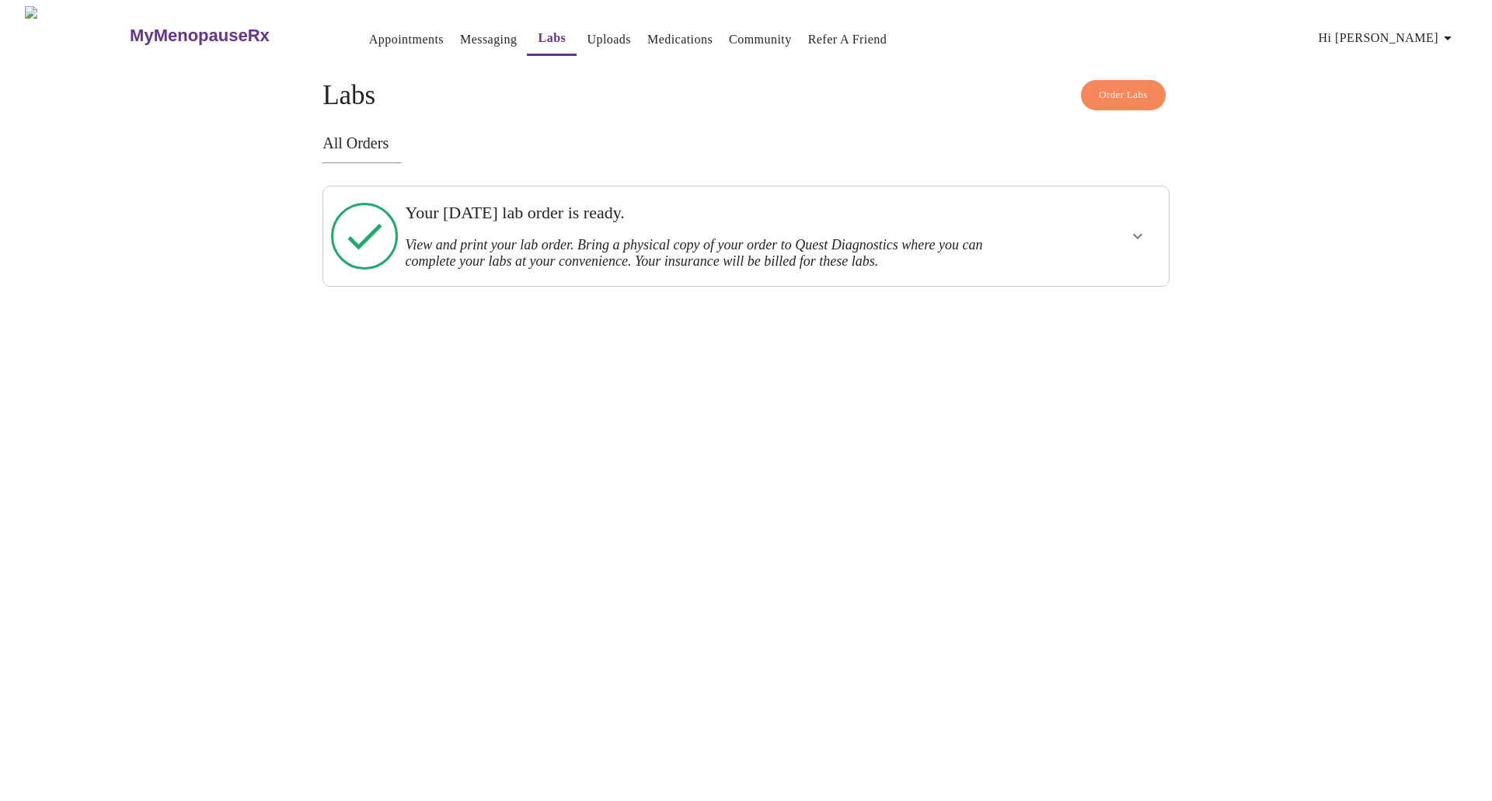
click at [587, 34] on link "Uploads" at bounding box center [609, 40] width 44 height 22
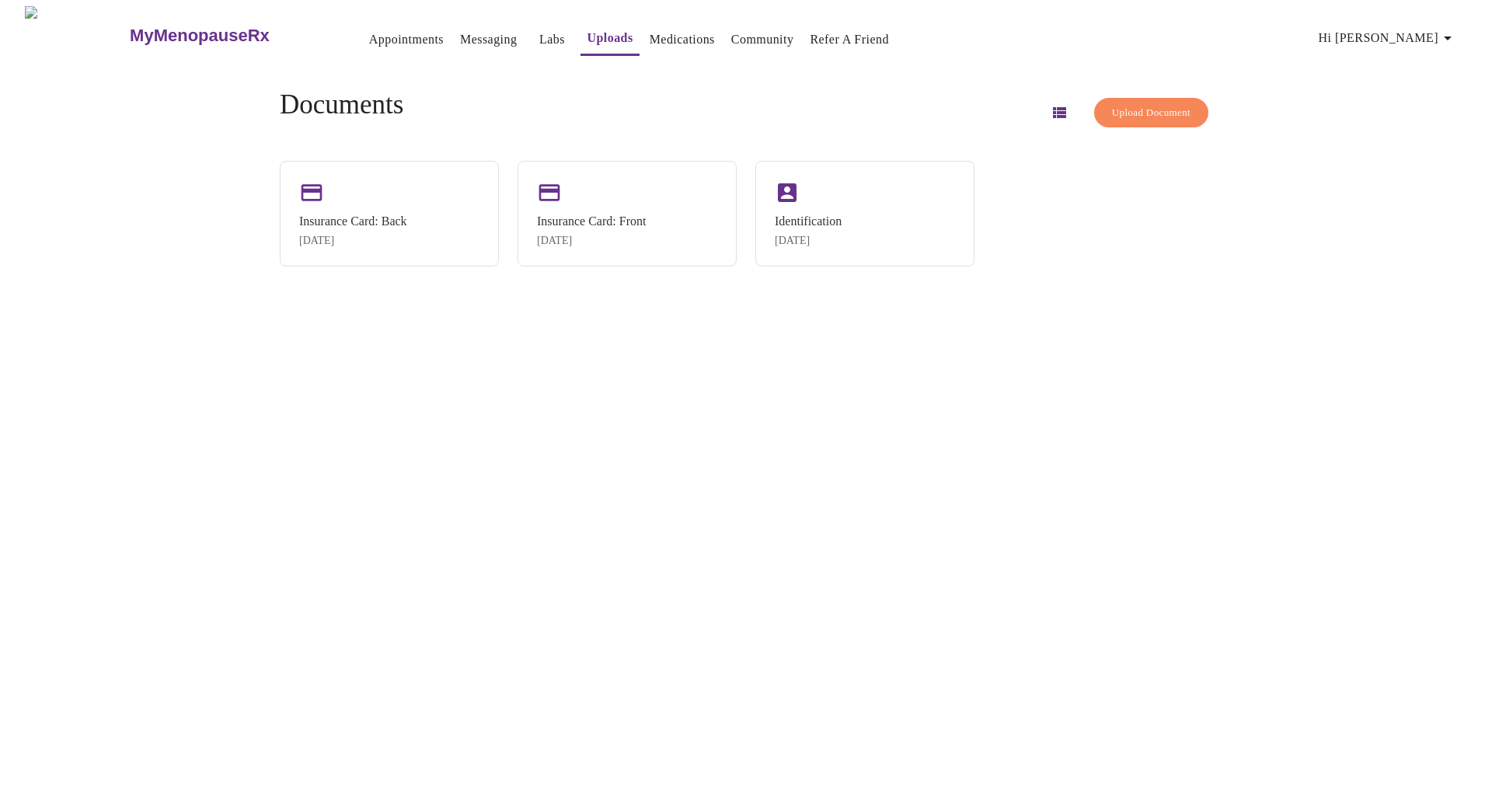
click at [667, 36] on link "Medications" at bounding box center [682, 40] width 65 height 22
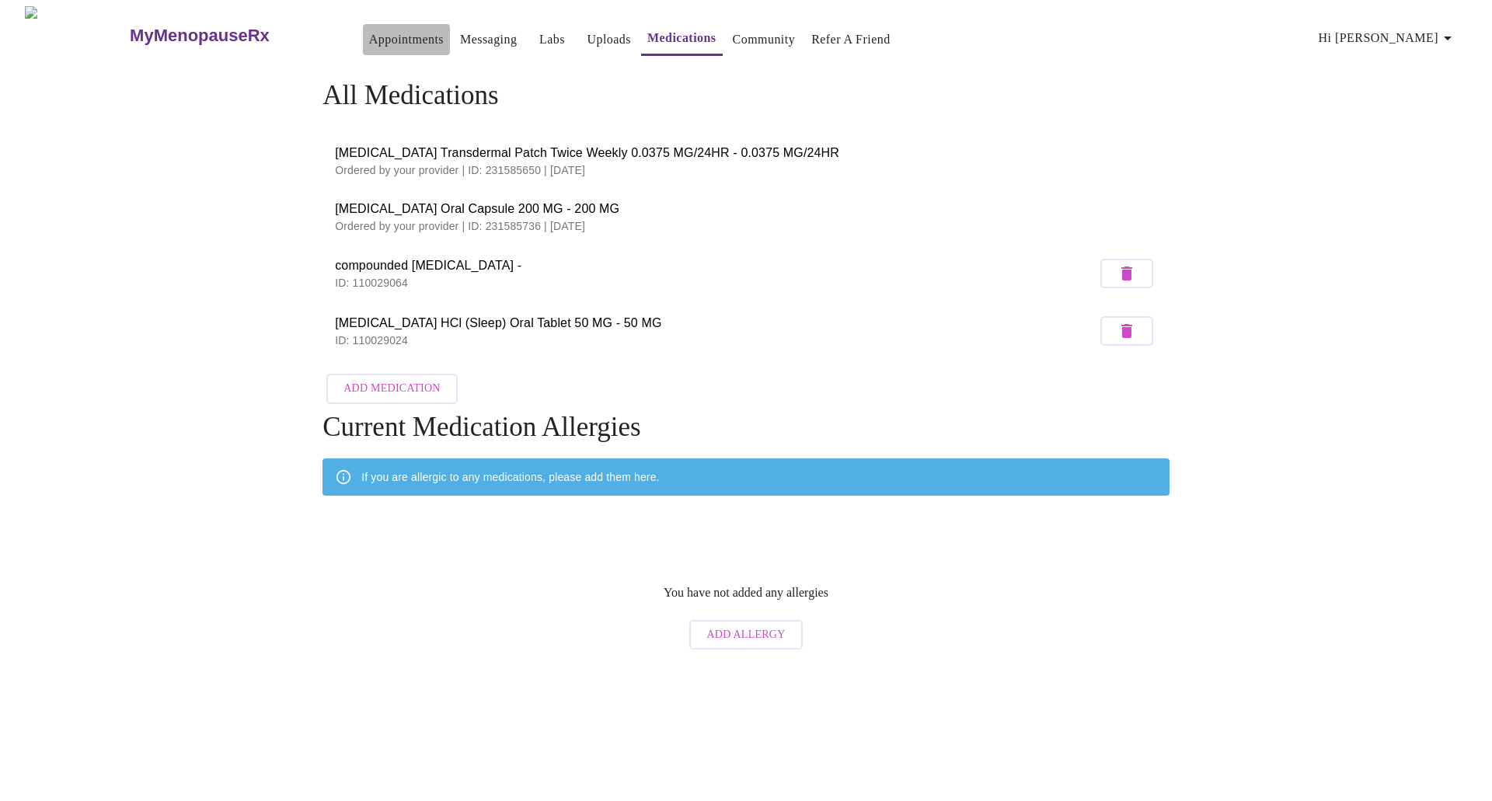
click at [369, 36] on link "Appointments" at bounding box center [406, 40] width 75 height 22
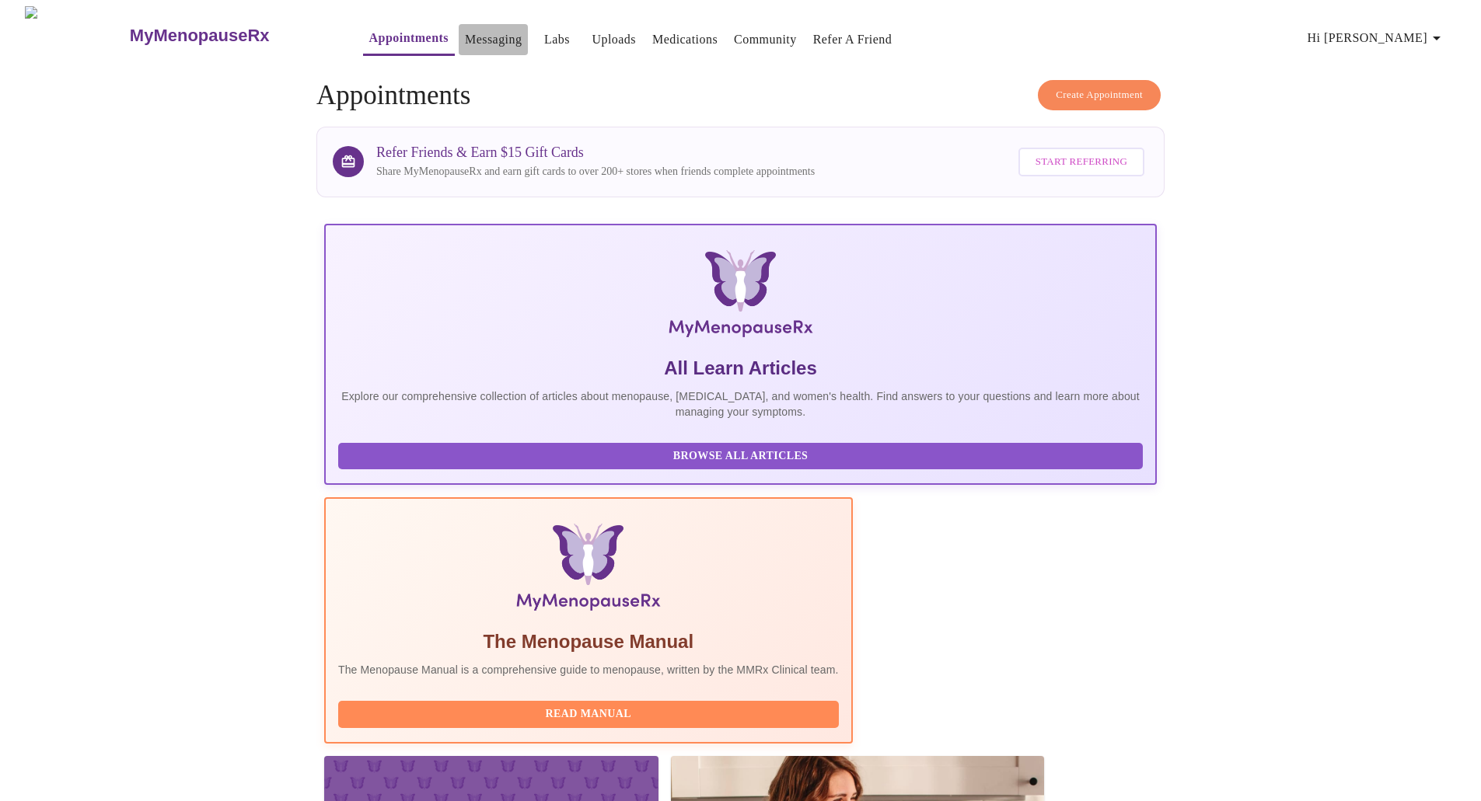
click at [465, 35] on link "Messaging" at bounding box center [493, 40] width 57 height 22
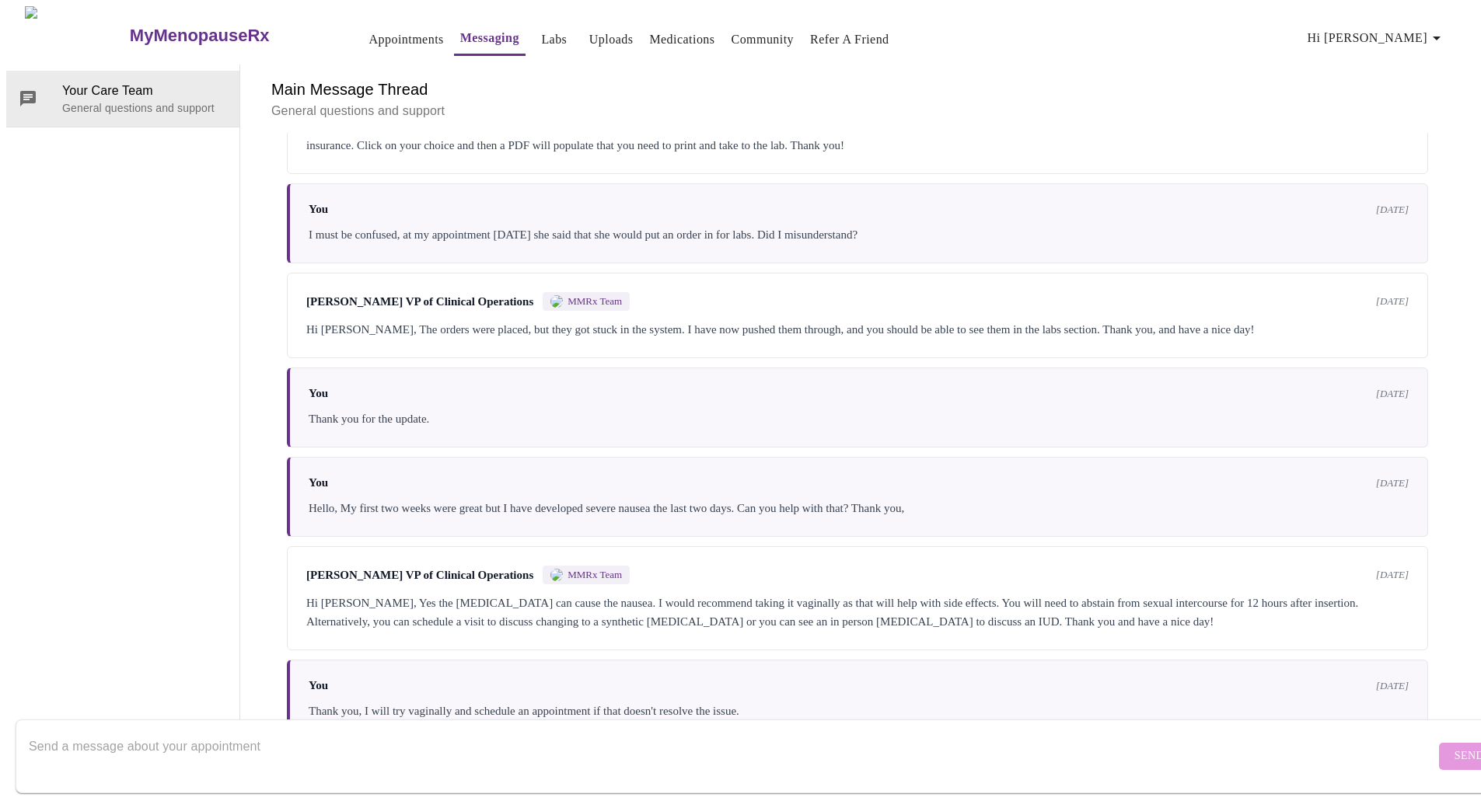
scroll to position [252, 0]
click at [509, 731] on textarea "Send a message about your appointment" at bounding box center [732, 756] width 1406 height 50
paste textarea "Hi, I have my lab results. Were they sent to my"
click at [518, 731] on textarea "Hi, I have my lab results. Should I upload them for my appointment [DATE]? Tahsk" at bounding box center [732, 756] width 1406 height 50
type textarea "Hi, I have my lab results. Should I upload them for my appointment [DATE]? Than…"
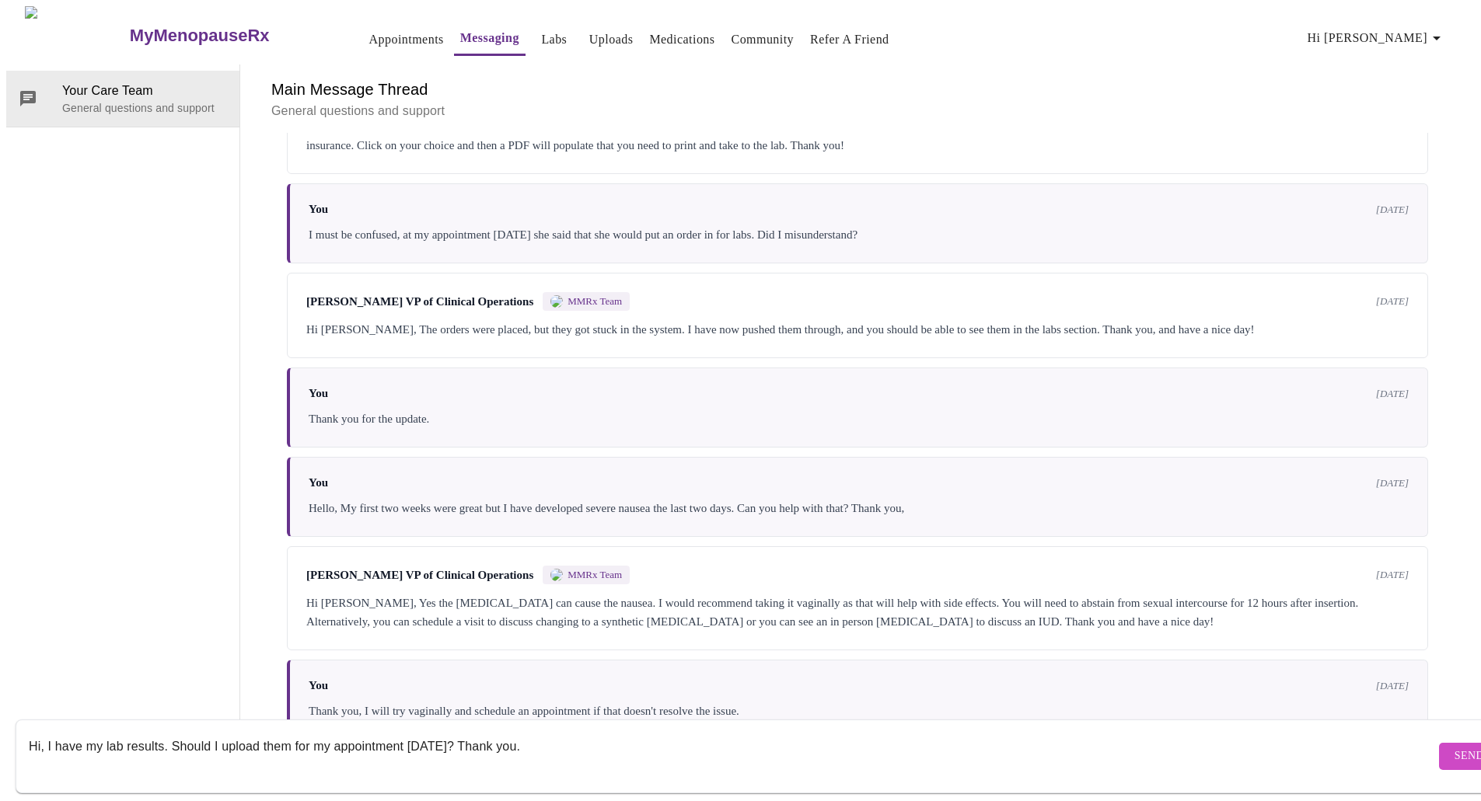
click at [1454, 747] on span "Send" at bounding box center [1469, 756] width 30 height 19
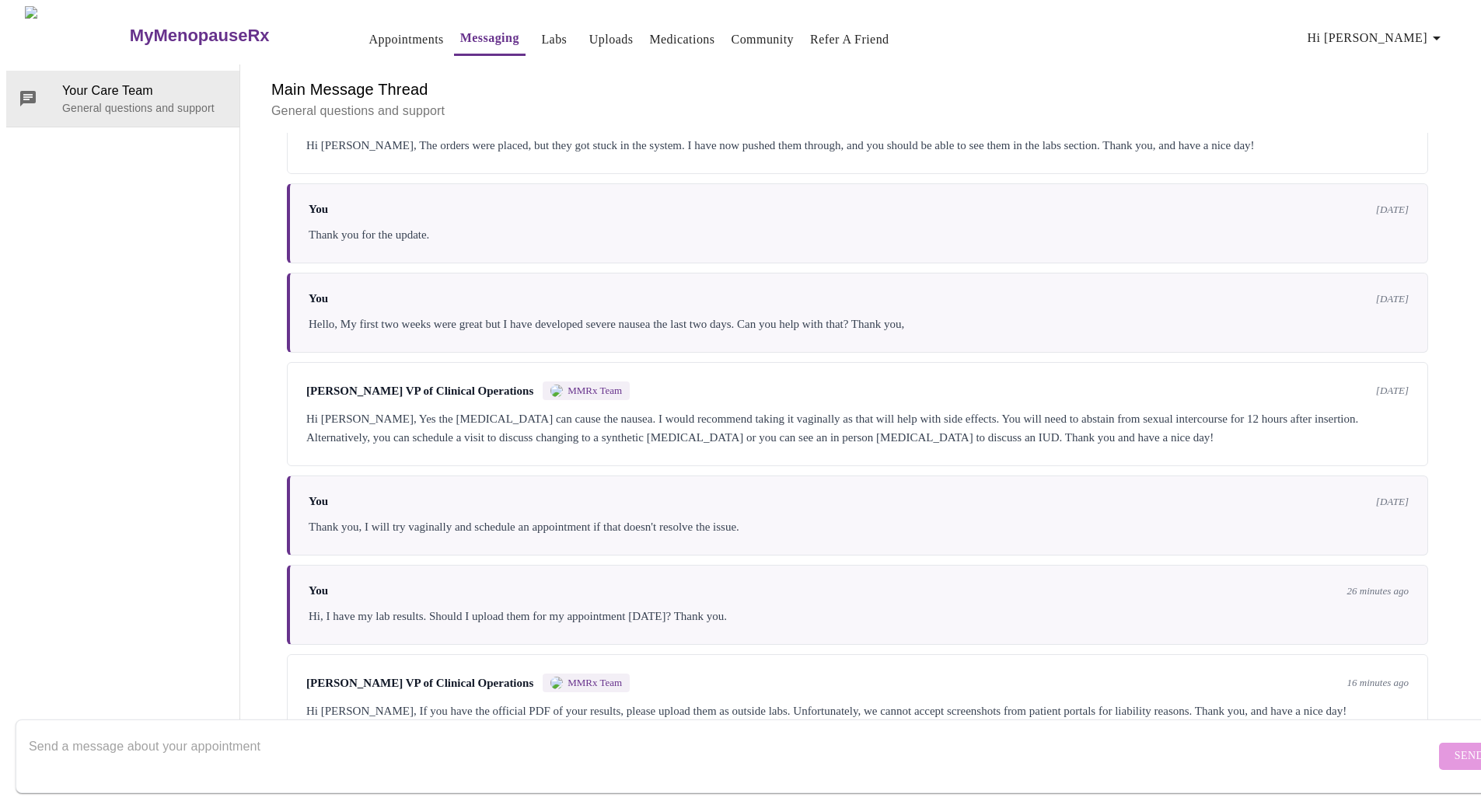
scroll to position [462, 0]
click at [582, 731] on textarea "Send a message about your appointment" at bounding box center [732, 756] width 1406 height 50
type textarea "Will my clinician have access to them if I do not upload them? I am not sure if…"
click at [1454, 747] on span "Send" at bounding box center [1469, 756] width 30 height 19
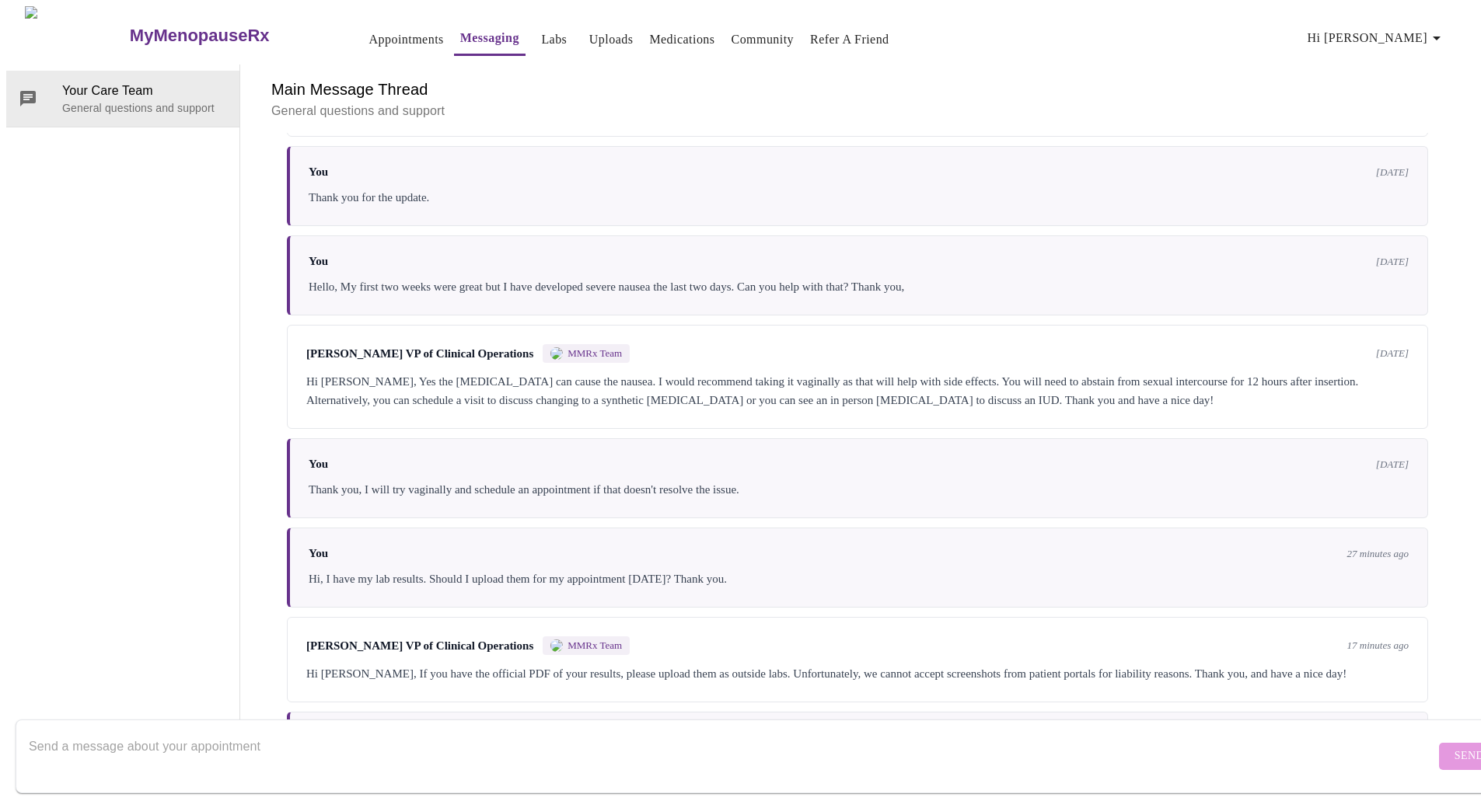
scroll to position [167, 0]
